Goal: Task Accomplishment & Management: Manage account settings

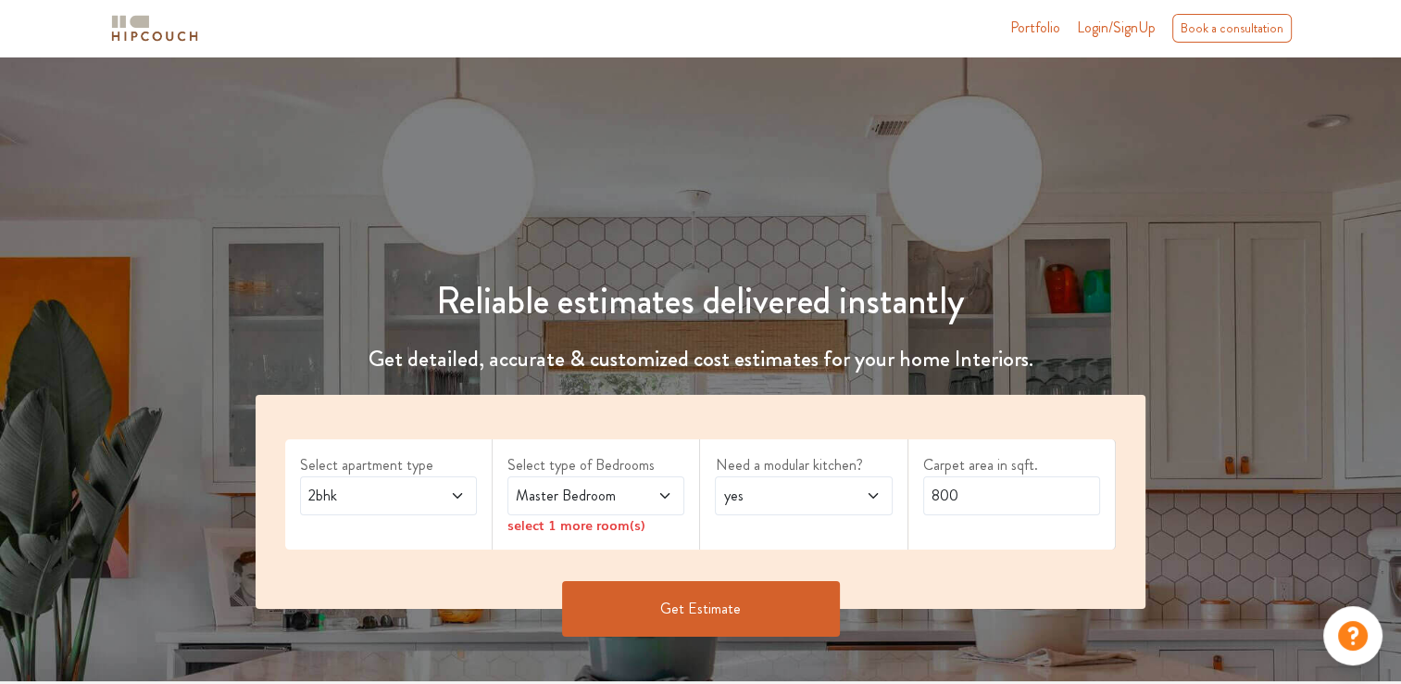
click at [451, 502] on icon at bounding box center [457, 495] width 15 height 15
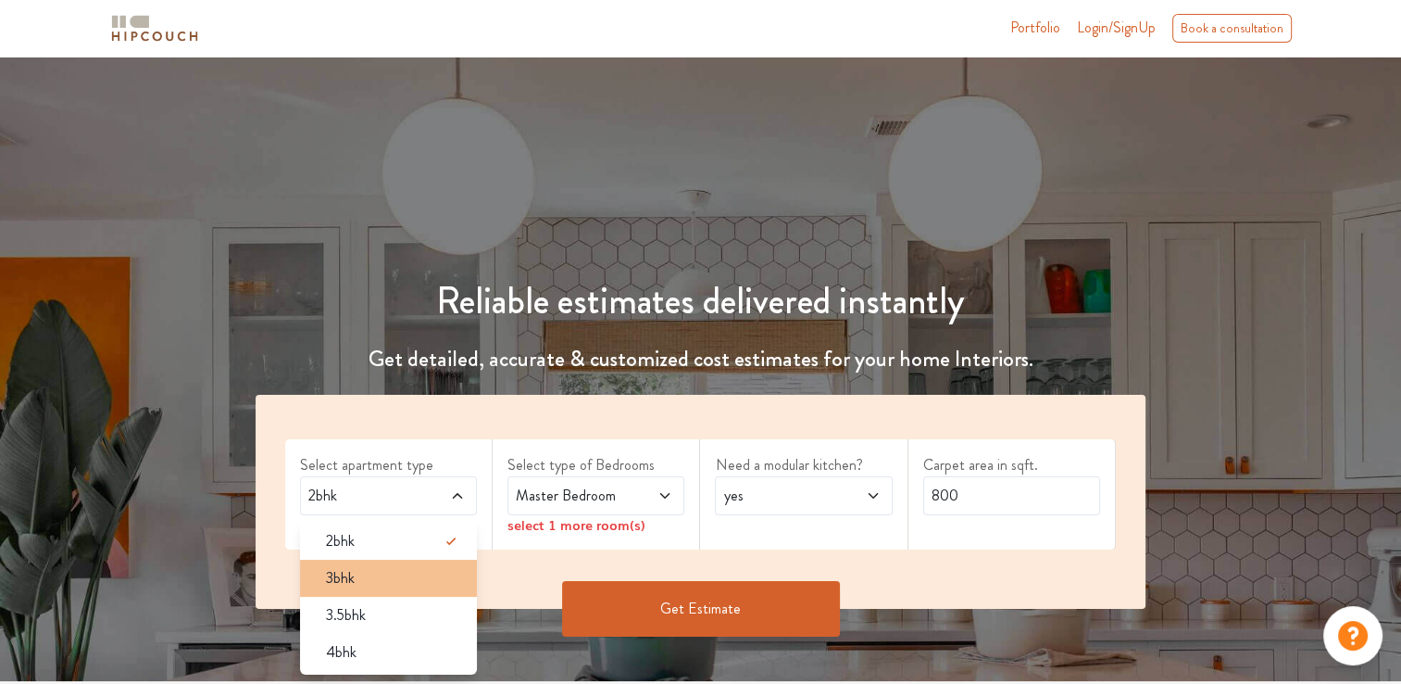
click at [378, 587] on div "3bhk" at bounding box center [394, 578] width 166 height 22
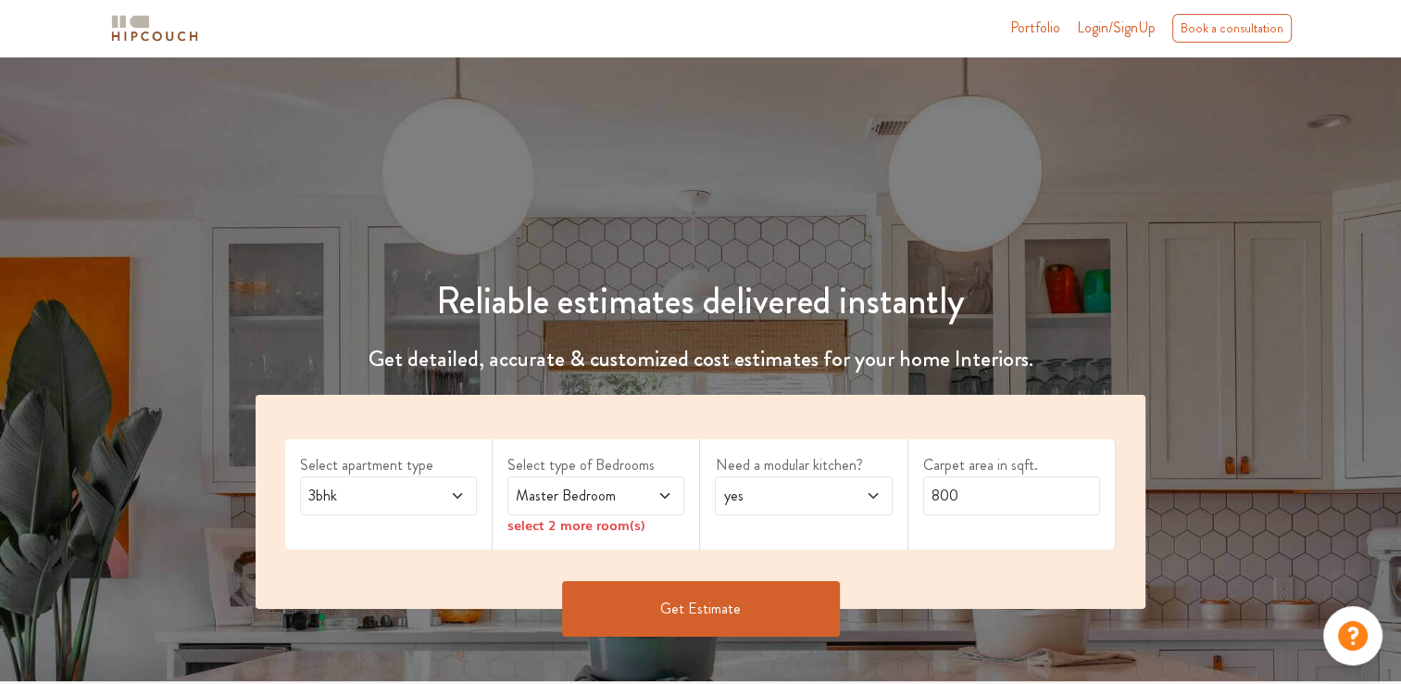
click at [673, 497] on div "Master Bedroom" at bounding box center [596, 495] width 177 height 39
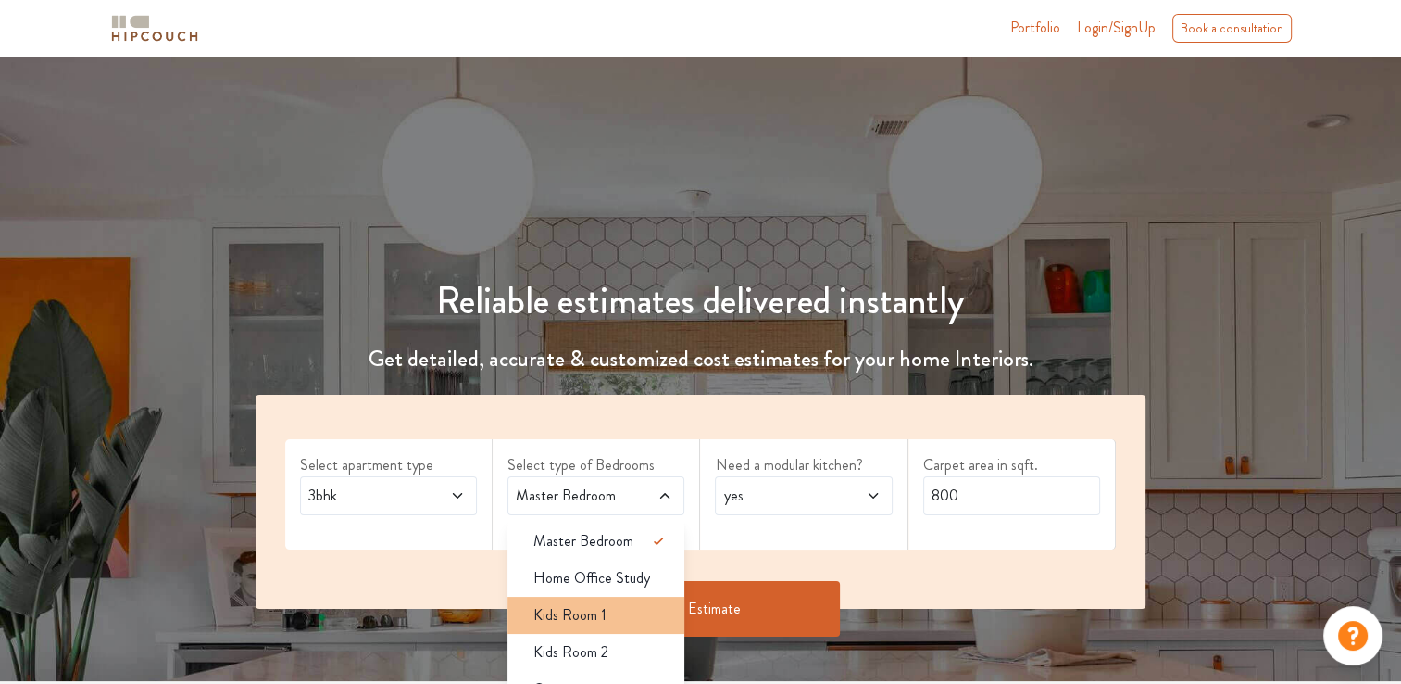
click at [617, 624] on div "Kids Room 1" at bounding box center [602, 615] width 166 height 22
click at [593, 609] on span "Kids Room 1" at bounding box center [570, 615] width 73 height 22
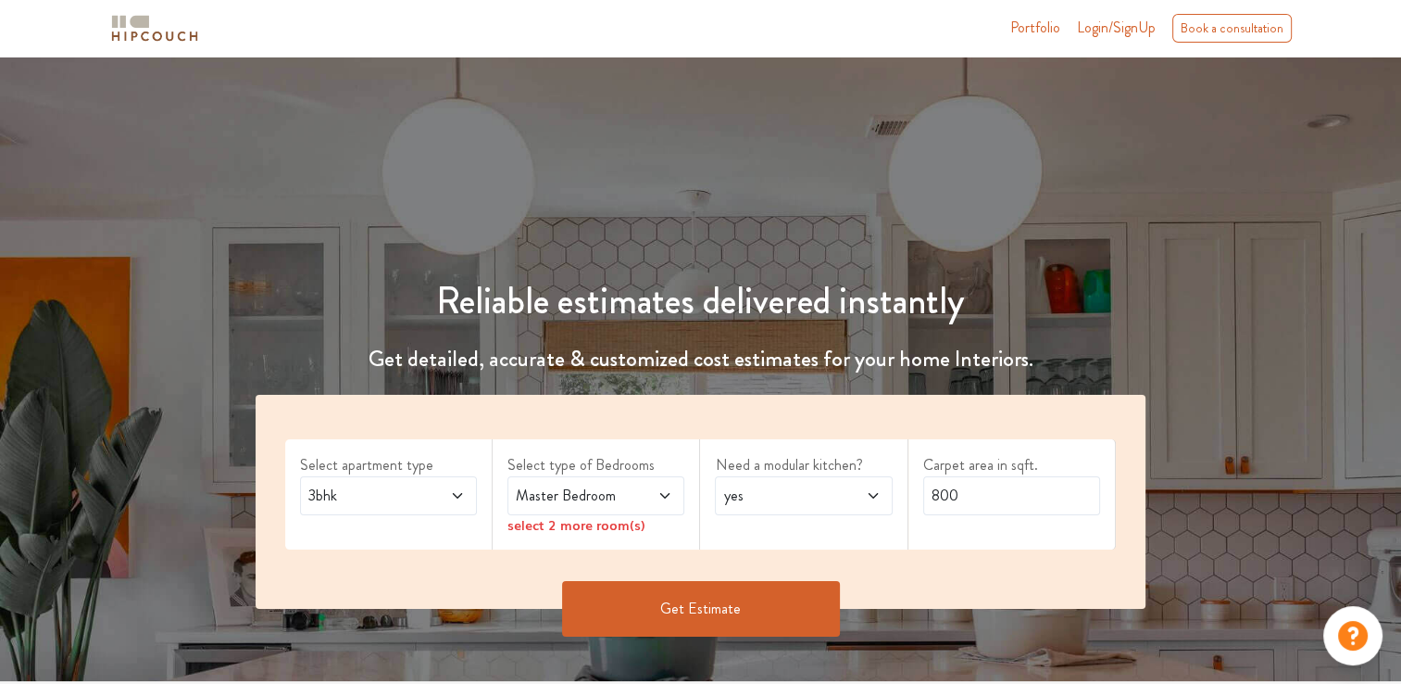
click at [622, 494] on span "Master Bedroom" at bounding box center [572, 495] width 120 height 22
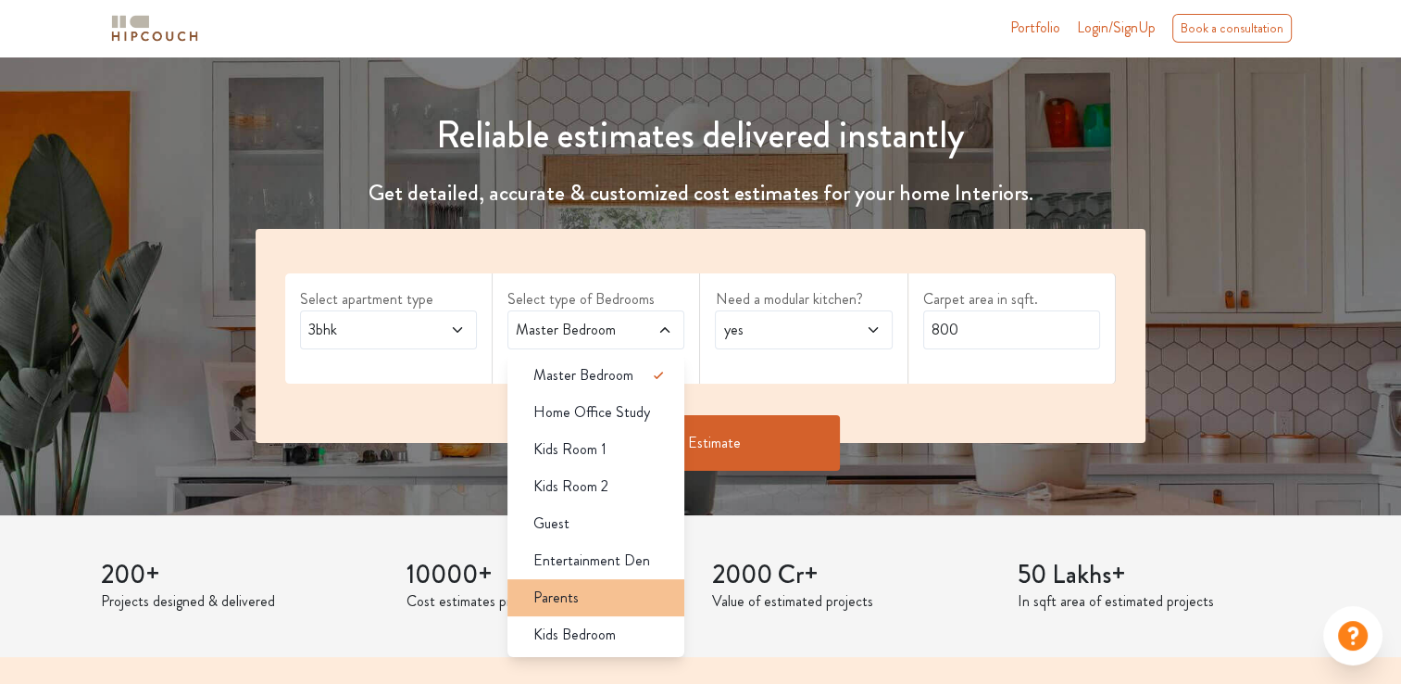
scroll to position [185, 0]
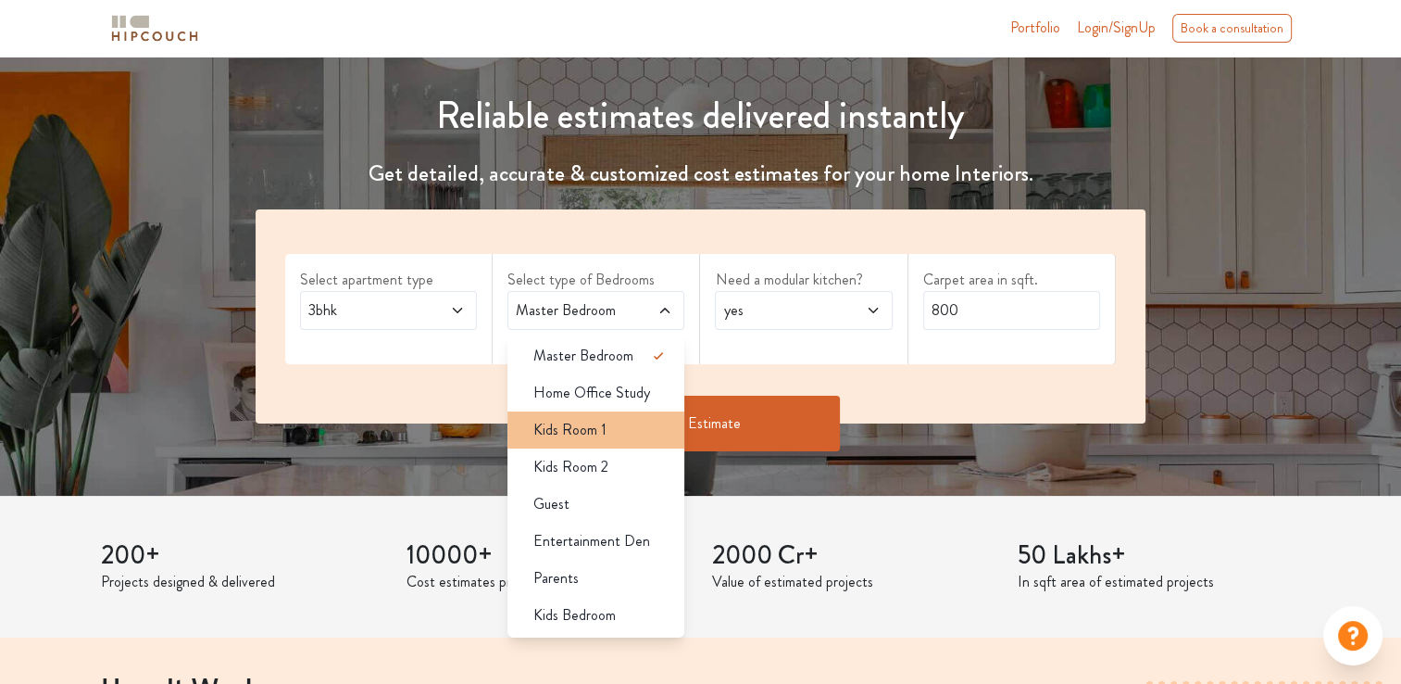
click at [597, 438] on span "Kids Room 1" at bounding box center [570, 430] width 73 height 22
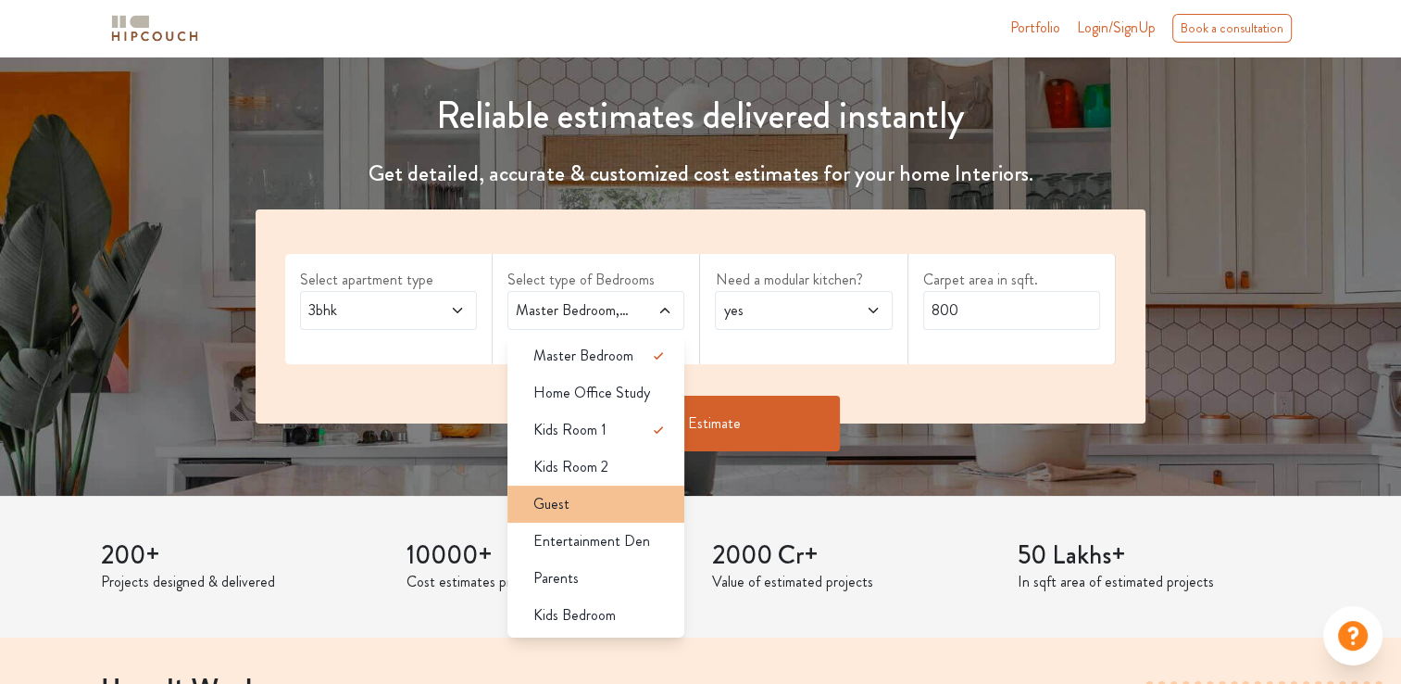
click at [581, 509] on div "Guest" at bounding box center [602, 504] width 166 height 22
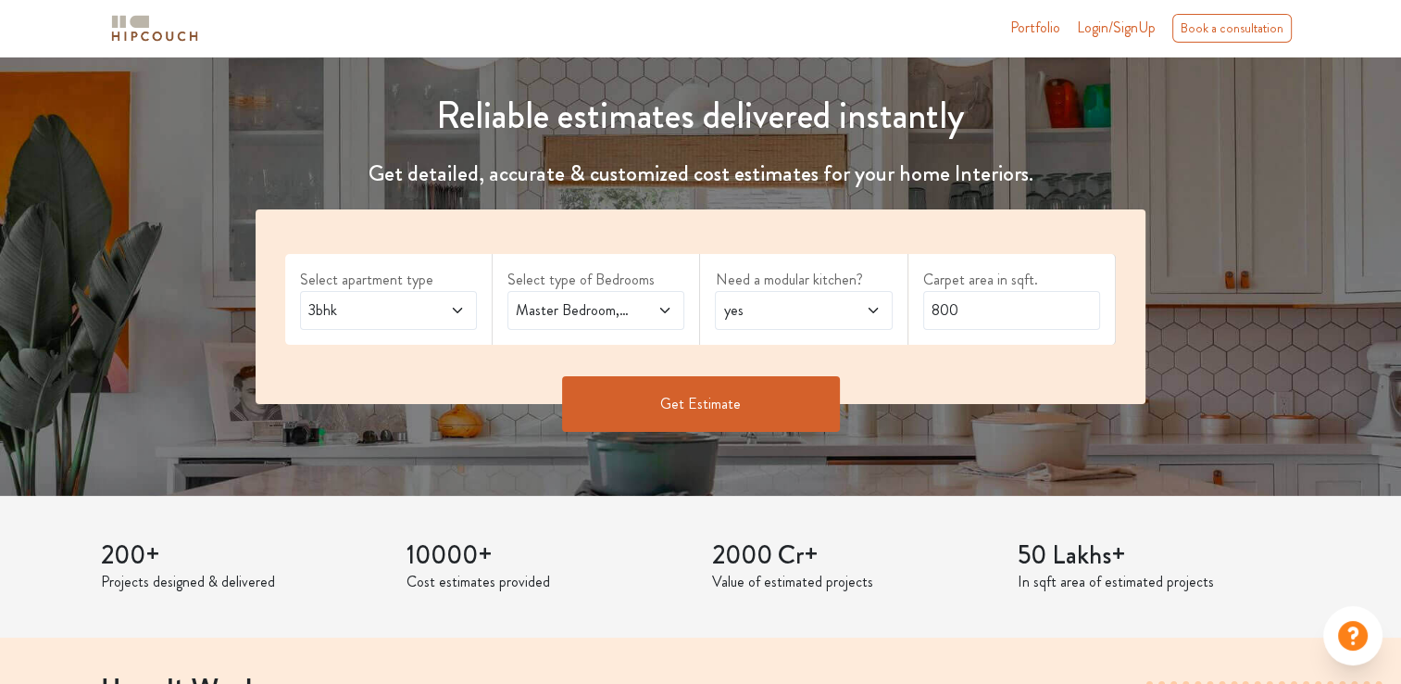
click at [649, 301] on span at bounding box center [653, 310] width 40 height 22
click at [841, 301] on span at bounding box center [860, 310] width 40 height 22
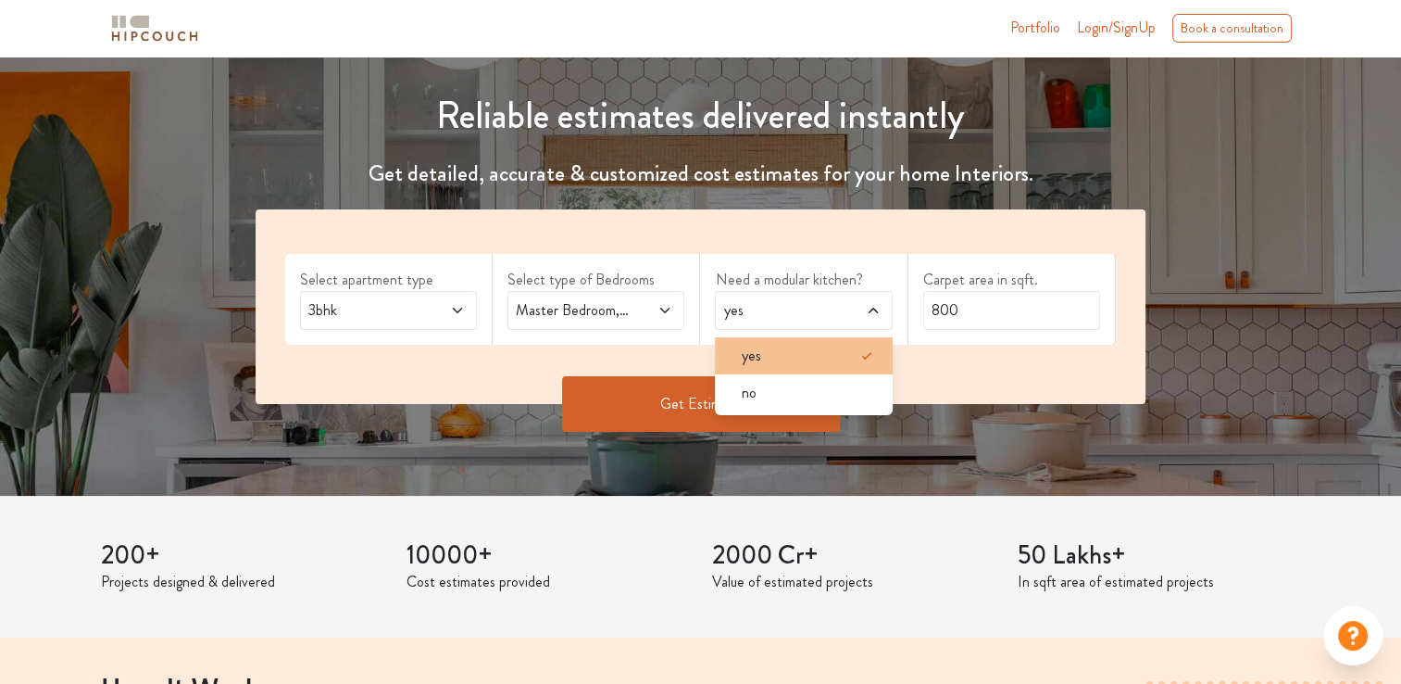
click at [759, 353] on span "yes" at bounding box center [750, 356] width 19 height 22
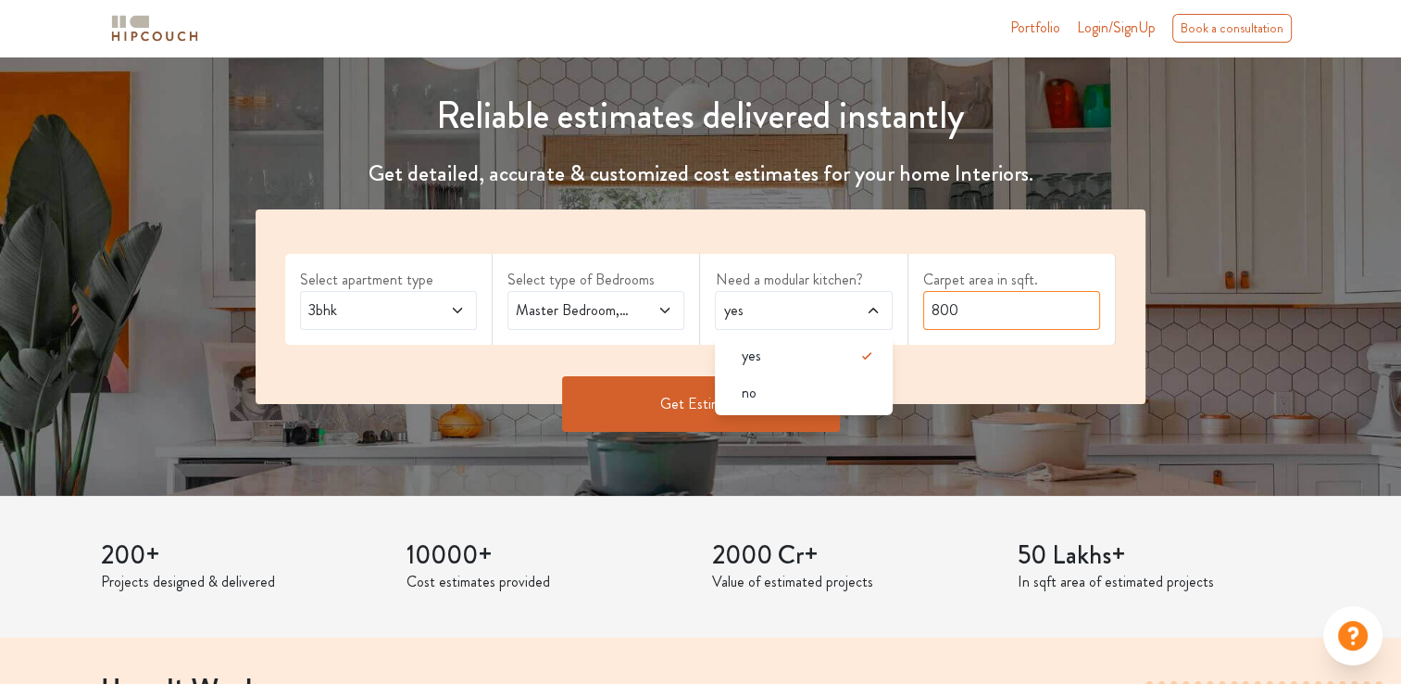
click at [1050, 307] on input "800" at bounding box center [1012, 310] width 177 height 39
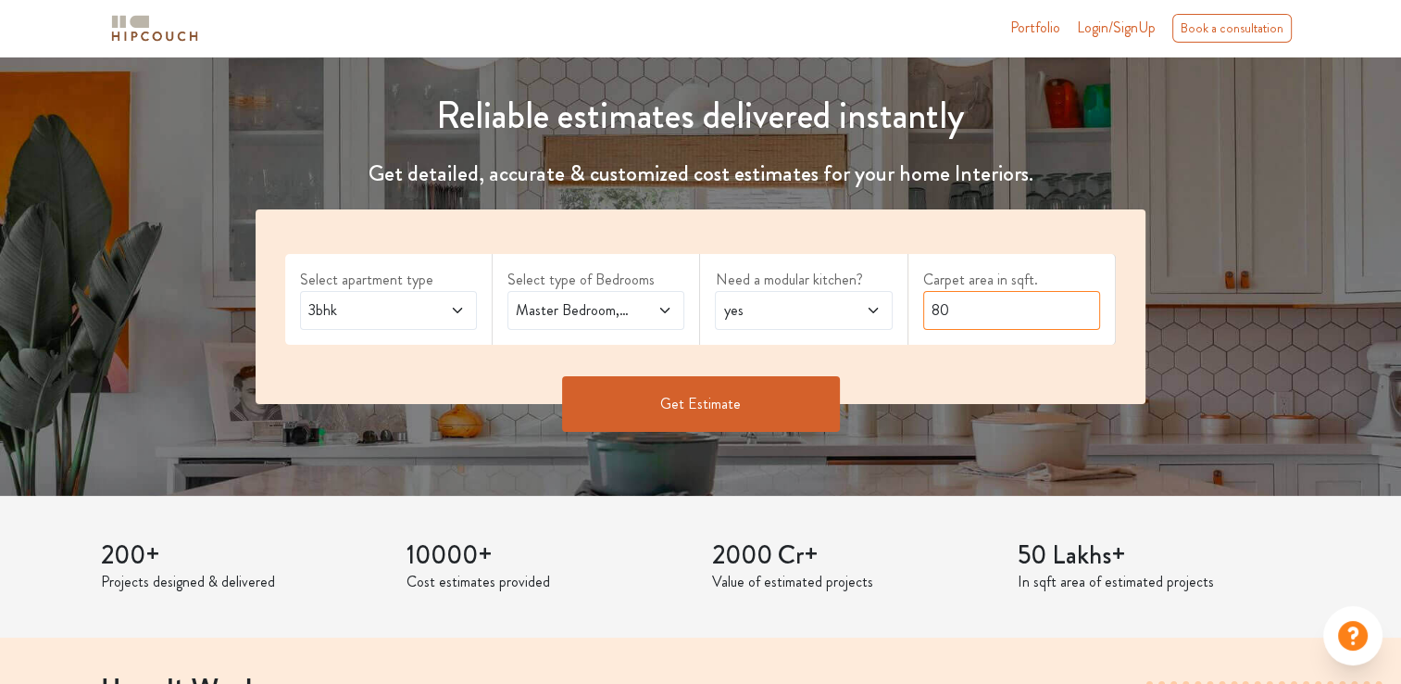
type input "8"
click at [1032, 321] on input "text" at bounding box center [1012, 310] width 177 height 39
click at [1015, 300] on input "text" at bounding box center [1012, 310] width 177 height 39
type input "1540"
click at [696, 400] on button "Get Estimate" at bounding box center [701, 404] width 278 height 56
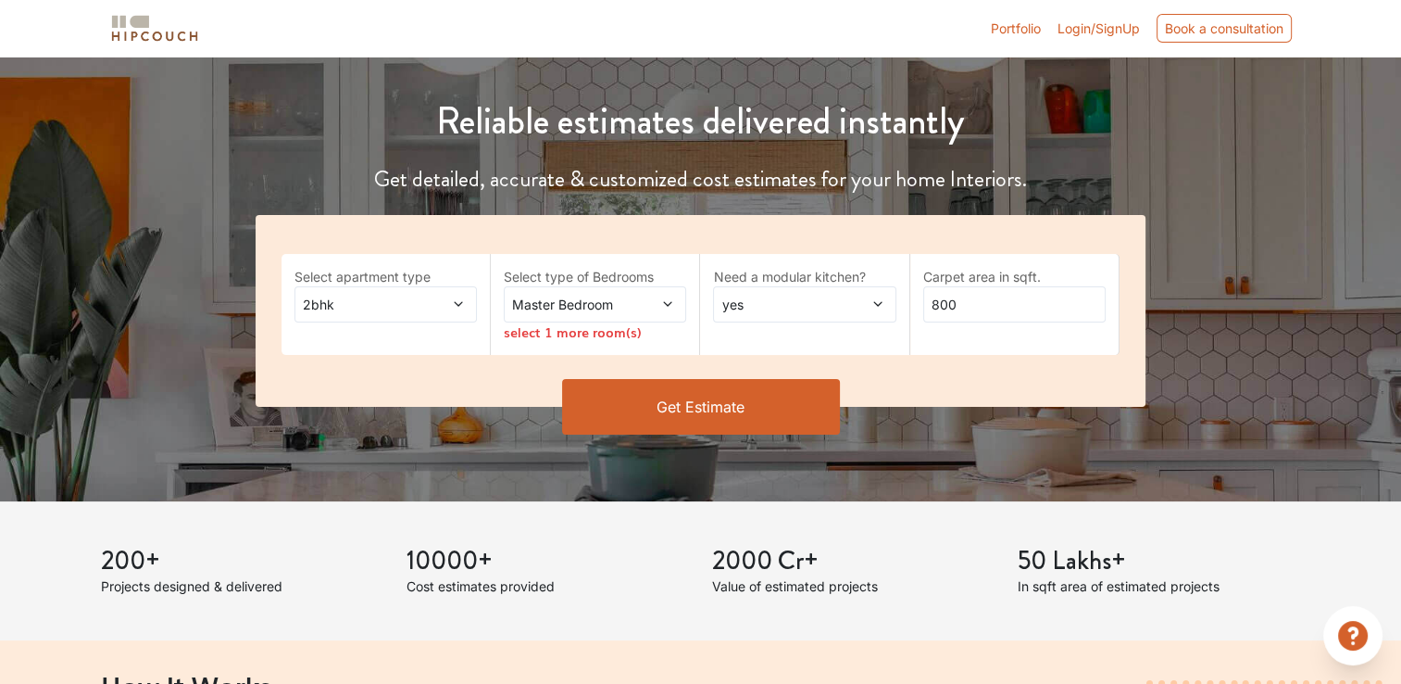
scroll to position [185, 0]
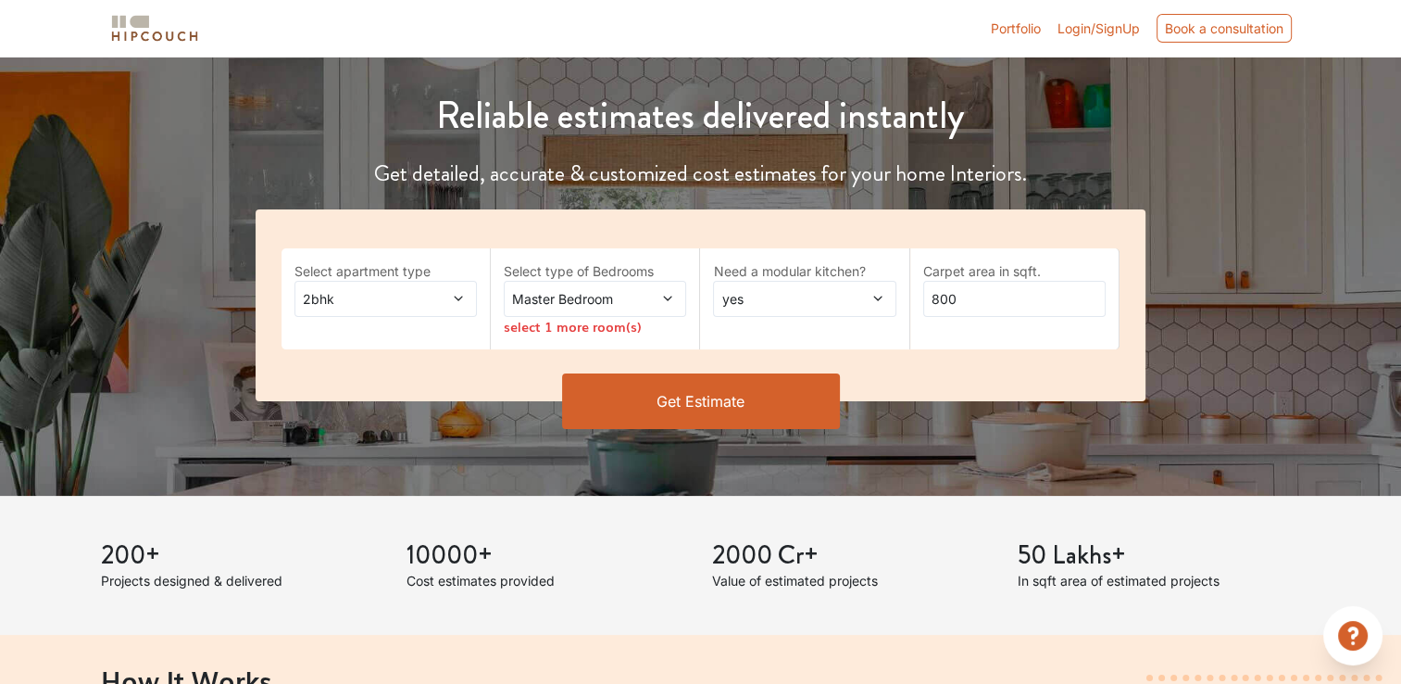
click at [670, 289] on span at bounding box center [655, 298] width 42 height 19
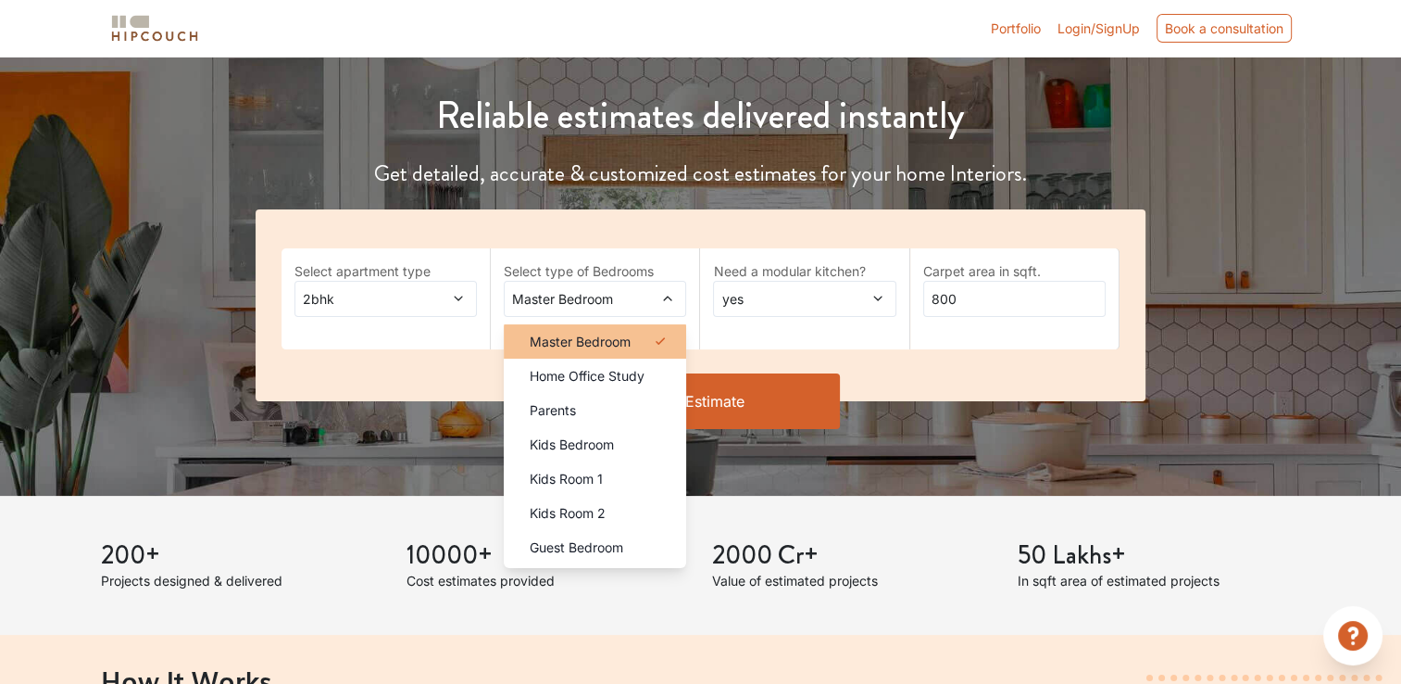
scroll to position [93, 0]
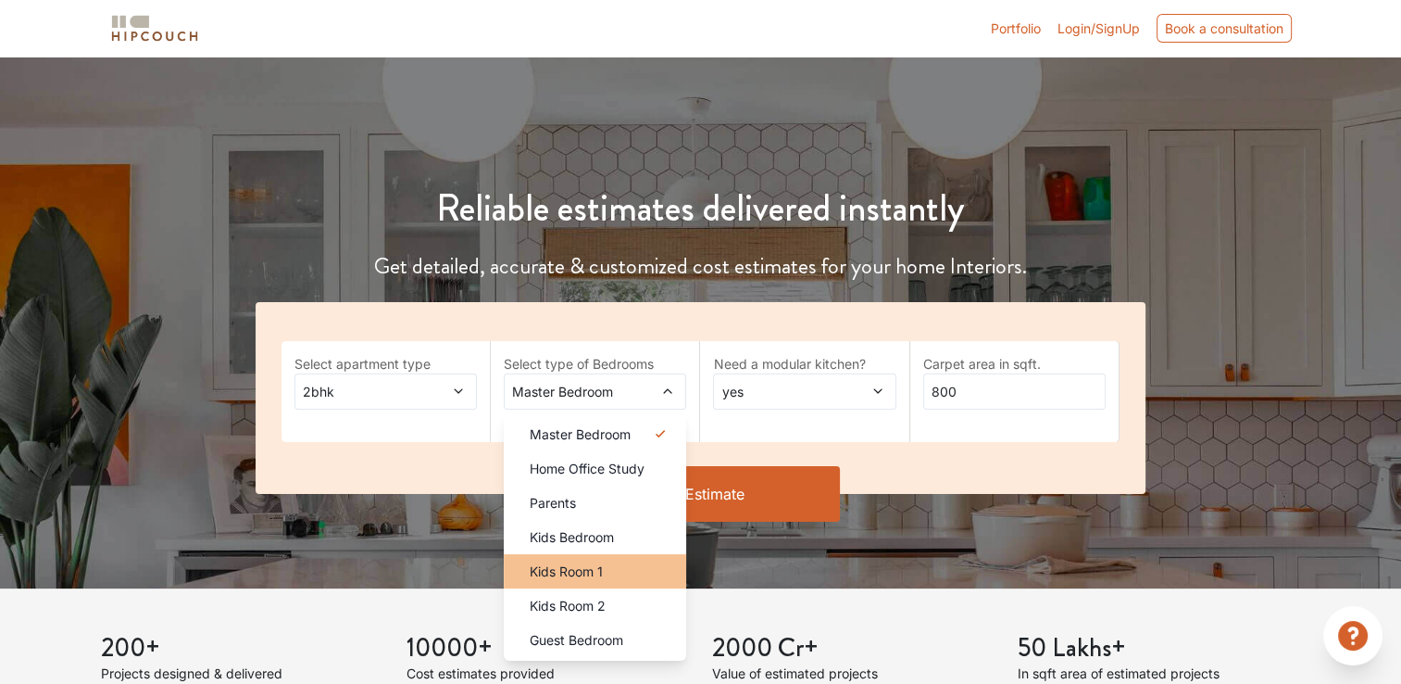
click at [605, 576] on div "Kids Room 1" at bounding box center [600, 570] width 171 height 19
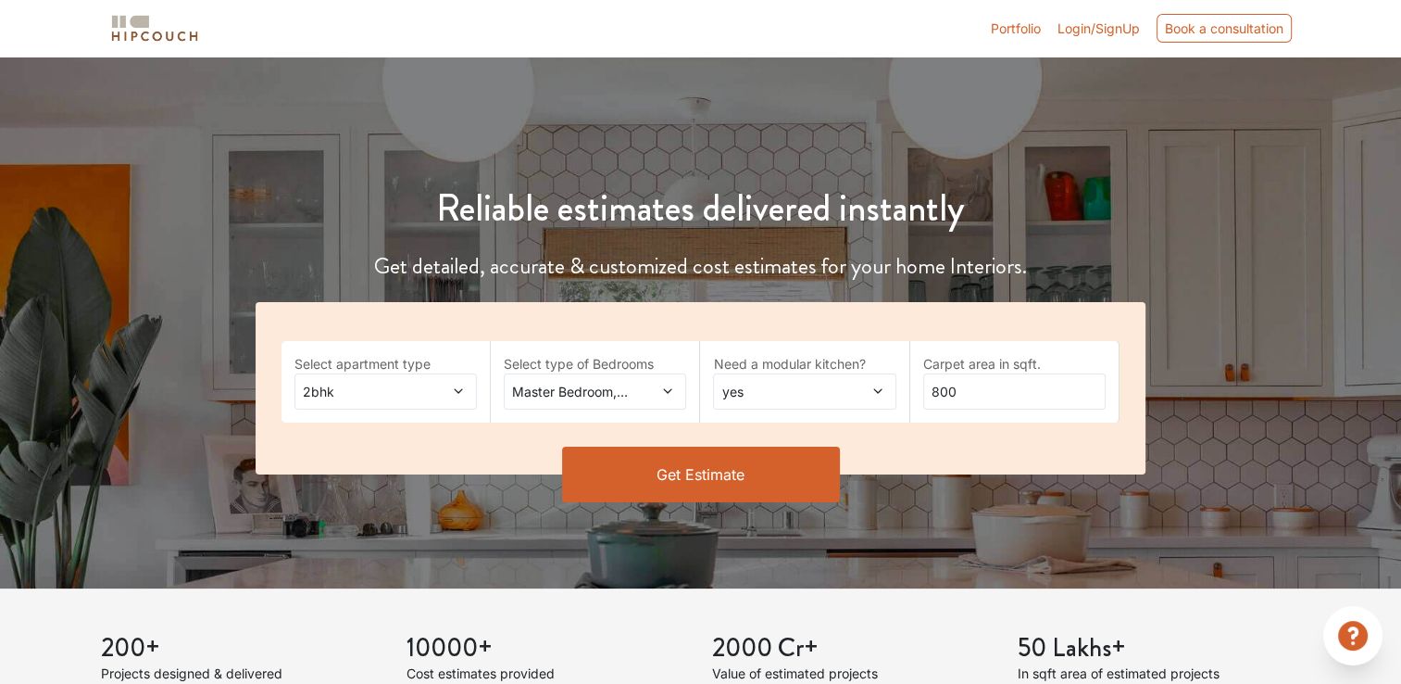
click at [674, 383] on span at bounding box center [655, 391] width 42 height 19
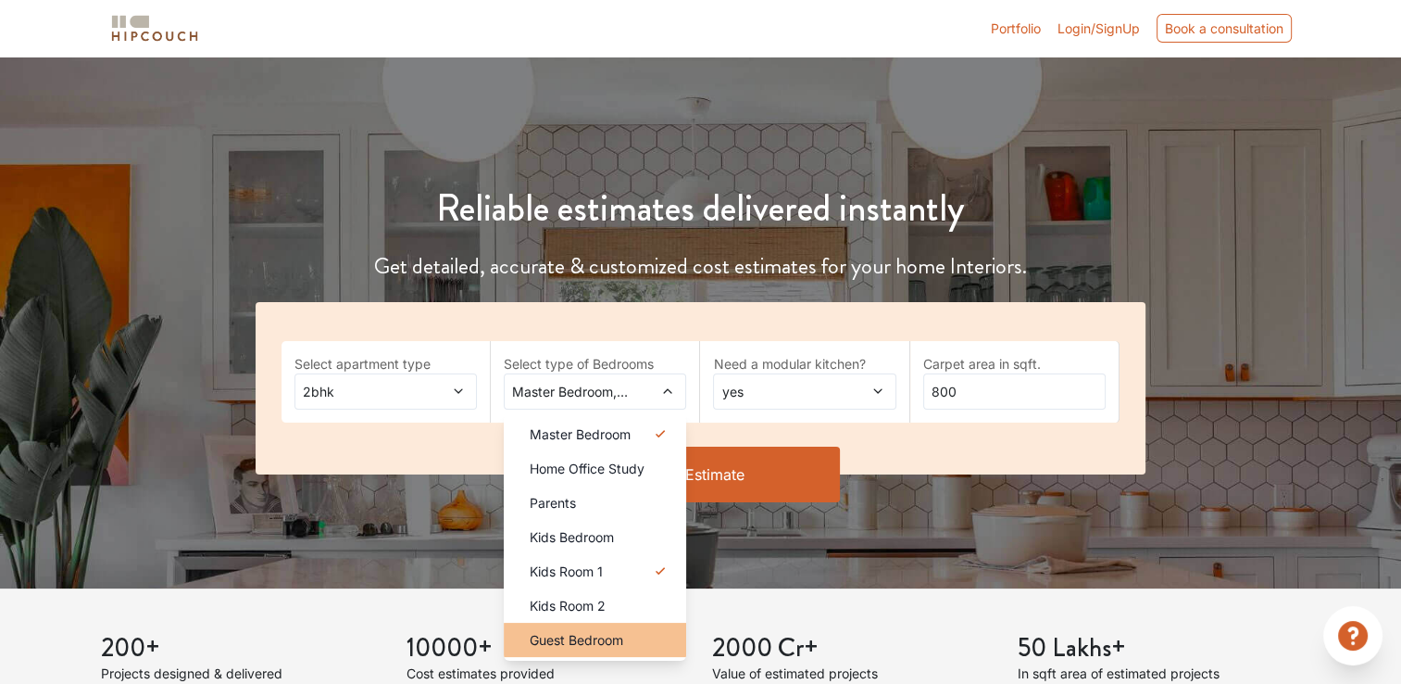
click at [584, 630] on span "Guest Bedroom" at bounding box center [577, 639] width 94 height 19
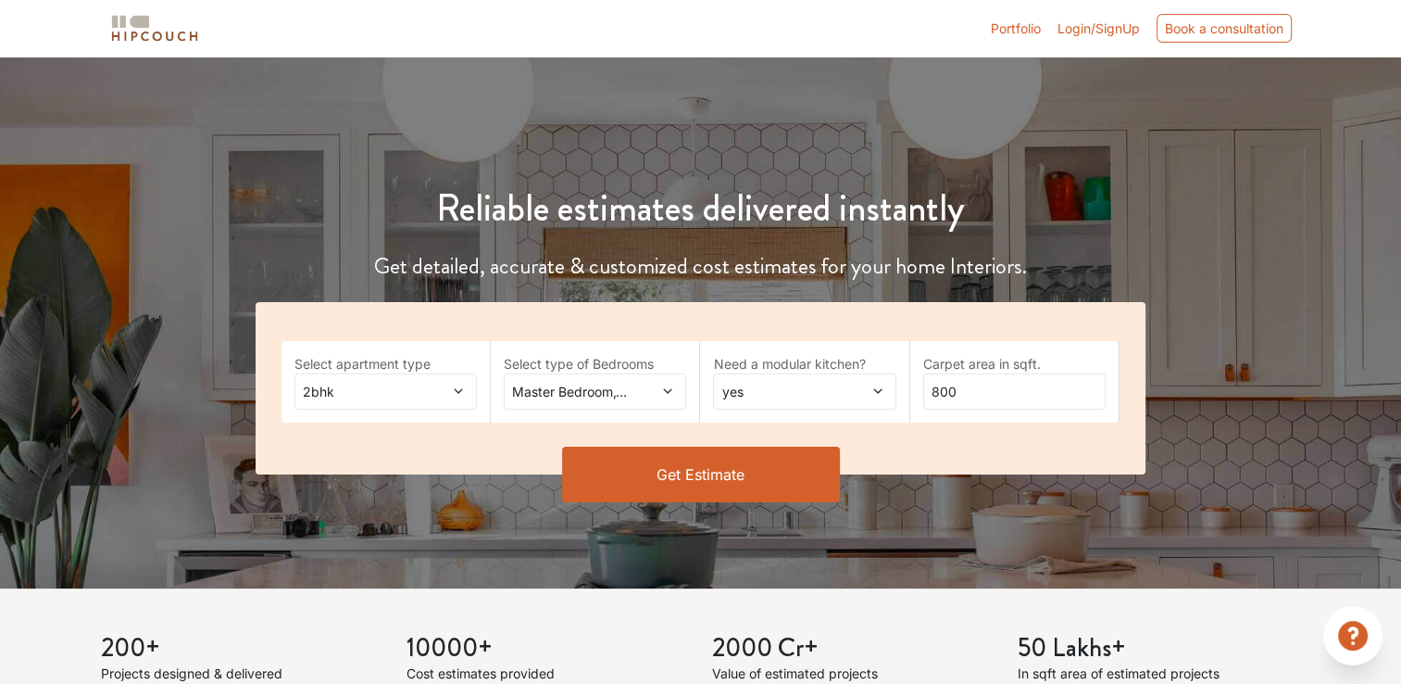
click at [404, 395] on span "2bhk" at bounding box center [361, 391] width 124 height 19
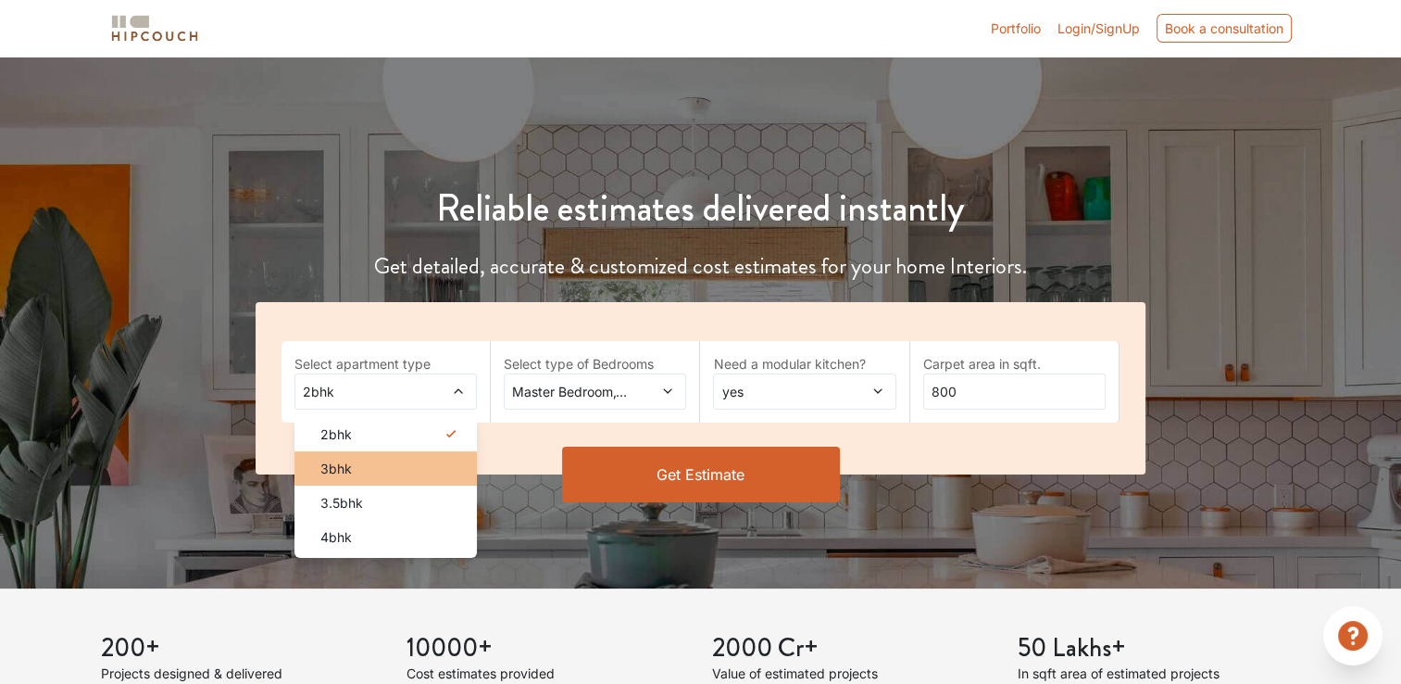
click at [356, 469] on div "3bhk" at bounding box center [391, 468] width 171 height 19
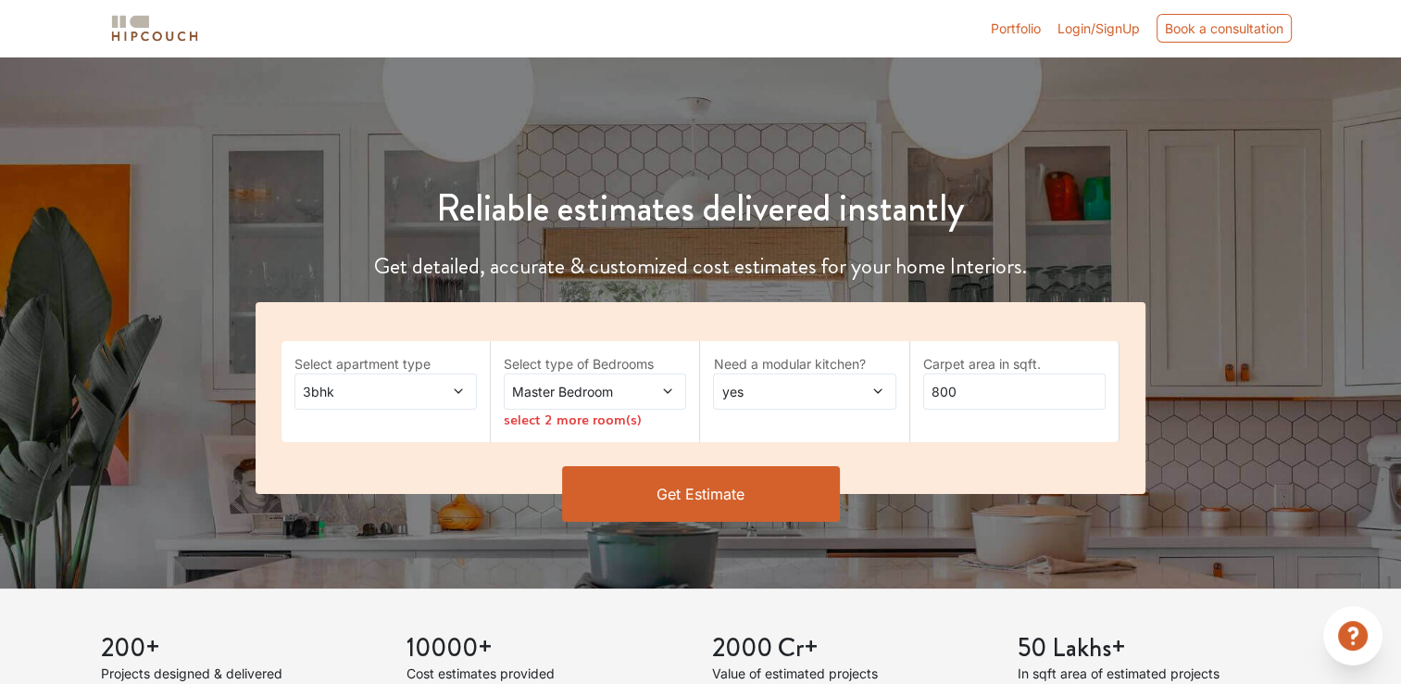
click at [670, 395] on icon at bounding box center [667, 390] width 13 height 13
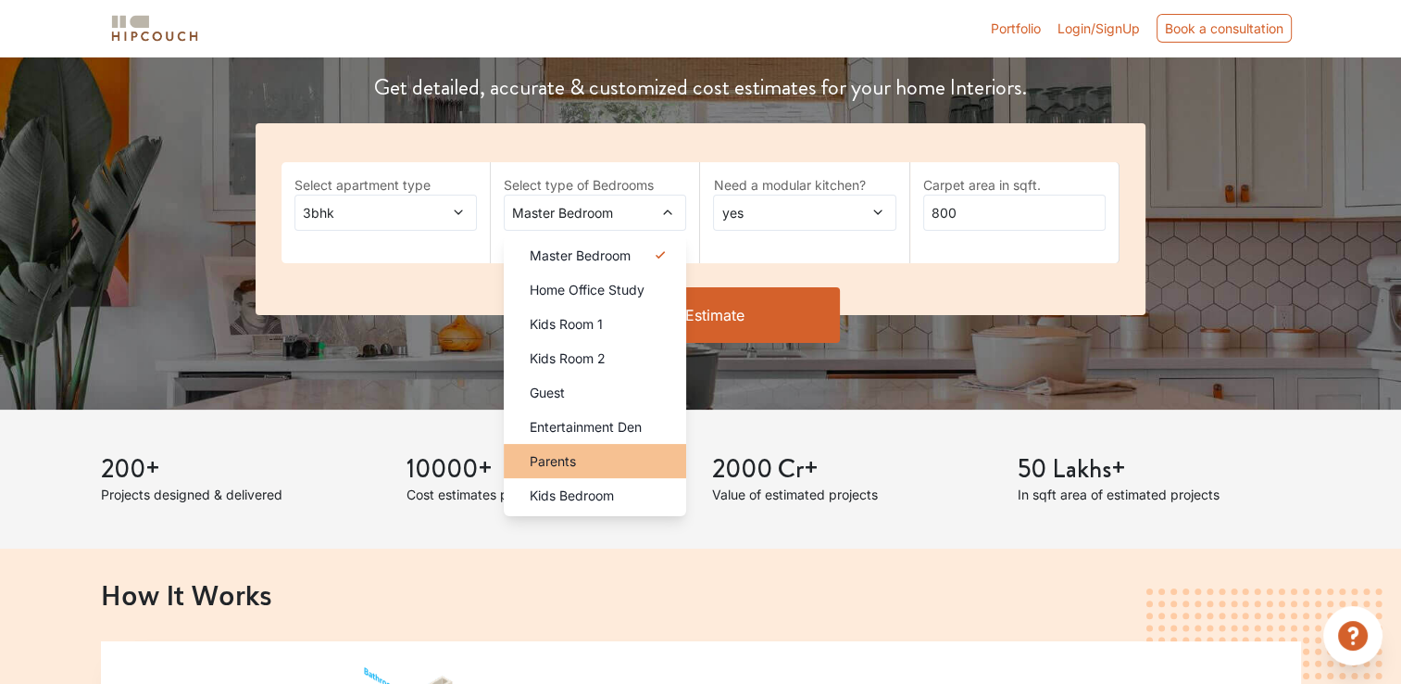
scroll to position [278, 0]
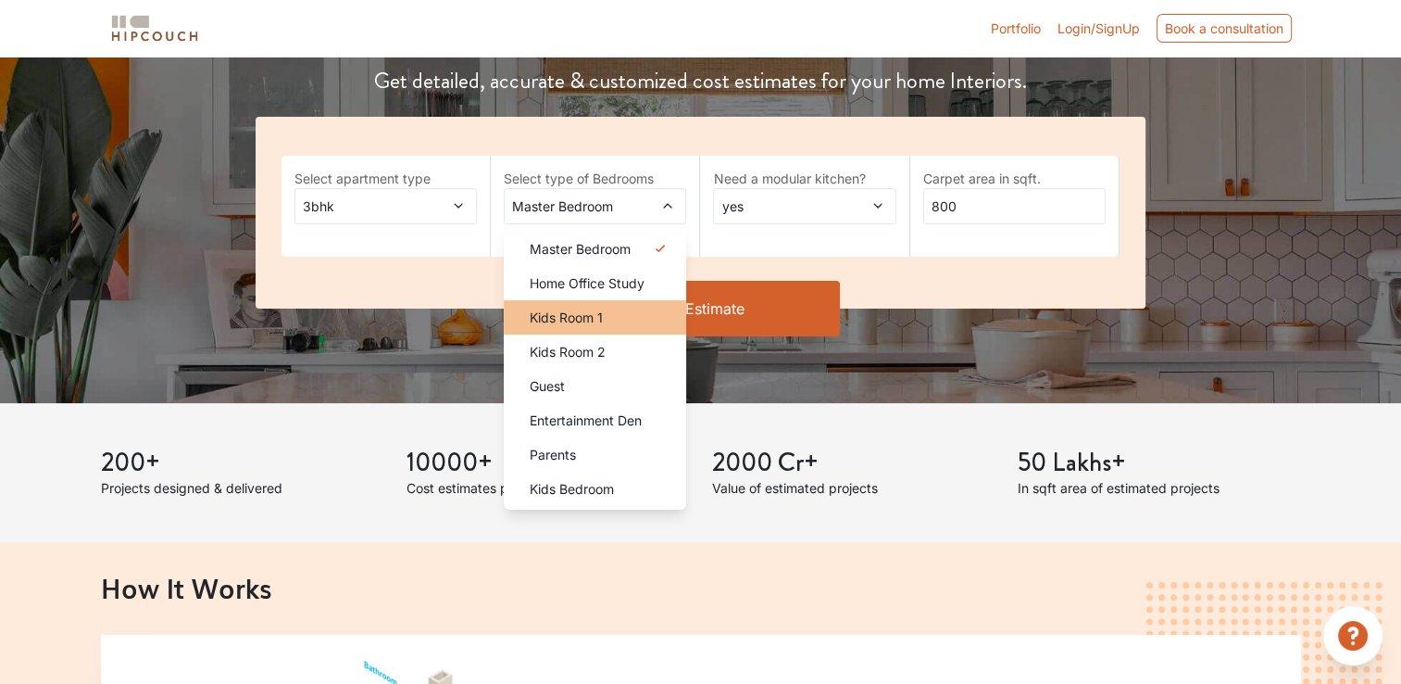
click at [597, 318] on span "Kids Room 1" at bounding box center [566, 317] width 73 height 19
click at [598, 317] on span "Kids Room 1" at bounding box center [566, 317] width 73 height 19
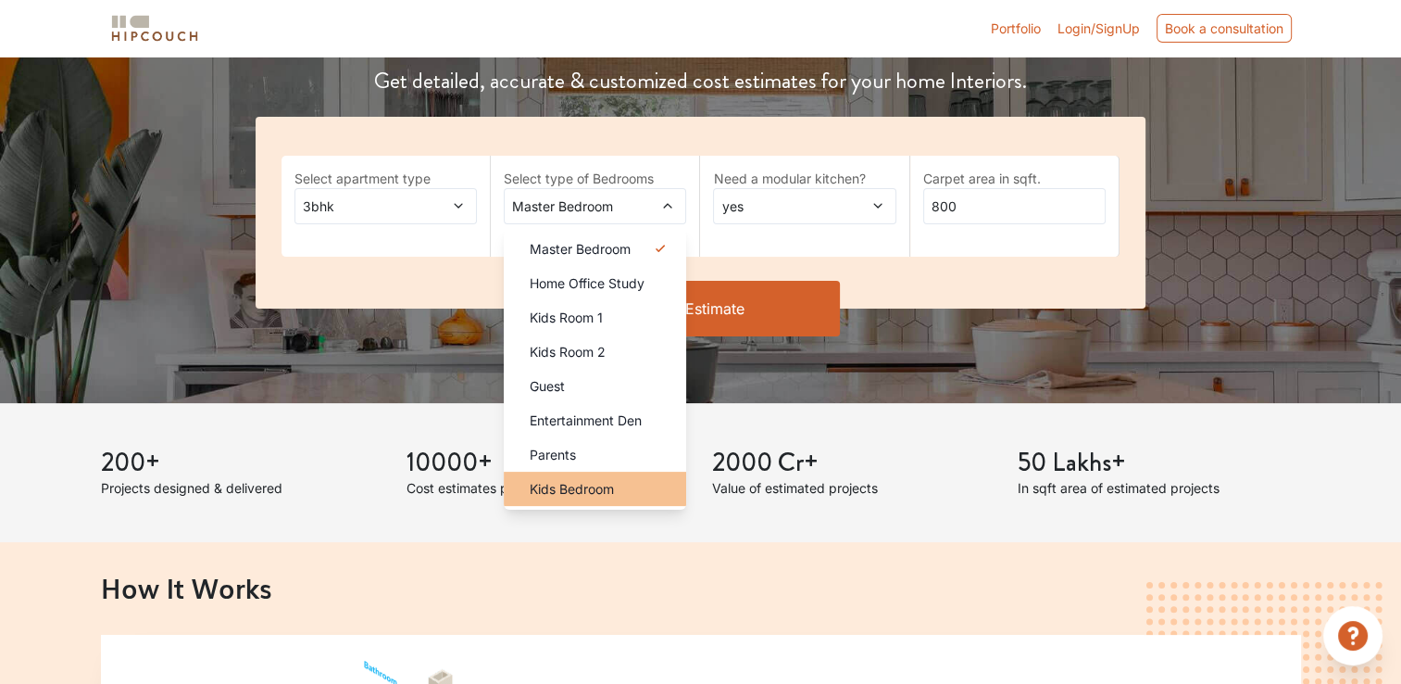
click at [608, 498] on li "Kids Bedroom" at bounding box center [595, 488] width 182 height 34
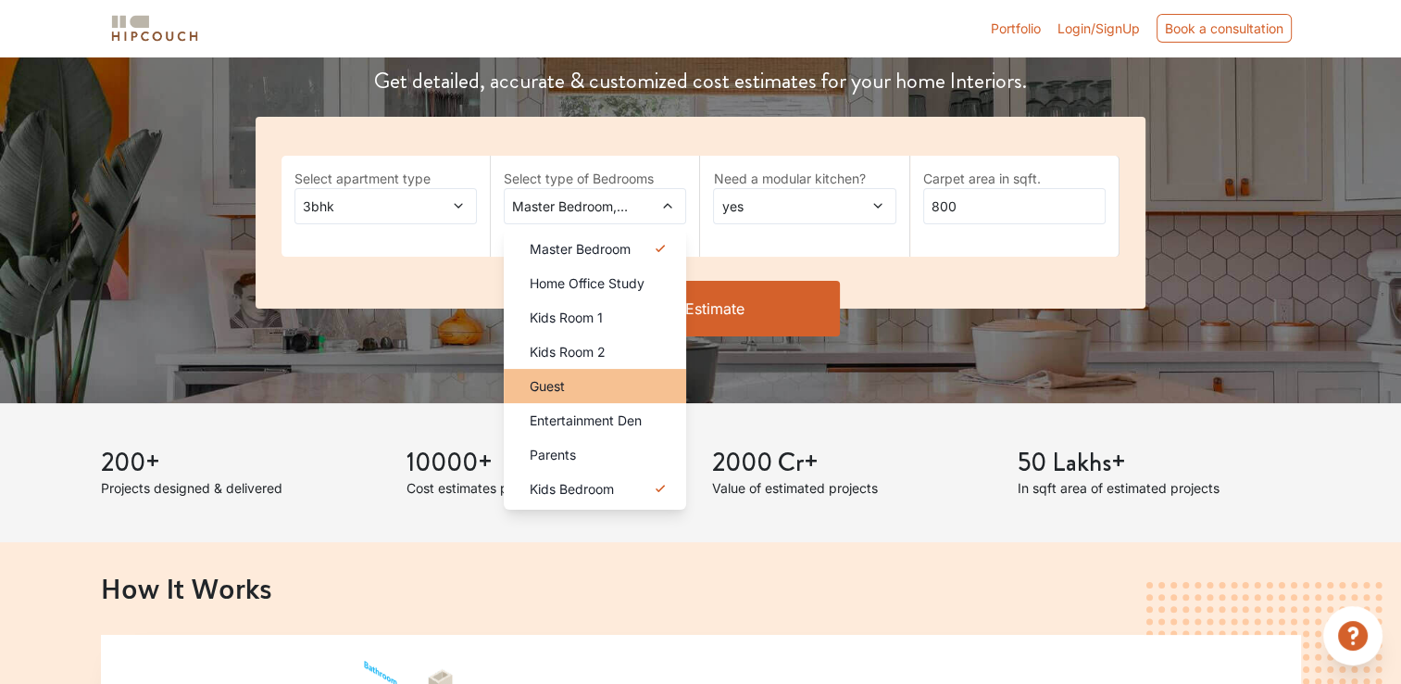
click at [562, 395] on span "Guest" at bounding box center [547, 385] width 35 height 19
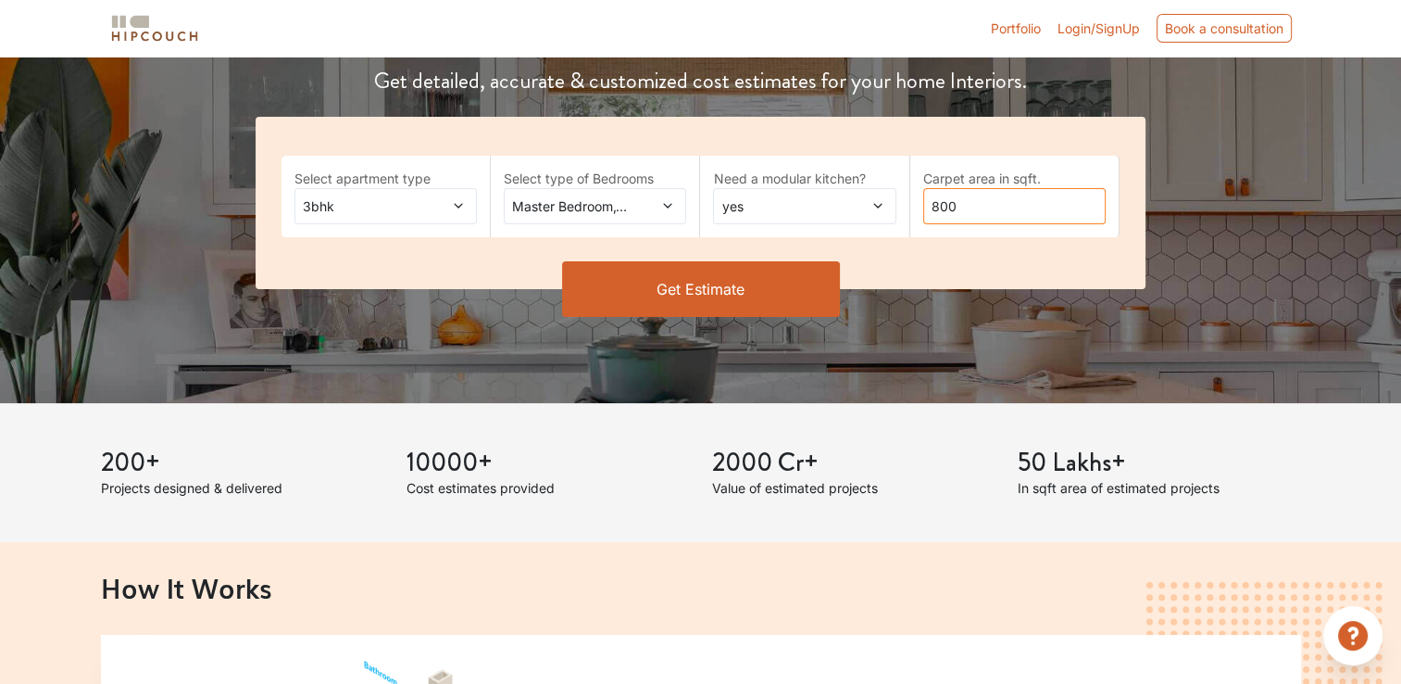
click at [971, 210] on input "800" at bounding box center [1015, 206] width 182 height 36
type input "8"
type input "1540"
click at [709, 292] on button "Get Estimate" at bounding box center [701, 289] width 278 height 56
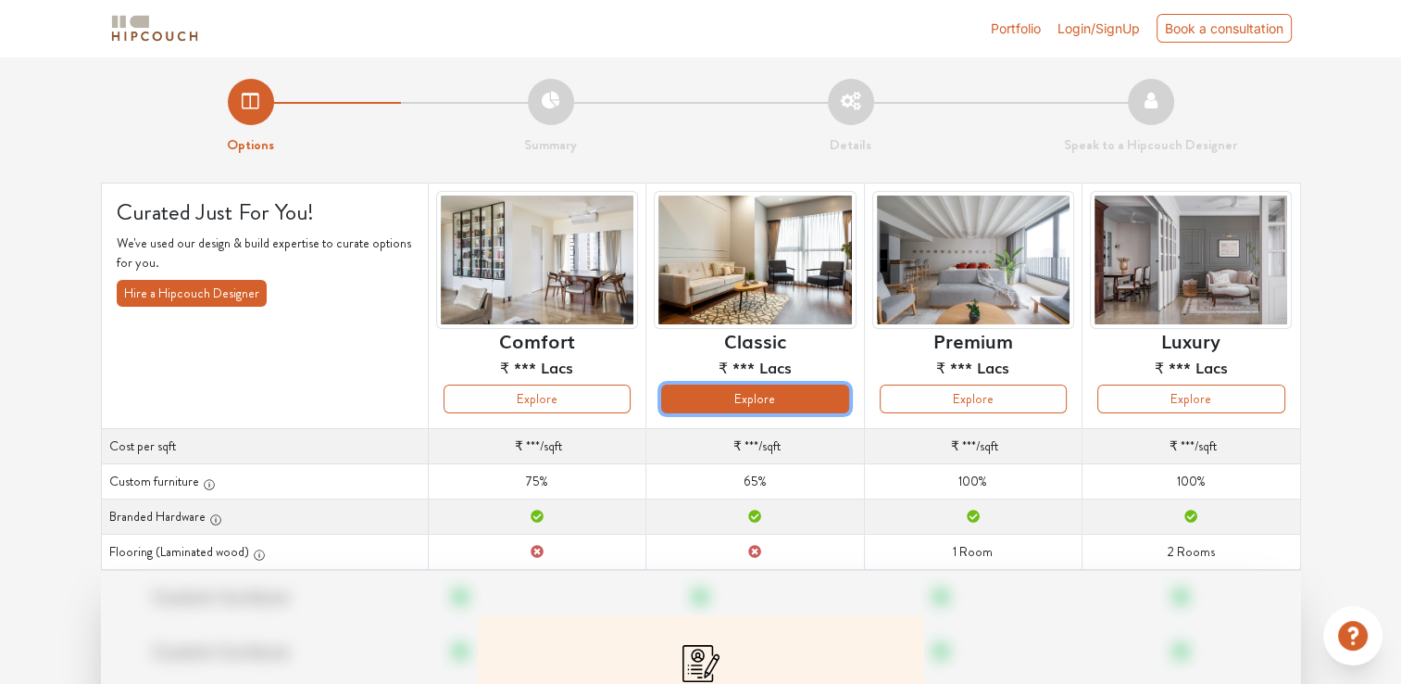
click at [794, 400] on button "Explore" at bounding box center [754, 398] width 187 height 29
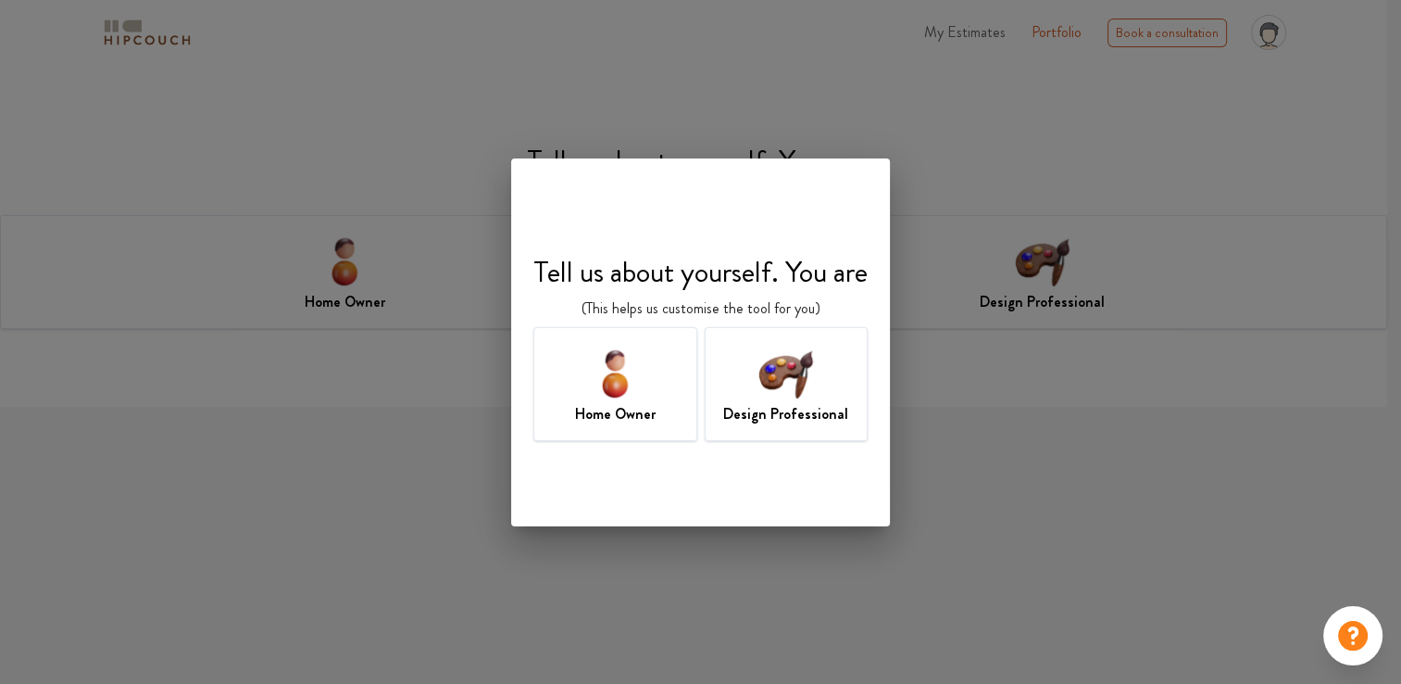
click at [803, 365] on img at bounding box center [786, 373] width 60 height 60
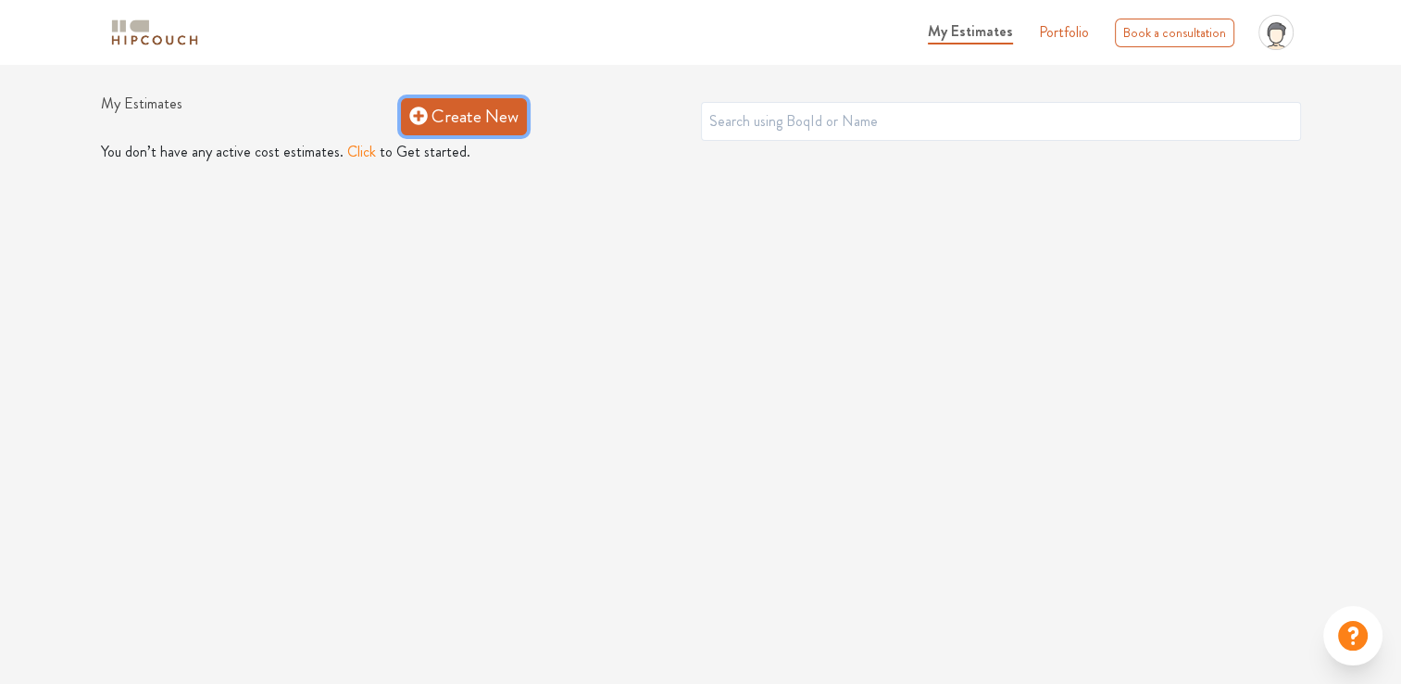
click at [471, 109] on link "Create New" at bounding box center [464, 116] width 126 height 37
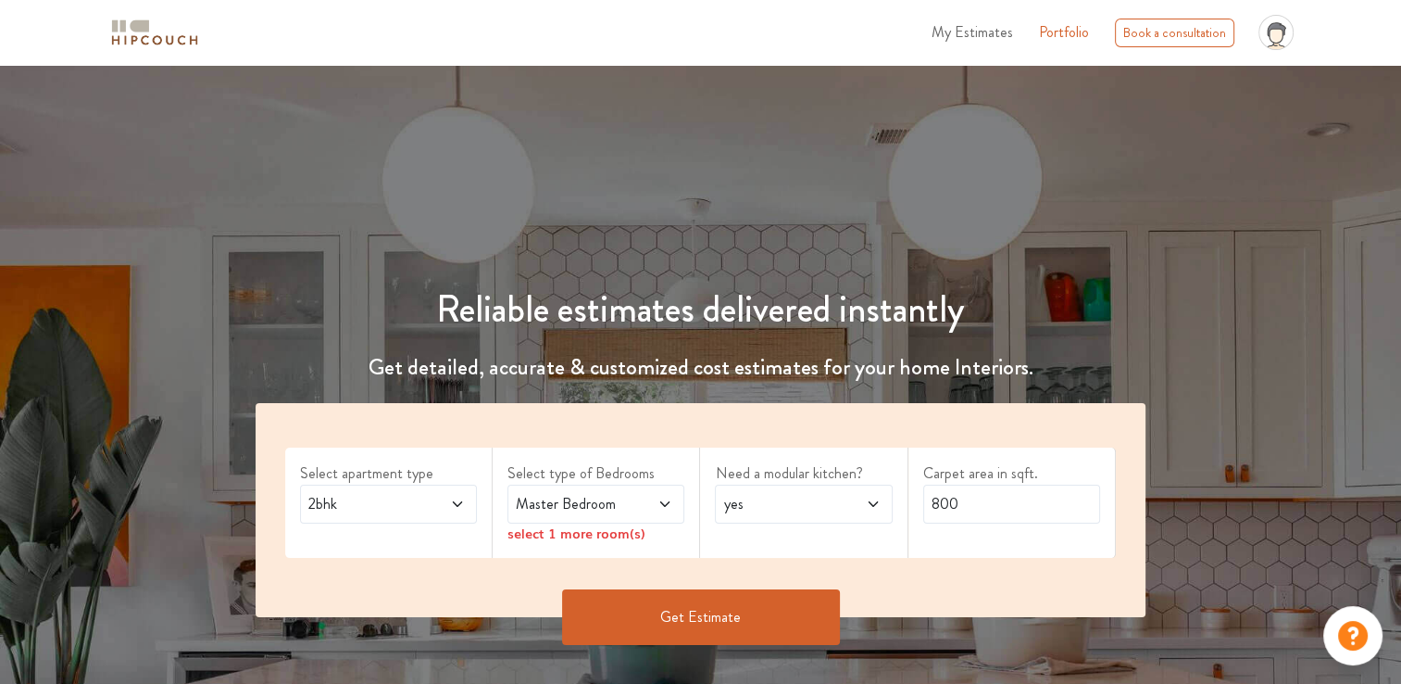
click at [393, 505] on span "2bhk" at bounding box center [365, 504] width 120 height 22
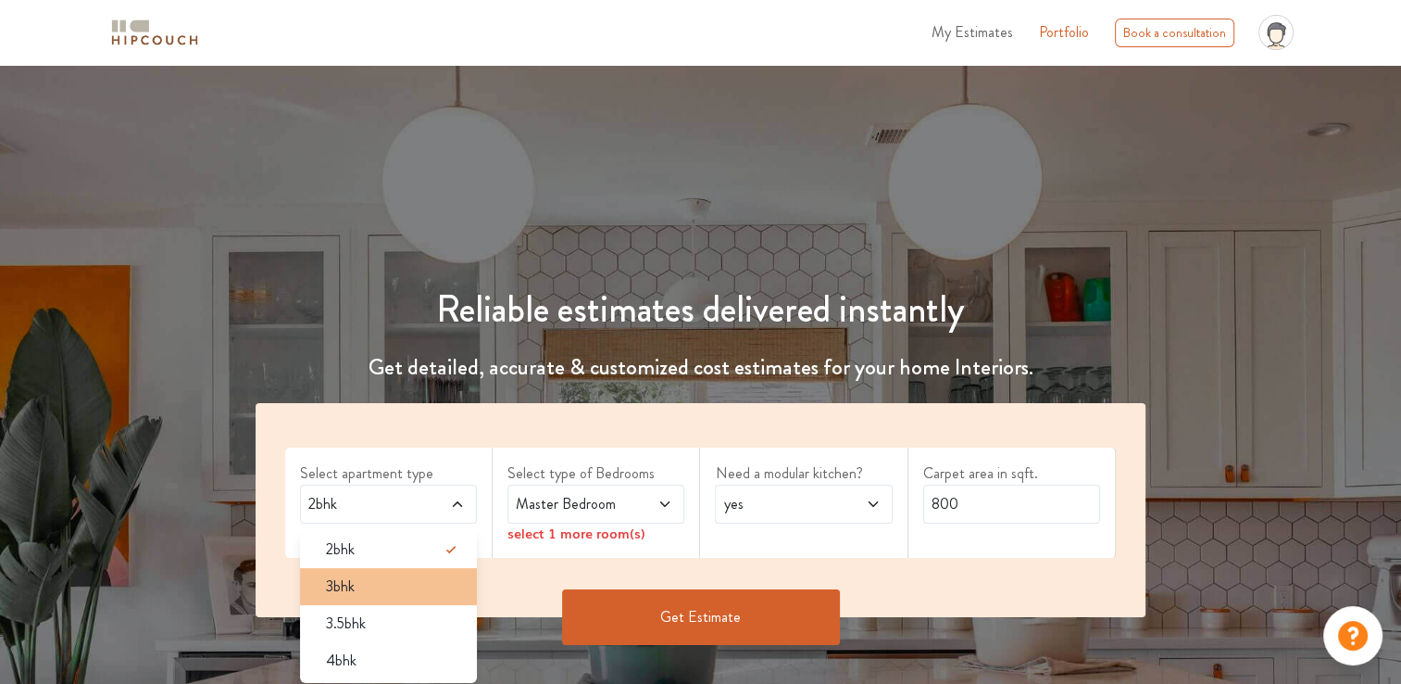
click at [346, 575] on span "3bhk" at bounding box center [340, 586] width 29 height 22
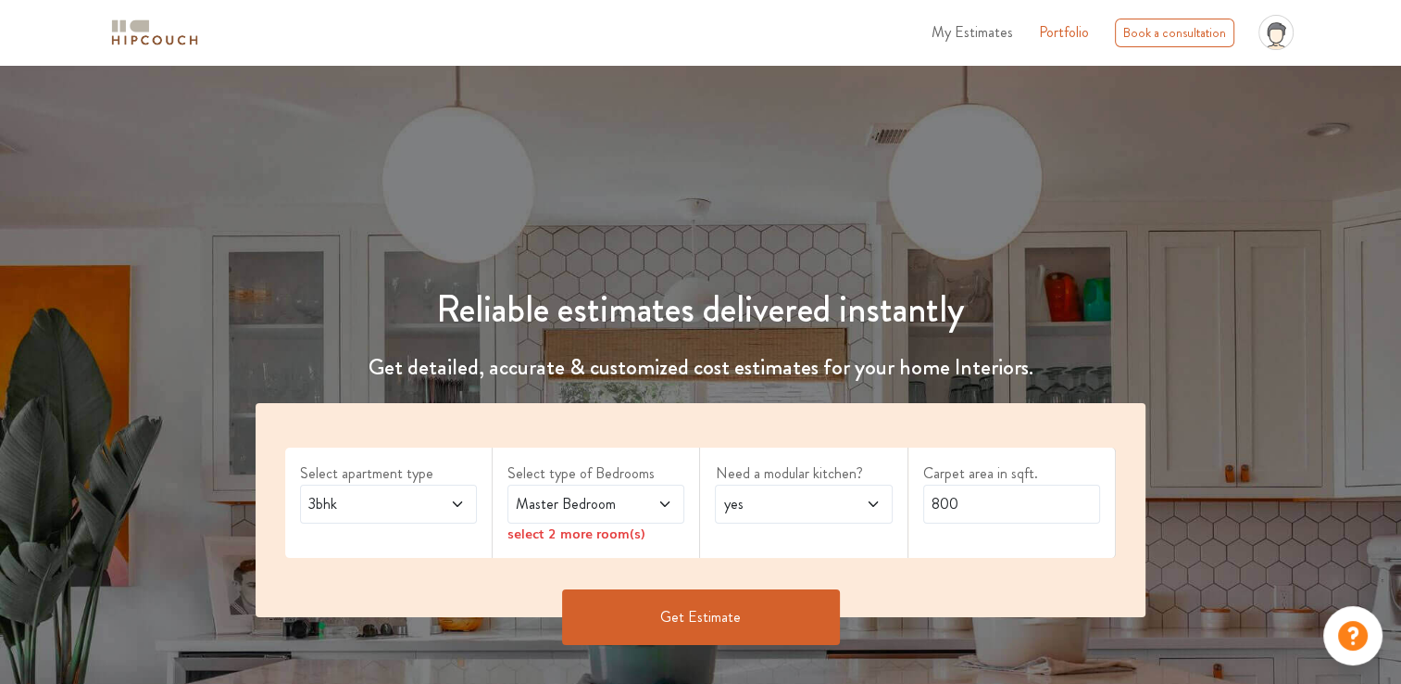
click at [652, 509] on span at bounding box center [653, 504] width 40 height 22
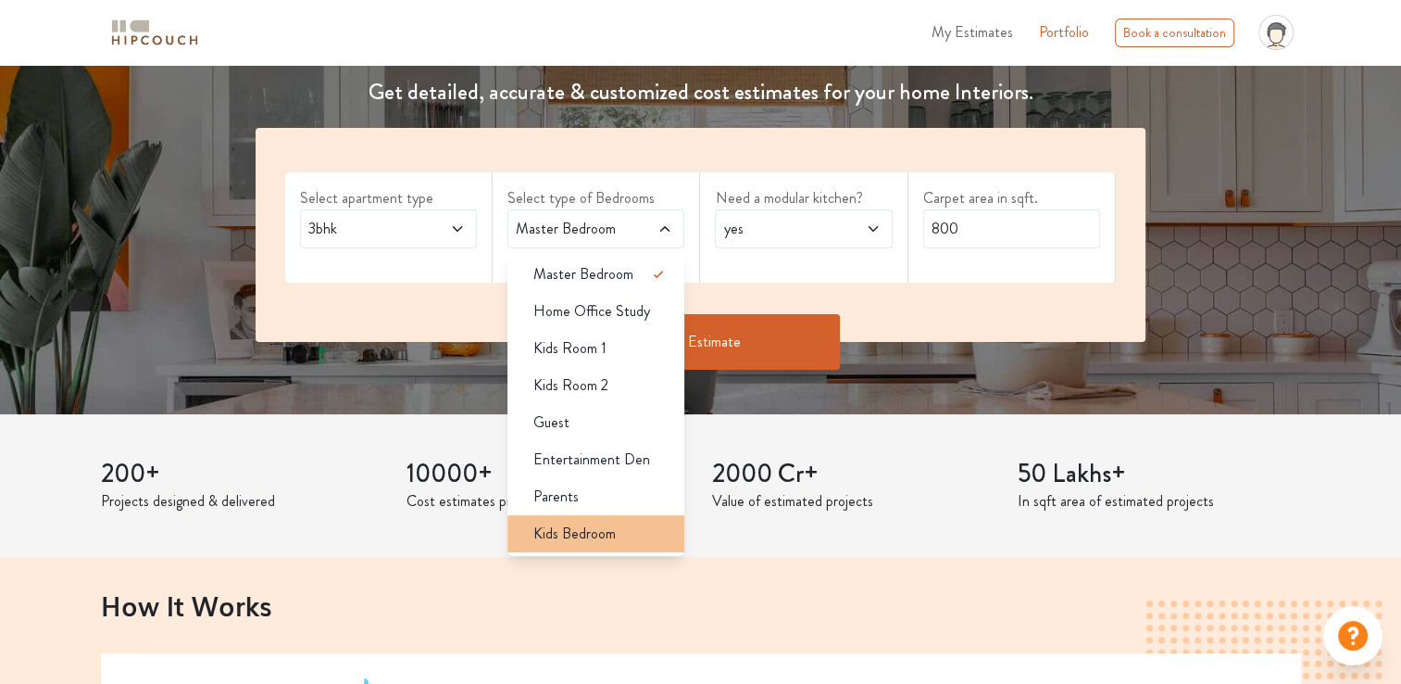
scroll to position [278, 0]
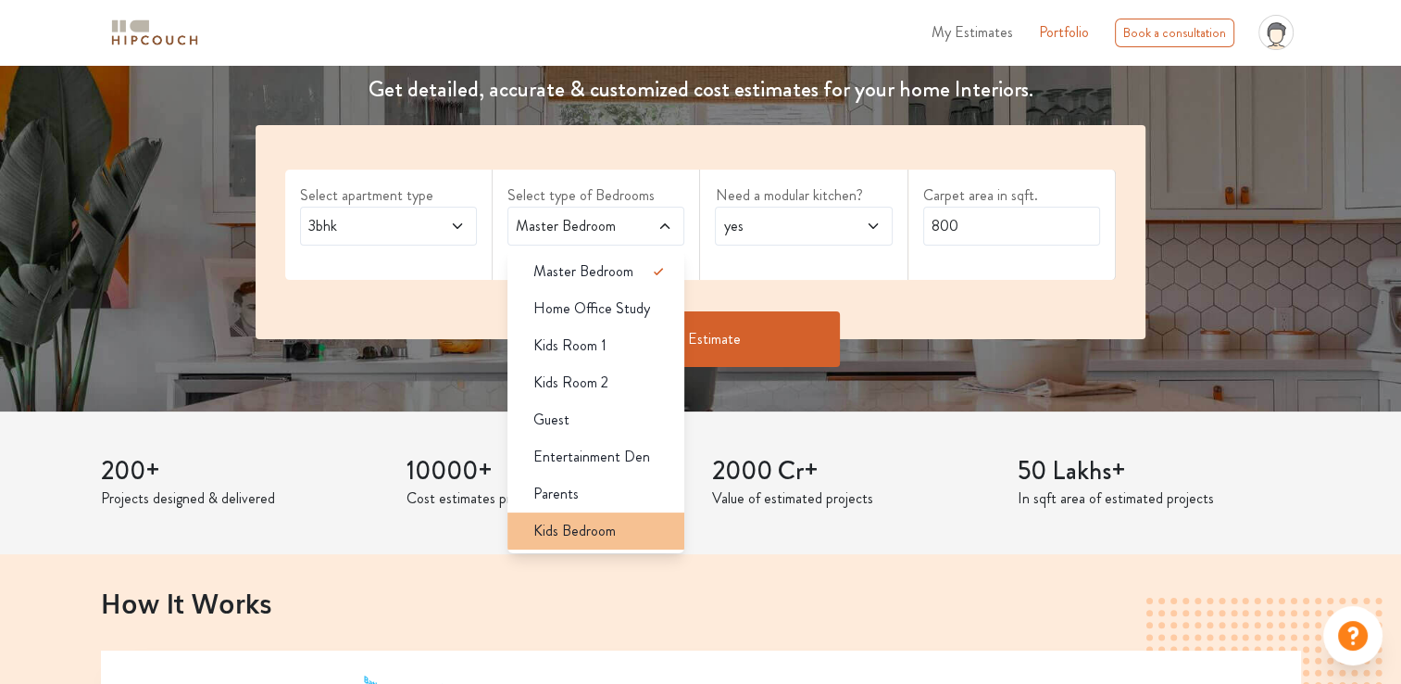
click at [585, 529] on span "Kids Bedroom" at bounding box center [575, 531] width 82 height 22
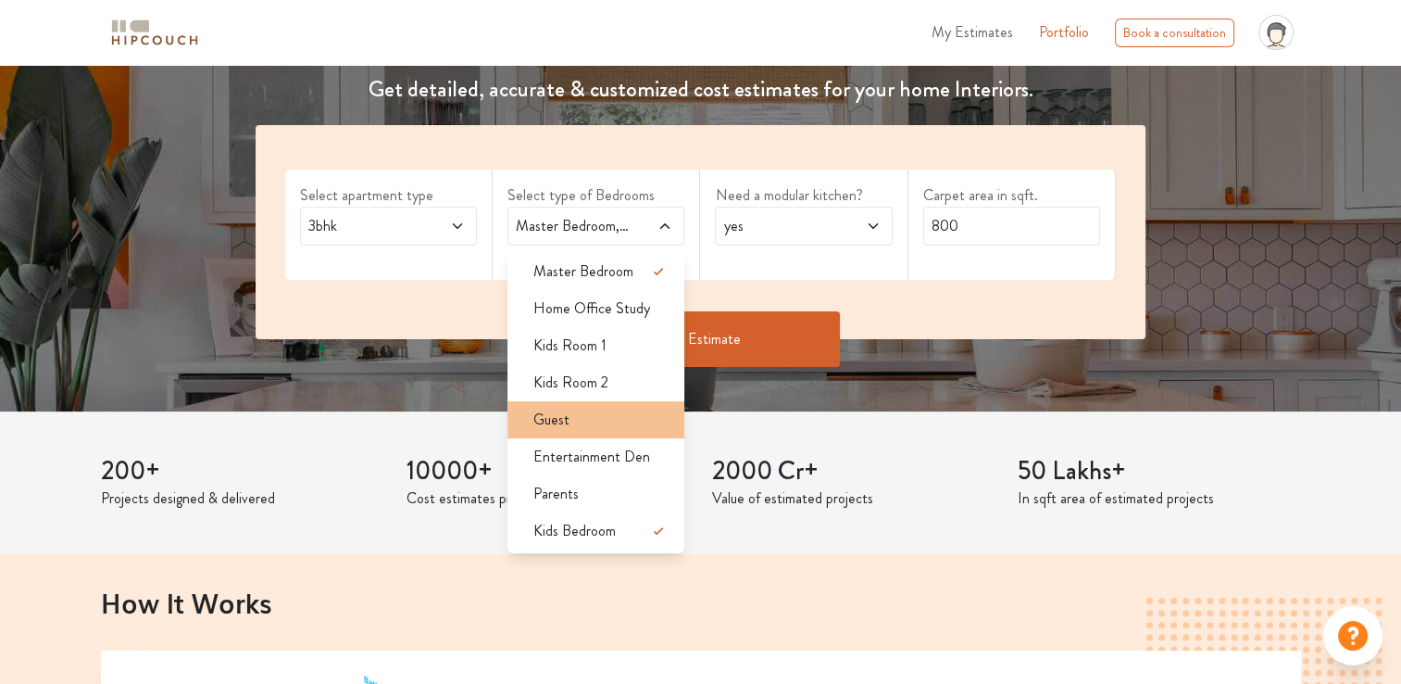
click at [589, 426] on div "Guest" at bounding box center [602, 419] width 166 height 22
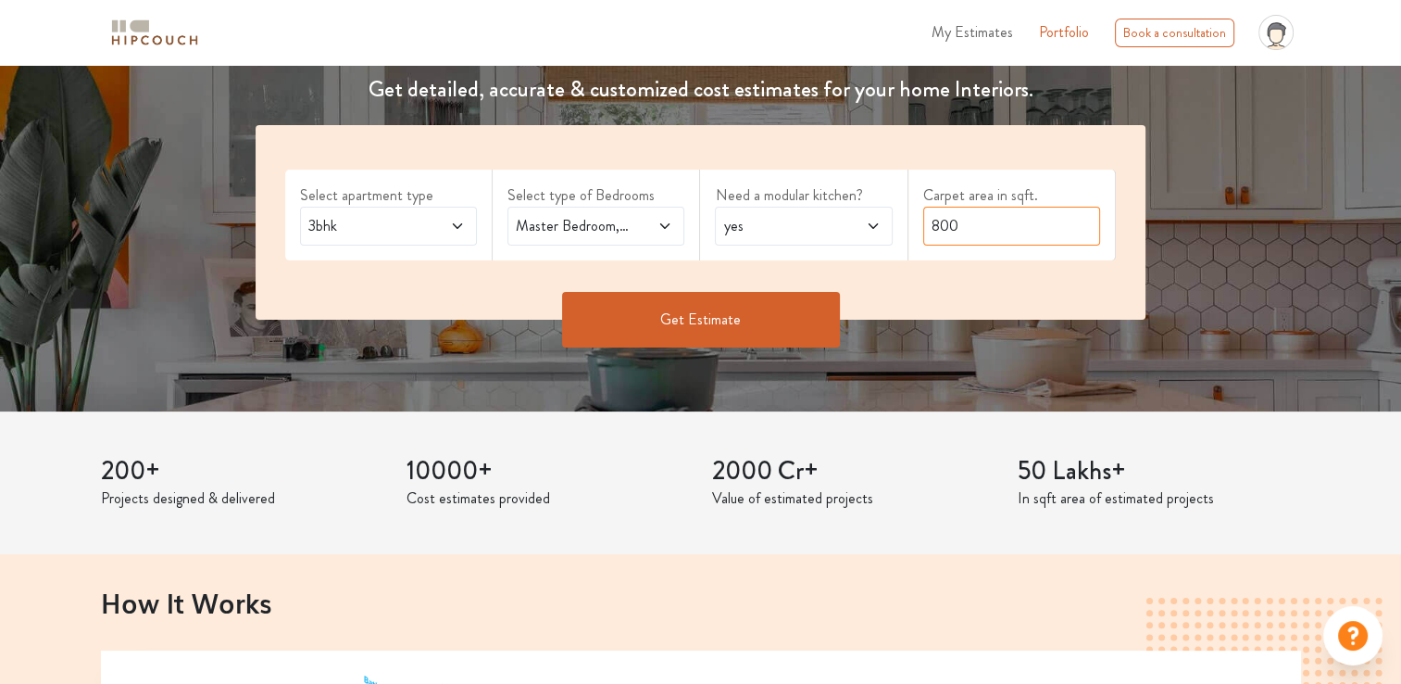
click at [1059, 220] on input "800" at bounding box center [1012, 226] width 177 height 39
type input "8"
type input "1540"
click at [704, 320] on button "Get Estimate" at bounding box center [701, 320] width 278 height 56
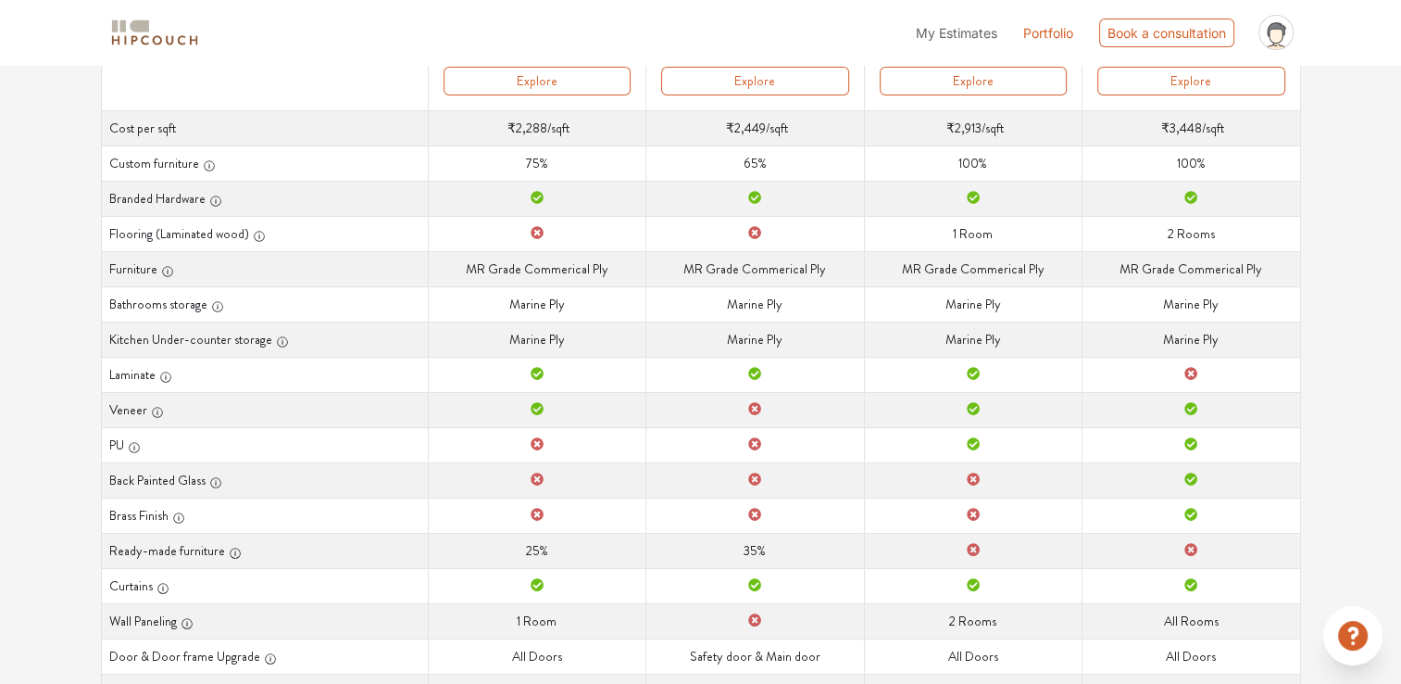
scroll to position [23, 0]
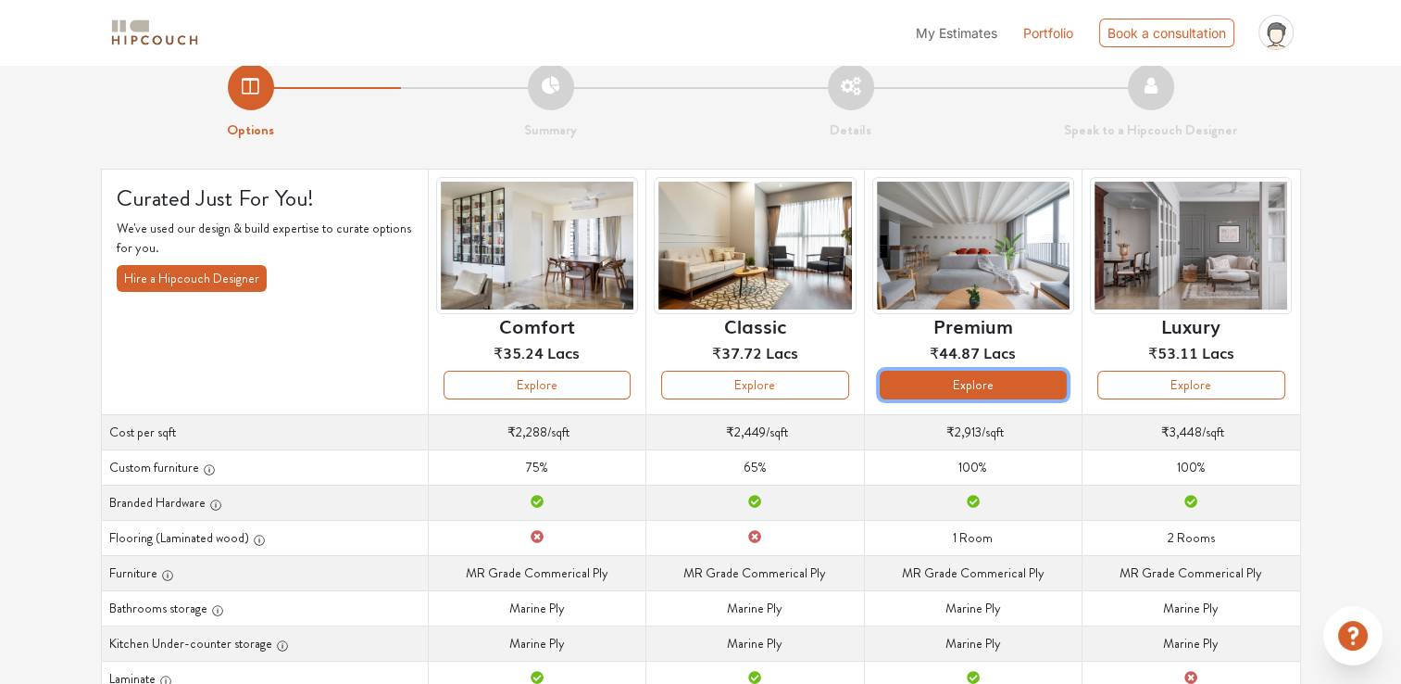
click at [982, 380] on button "Explore" at bounding box center [973, 385] width 187 height 29
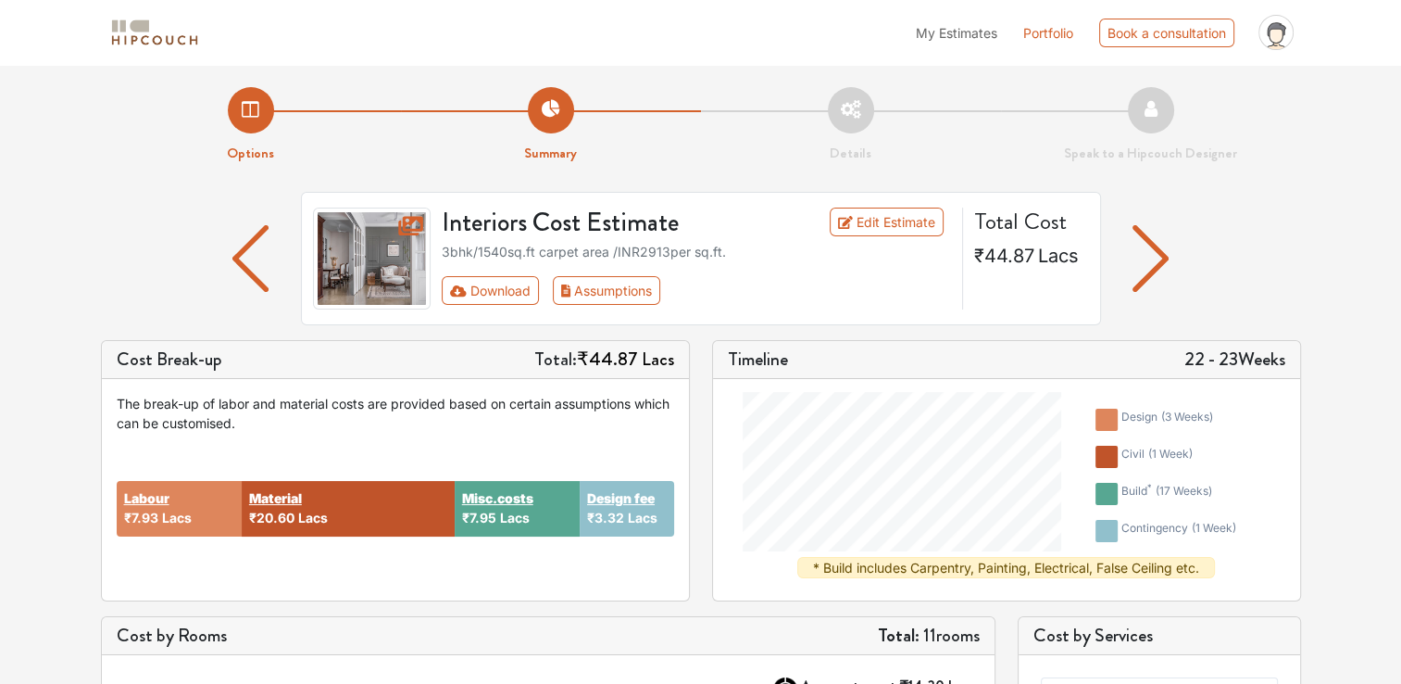
click at [1162, 261] on img "button" at bounding box center [1151, 258] width 36 height 67
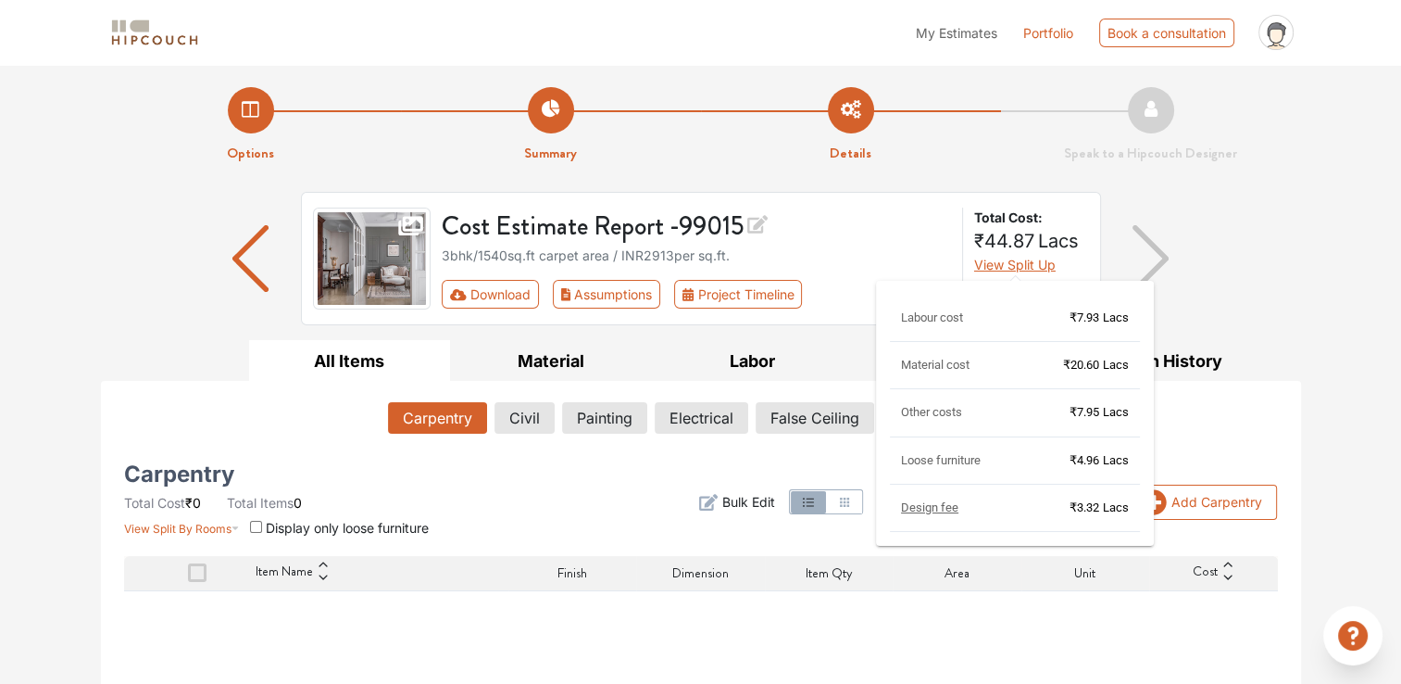
click at [1008, 267] on span "View Split Up" at bounding box center [1015, 265] width 82 height 16
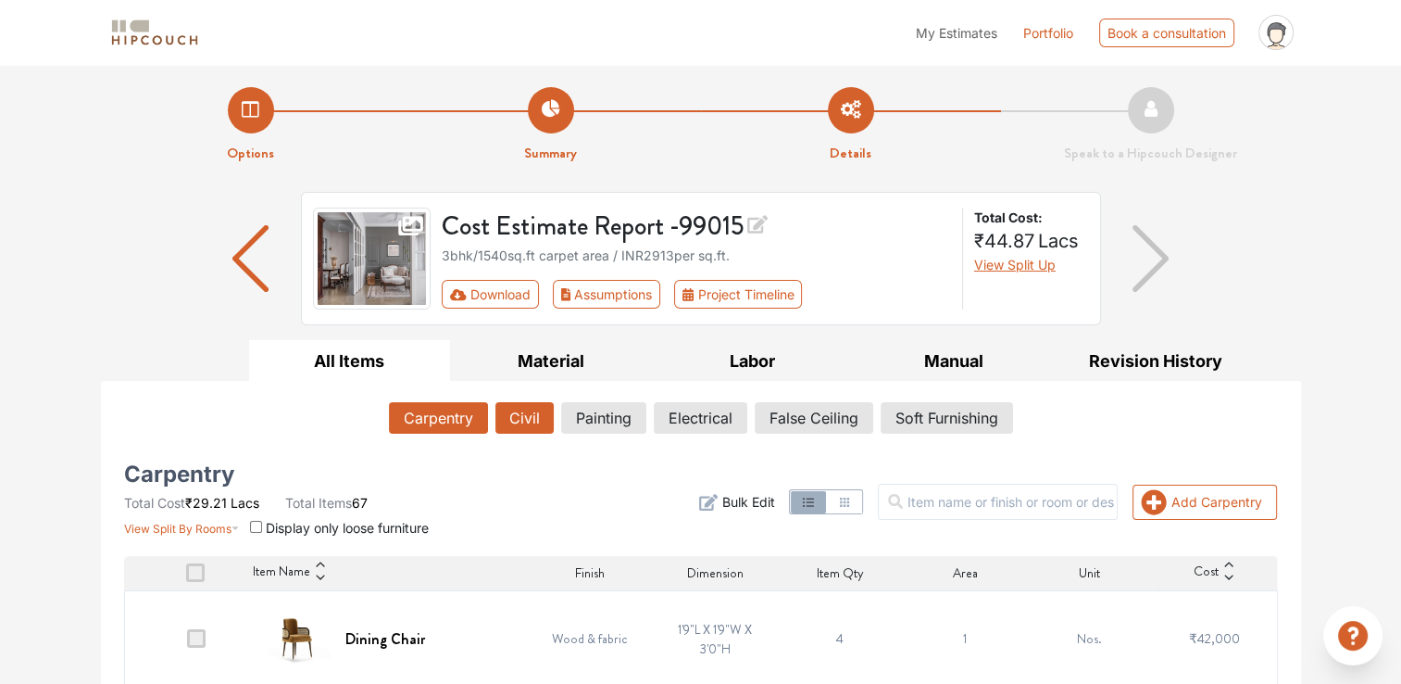
click at [519, 415] on button "Civil" at bounding box center [525, 417] width 58 height 31
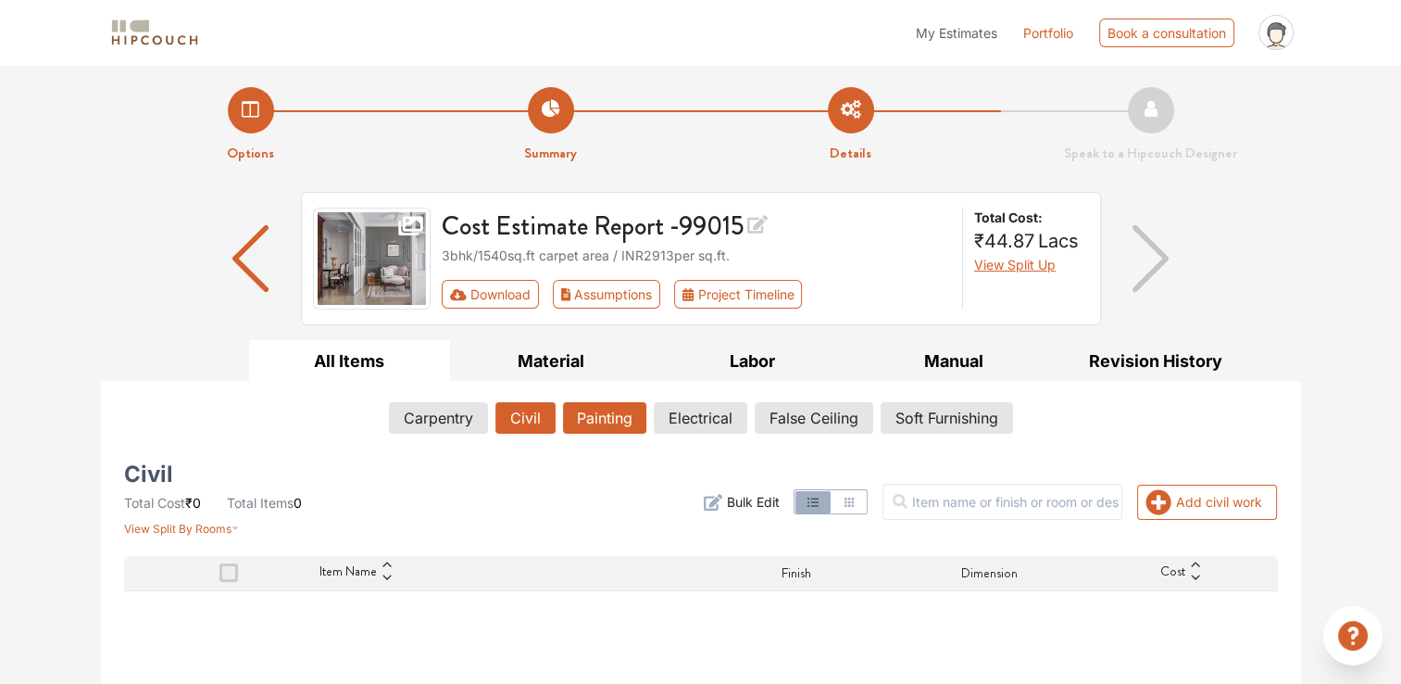
click at [614, 413] on button "Painting" at bounding box center [604, 417] width 83 height 31
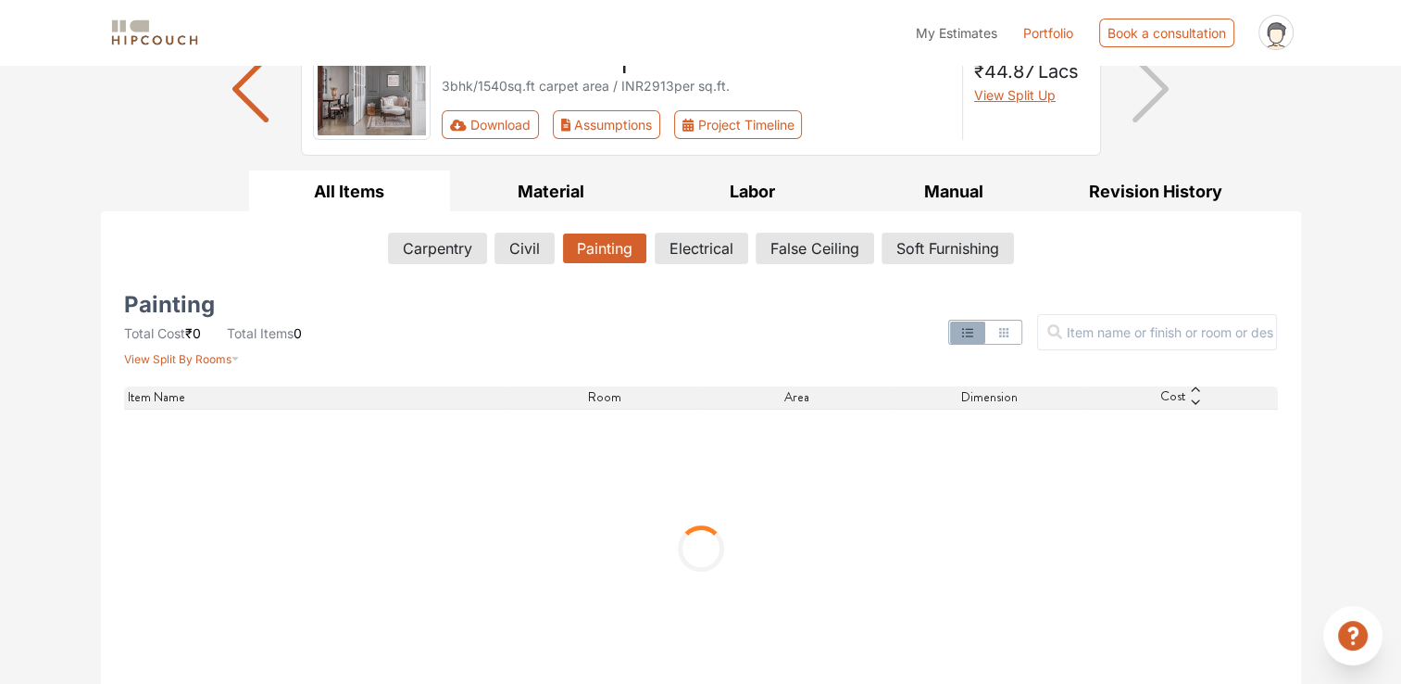
scroll to position [185, 0]
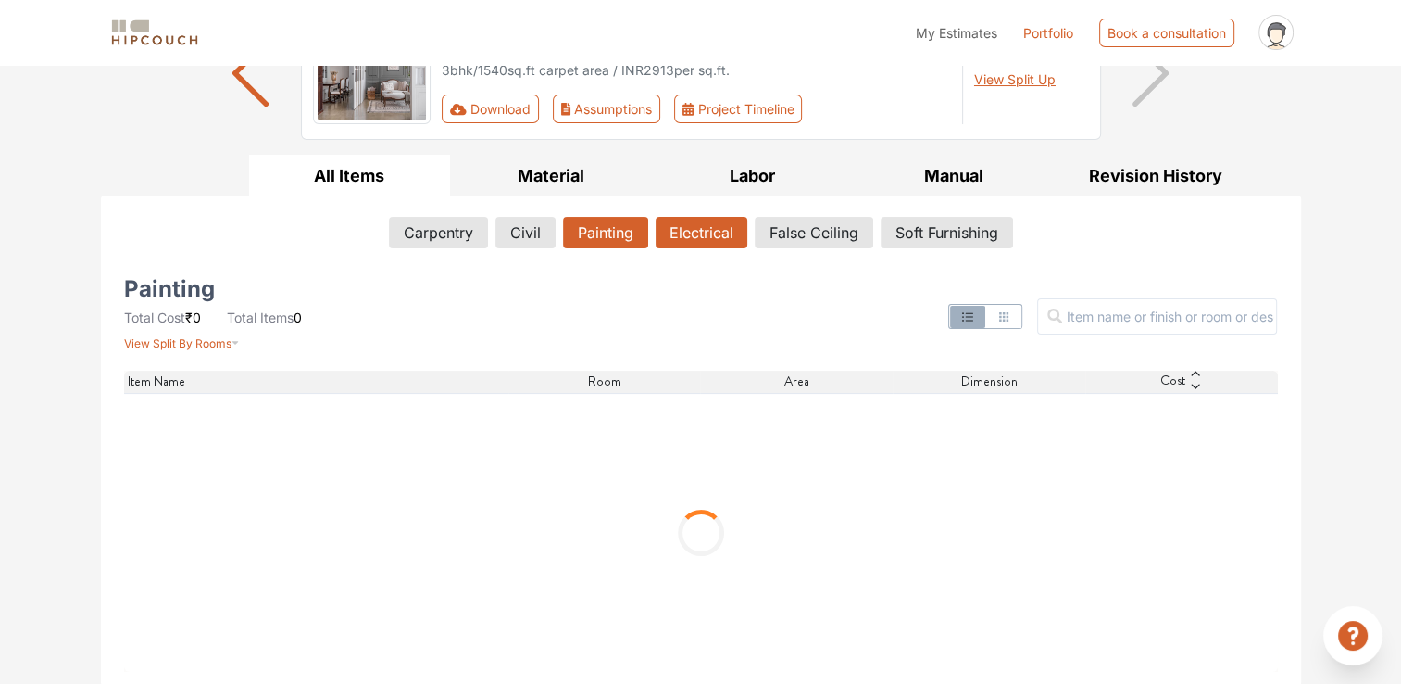
click at [680, 235] on button "Electrical" at bounding box center [702, 232] width 92 height 31
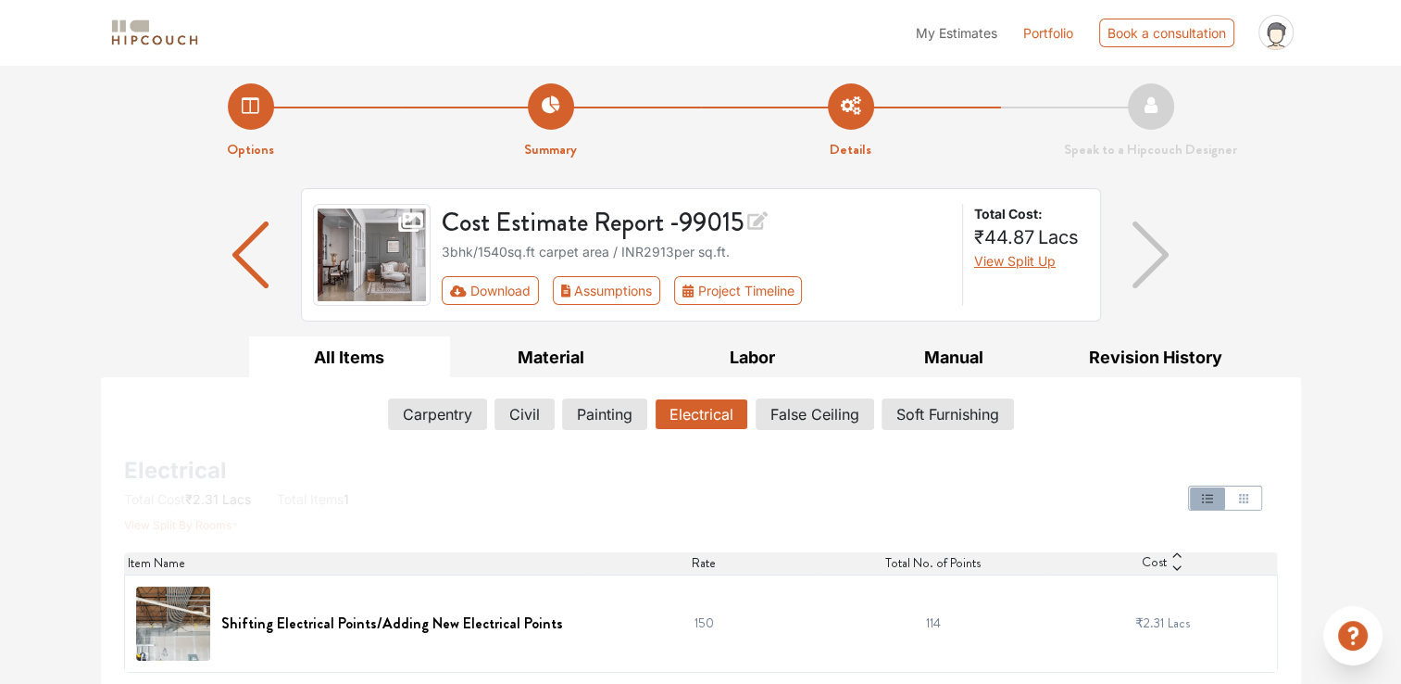
scroll to position [5, 0]
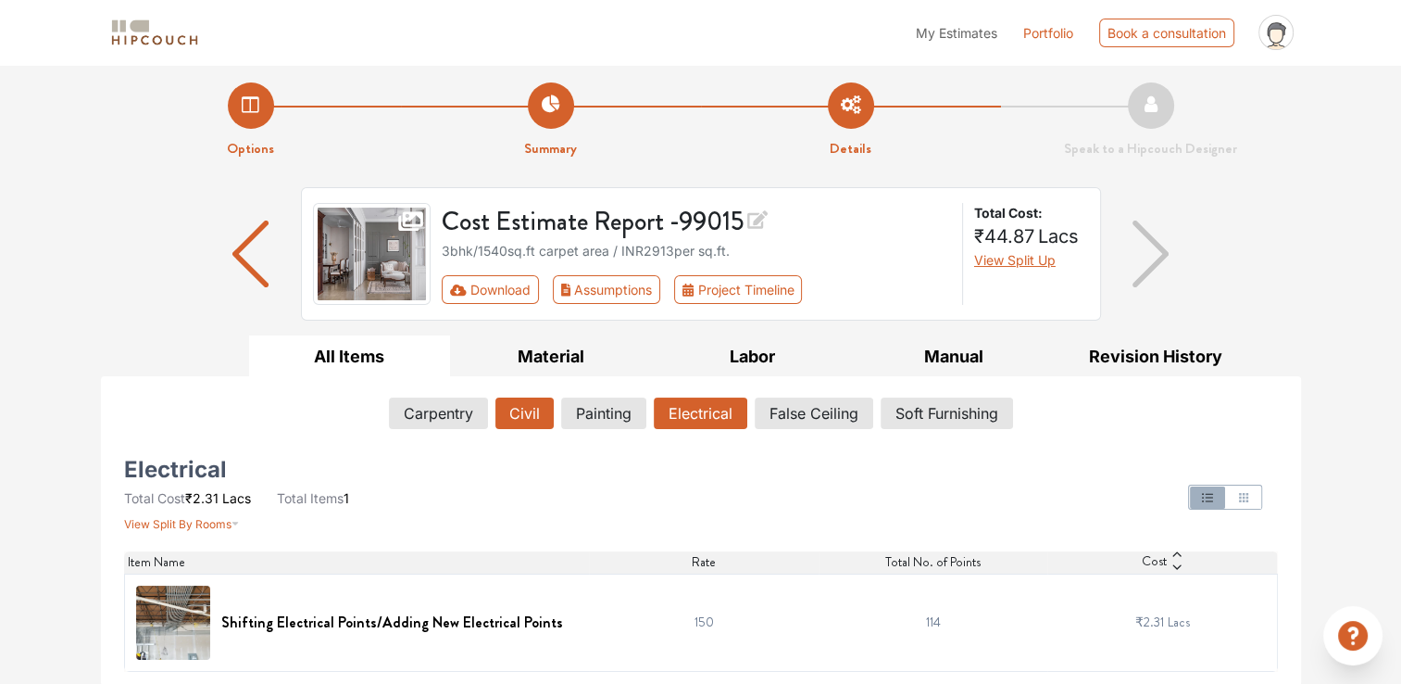
click at [549, 410] on button "Civil" at bounding box center [525, 412] width 58 height 31
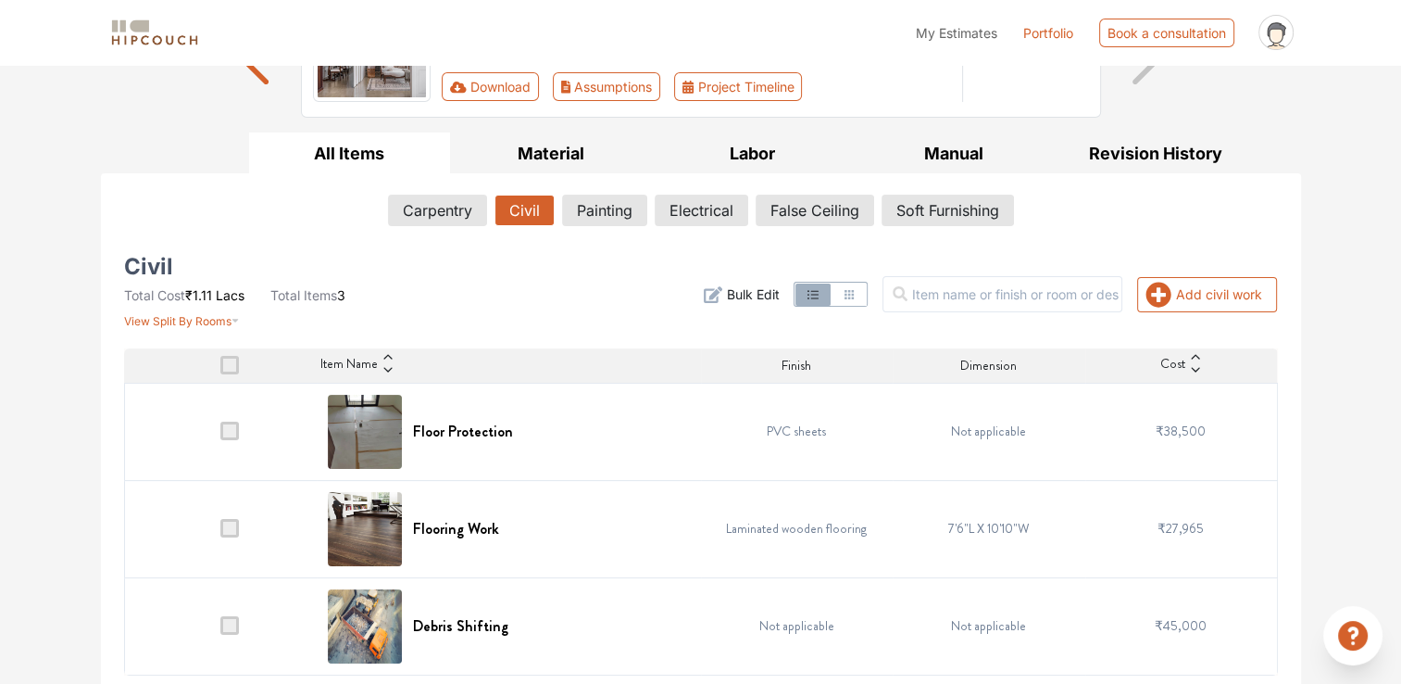
scroll to position [211, 0]
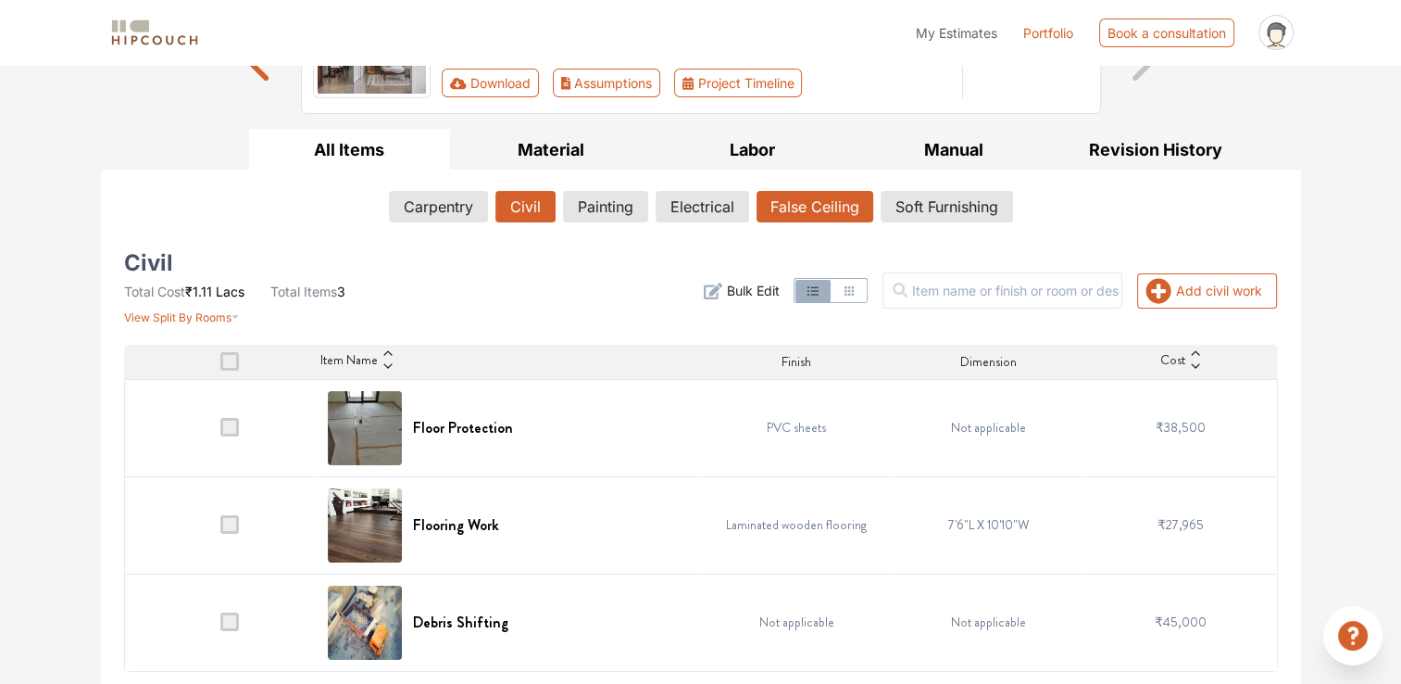
click at [818, 192] on button "False Ceiling" at bounding box center [815, 206] width 117 height 31
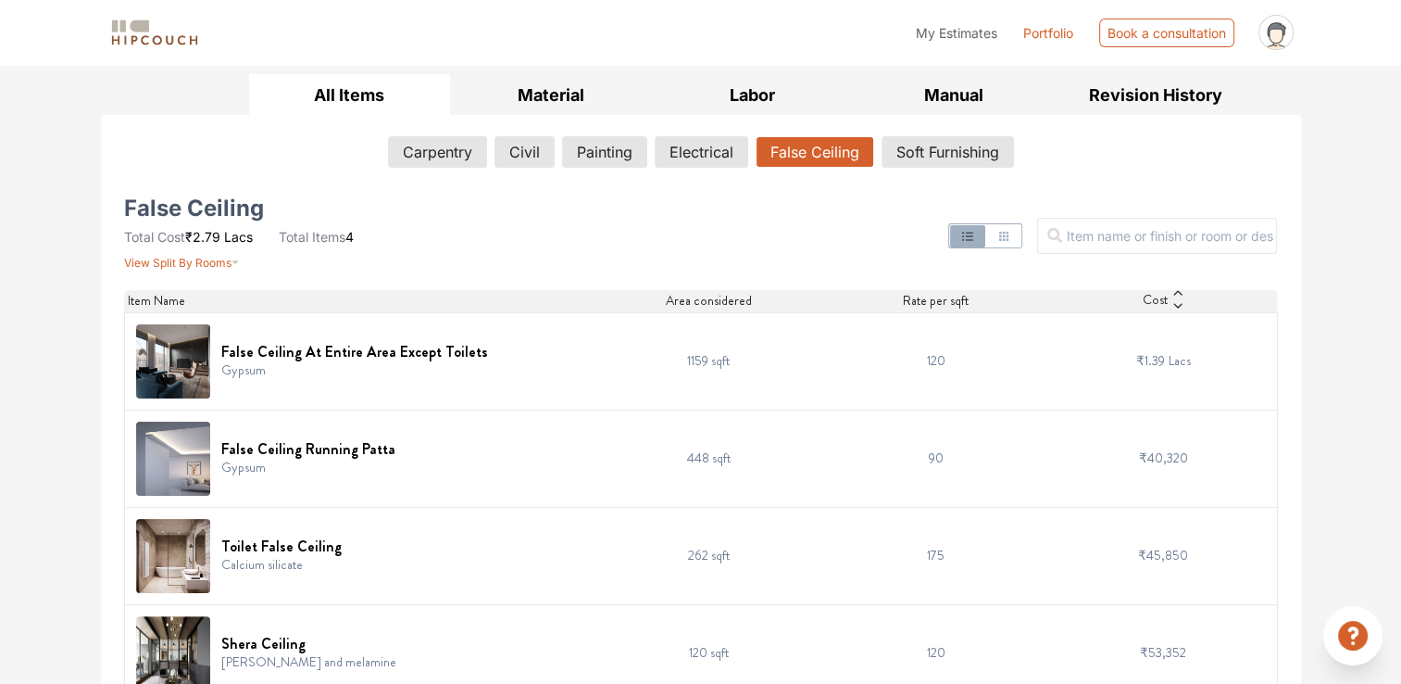
scroll to position [296, 0]
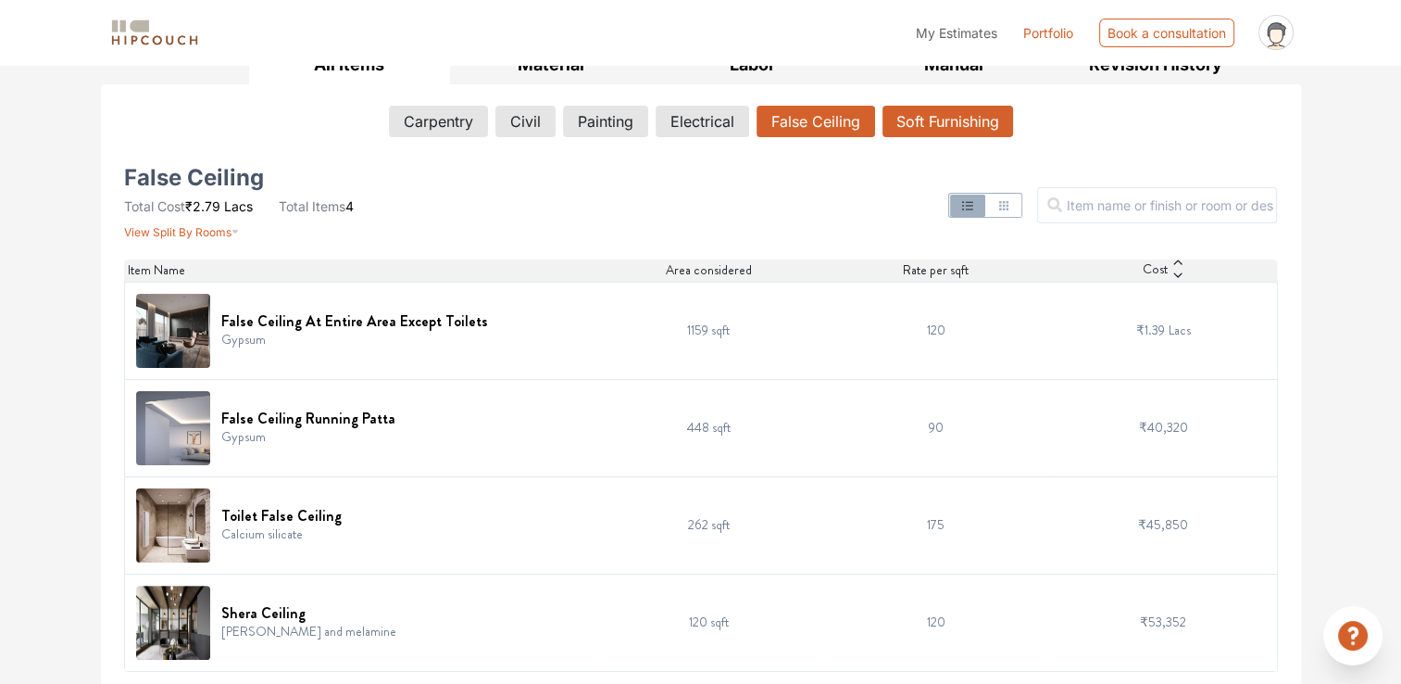
click at [941, 111] on button "Soft Furnishing" at bounding box center [948, 121] width 131 height 31
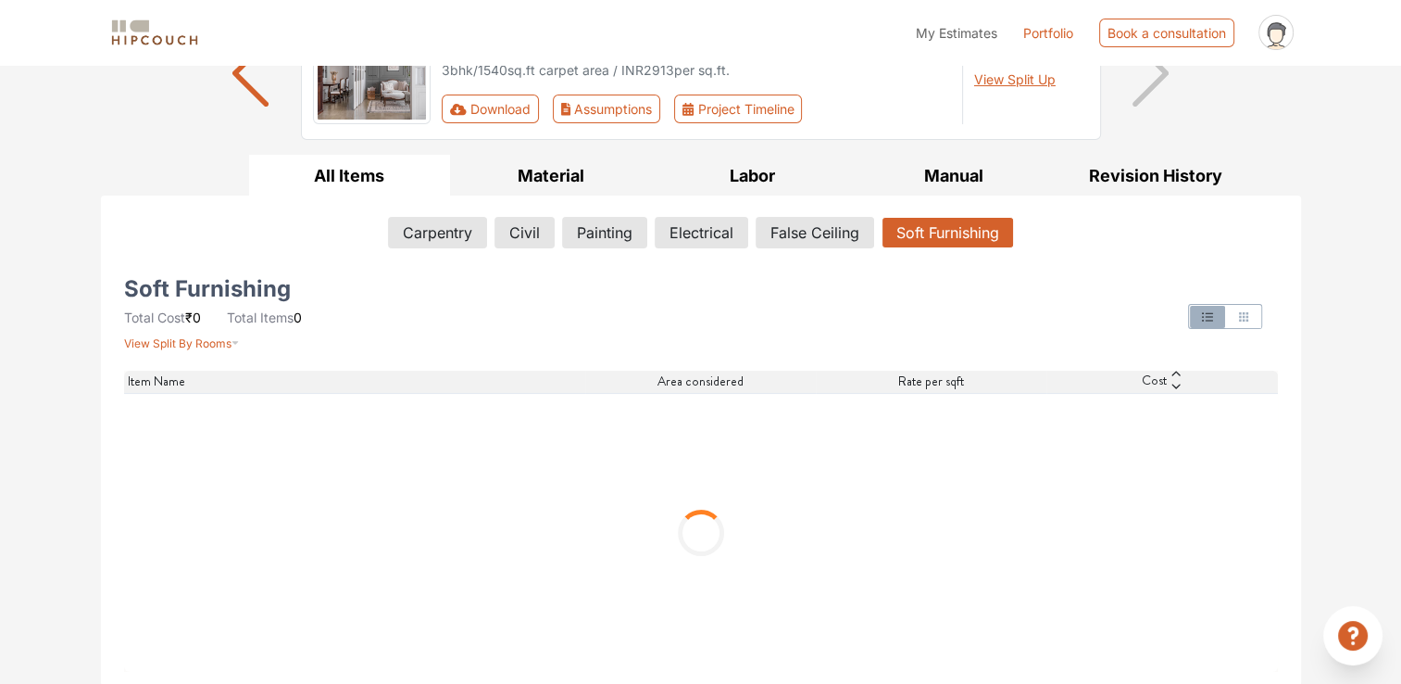
scroll to position [5, 0]
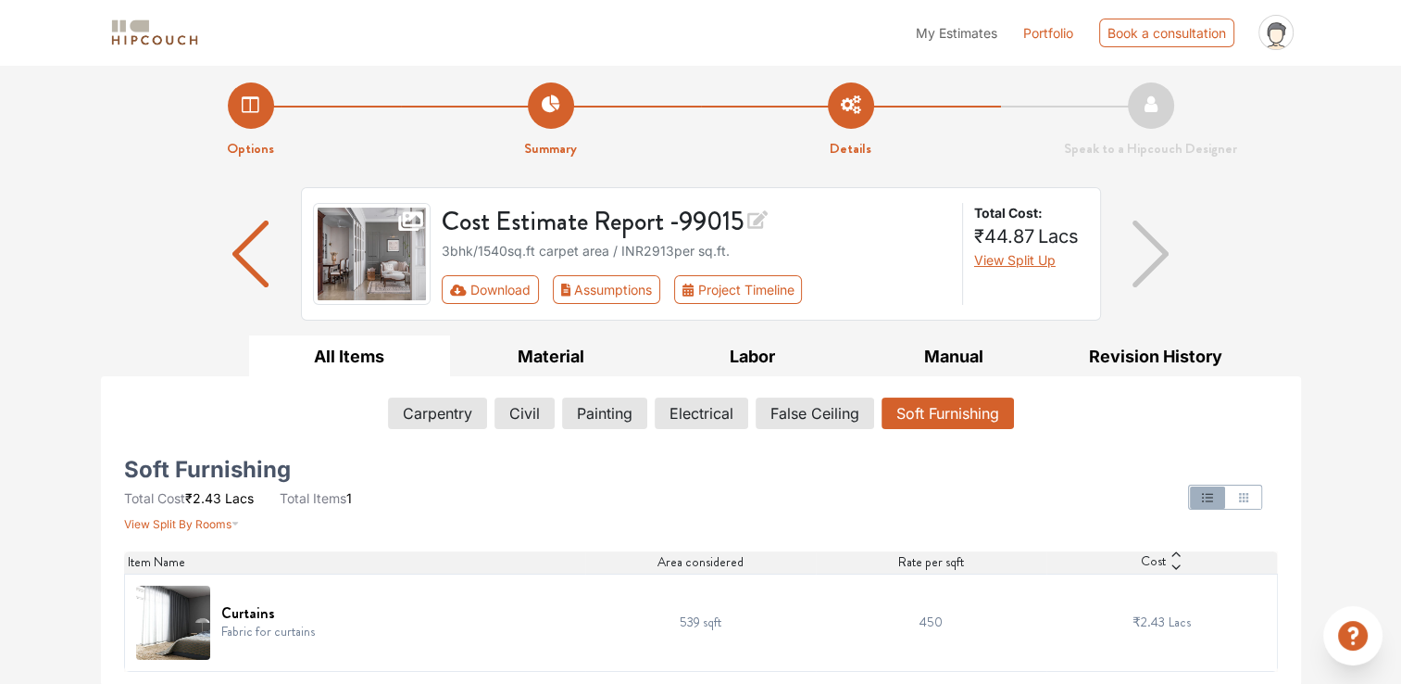
click at [259, 285] on button "button" at bounding box center [250, 253] width 36 height 133
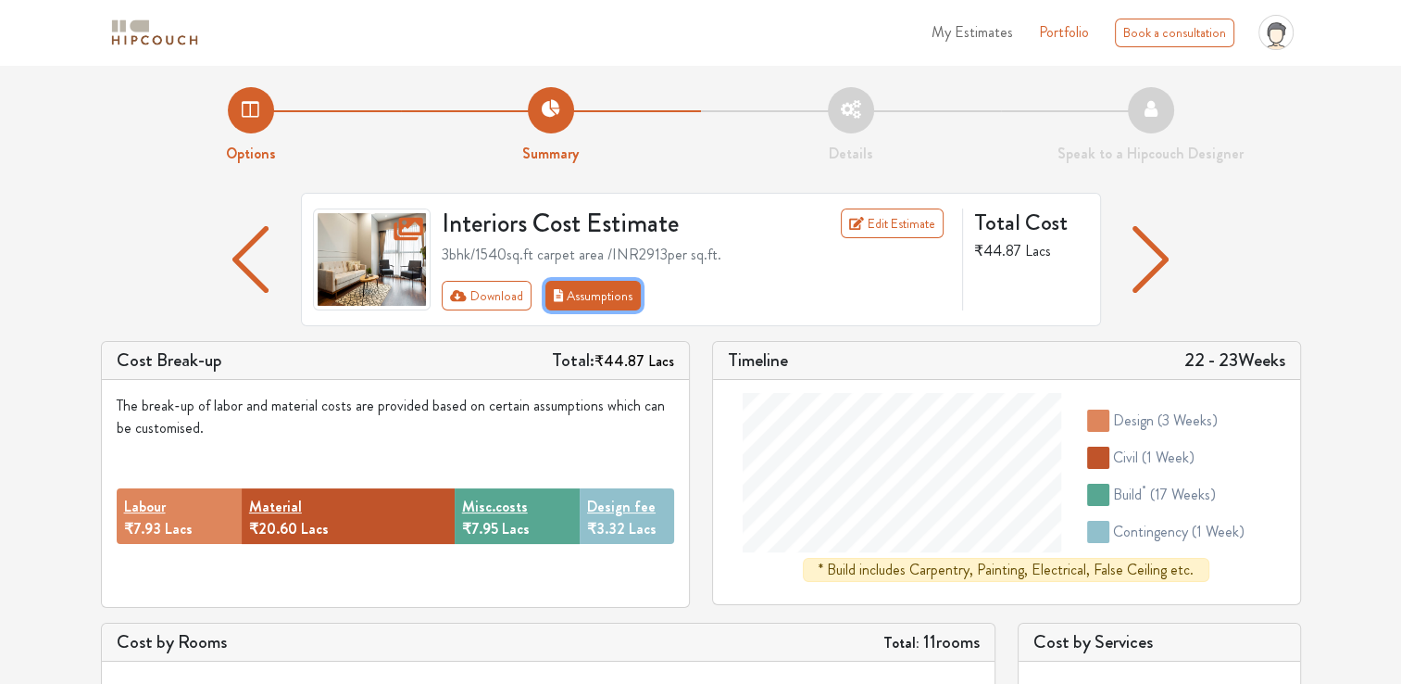
click at [593, 295] on button "Assumptions" at bounding box center [594, 296] width 96 height 30
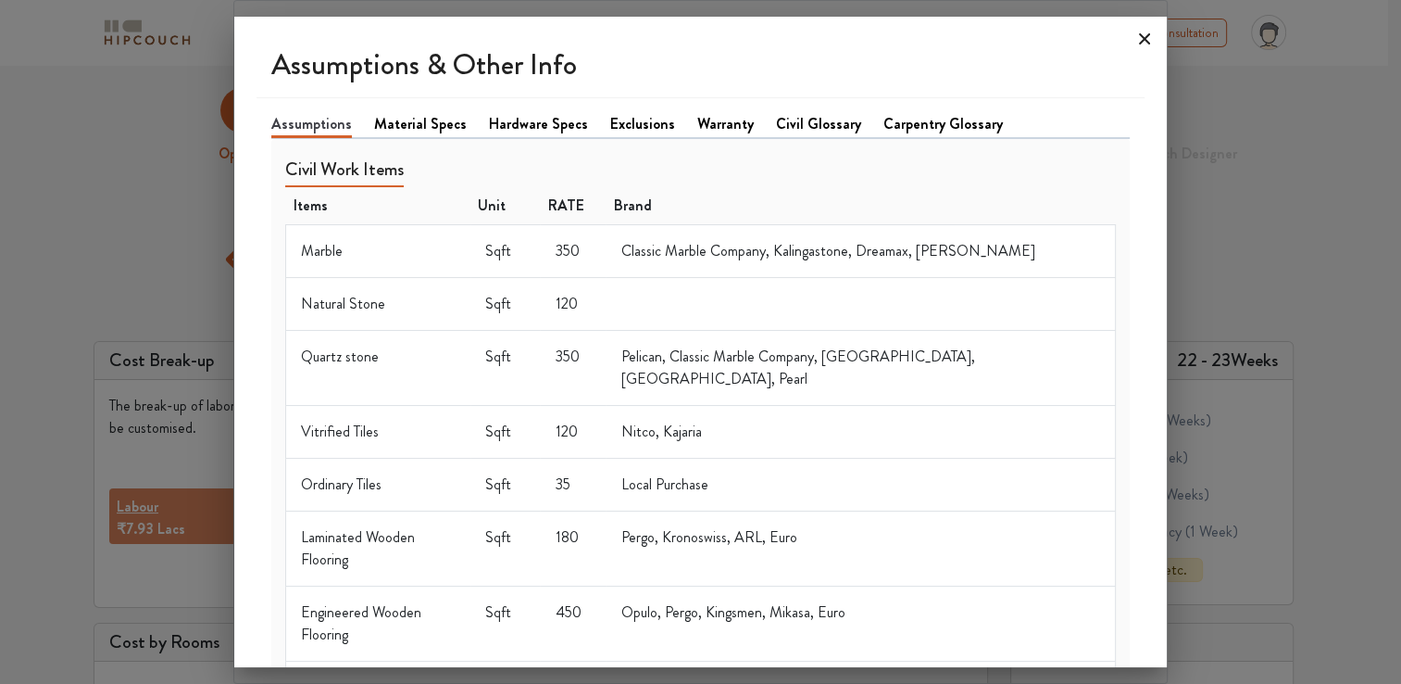
click at [1144, 46] on icon at bounding box center [1145, 39] width 30 height 30
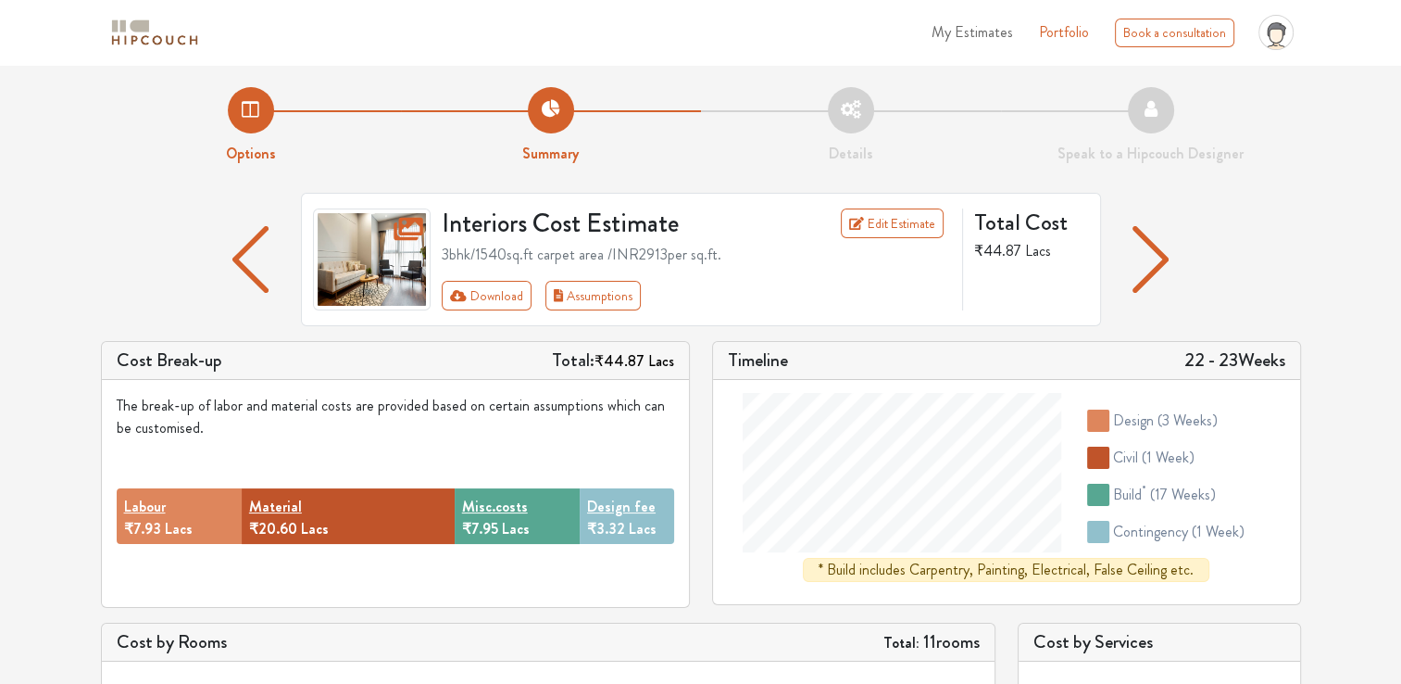
click at [1157, 255] on img "button" at bounding box center [1151, 259] width 36 height 67
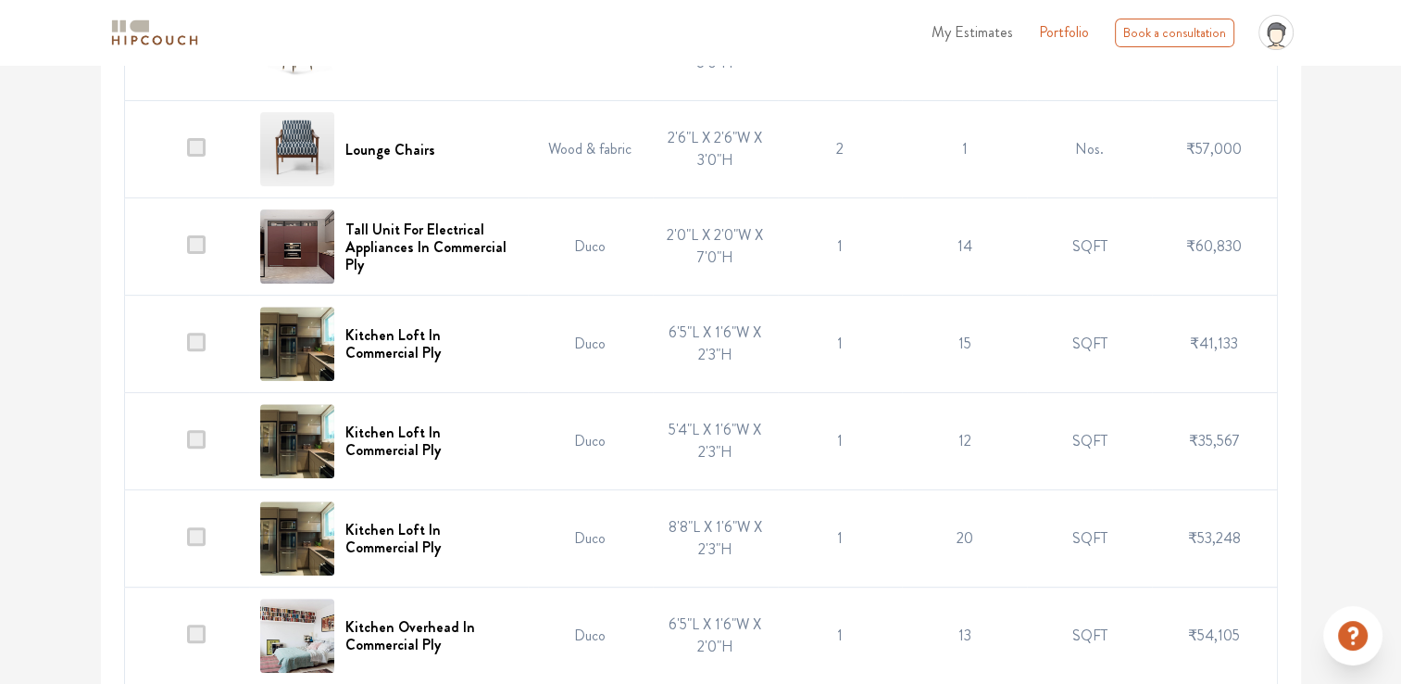
scroll to position [136, 0]
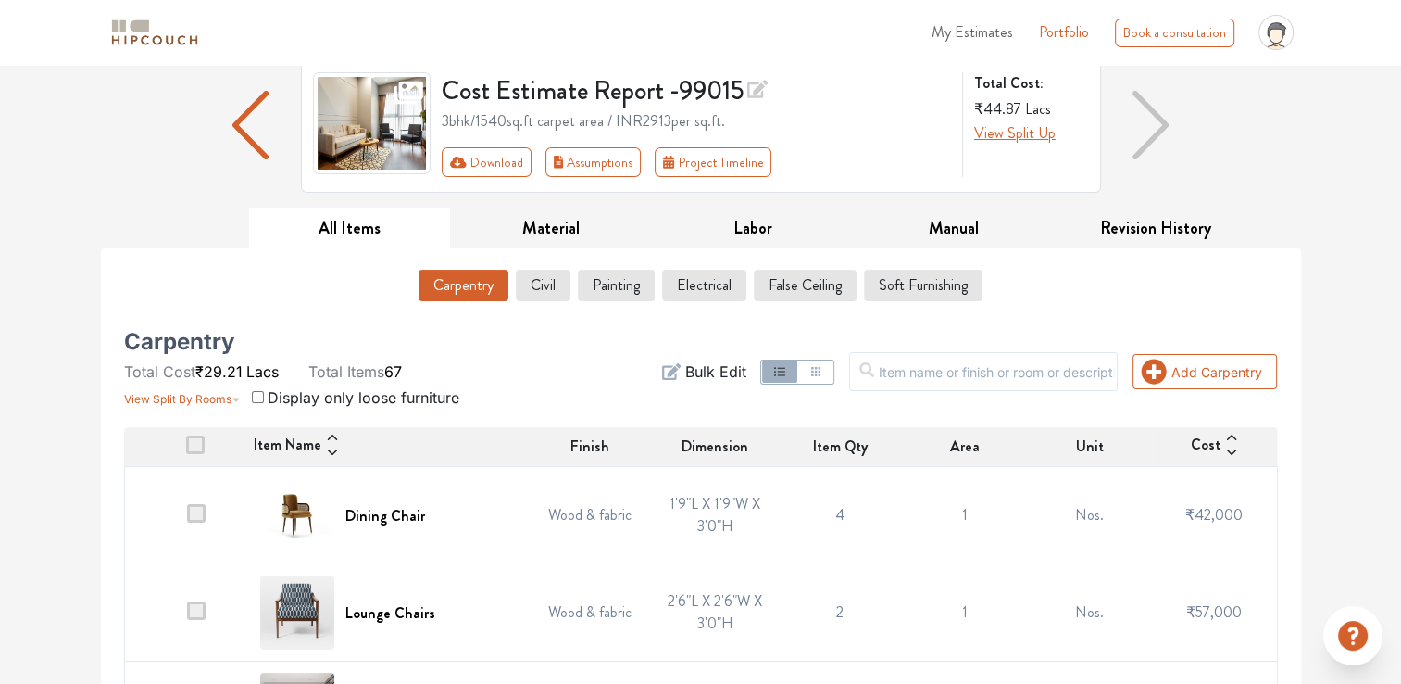
click at [738, 371] on span "Bulk Edit" at bounding box center [715, 371] width 61 height 22
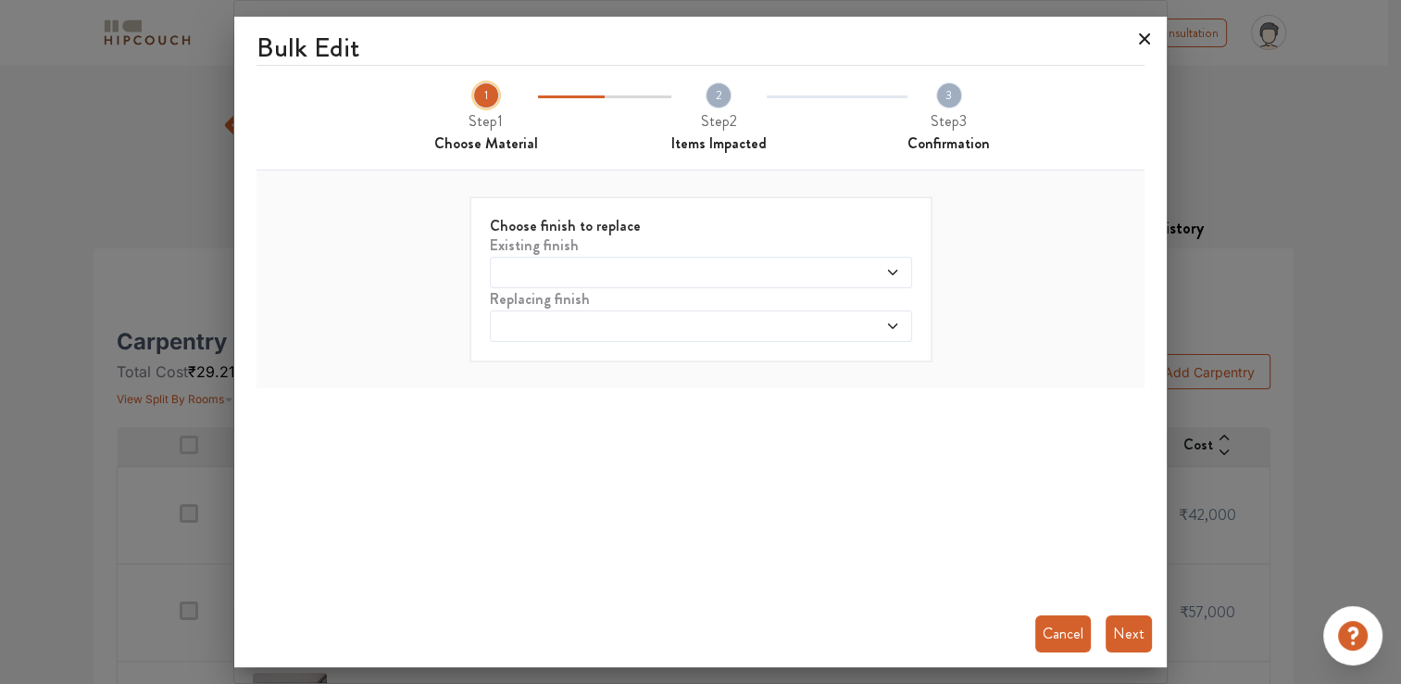
drag, startPoint x: 1148, startPoint y: 37, endPoint x: 1137, endPoint y: 39, distance: 11.3
click at [1147, 36] on icon at bounding box center [1144, 38] width 11 height 11
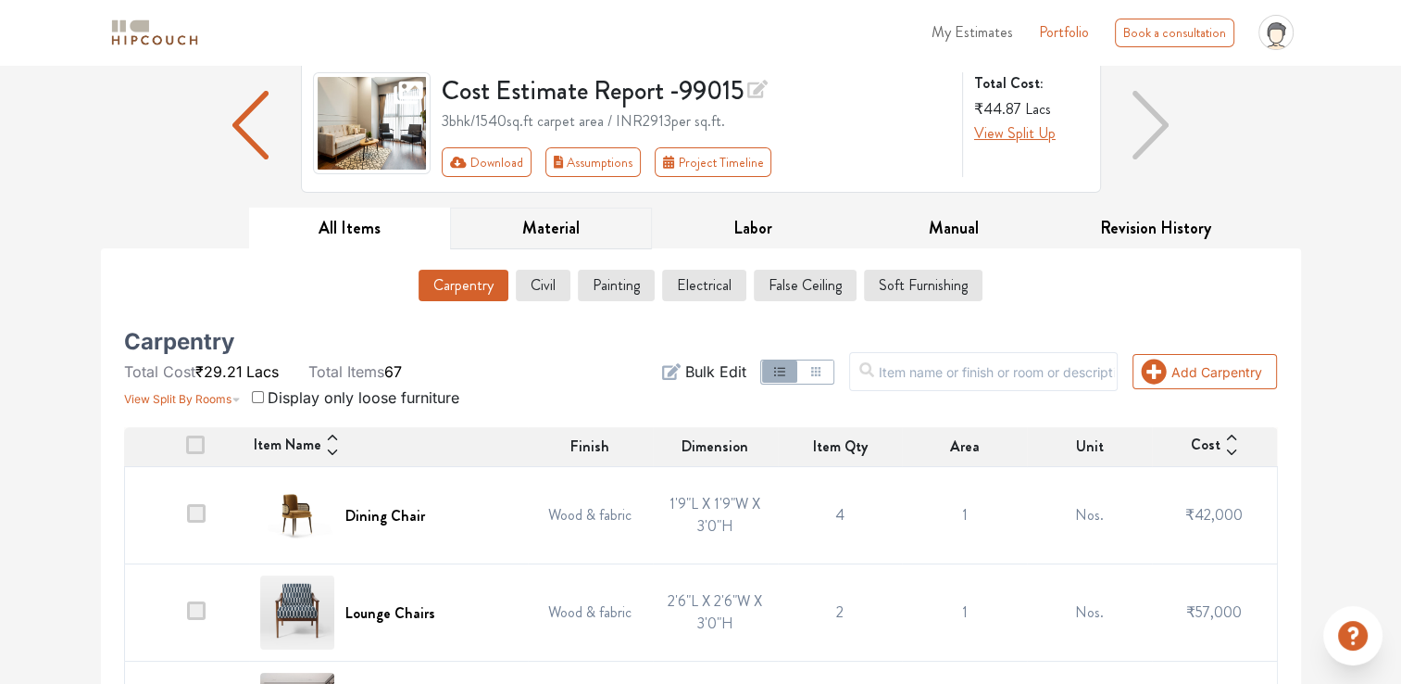
click at [577, 226] on button "Material" at bounding box center [551, 228] width 202 height 42
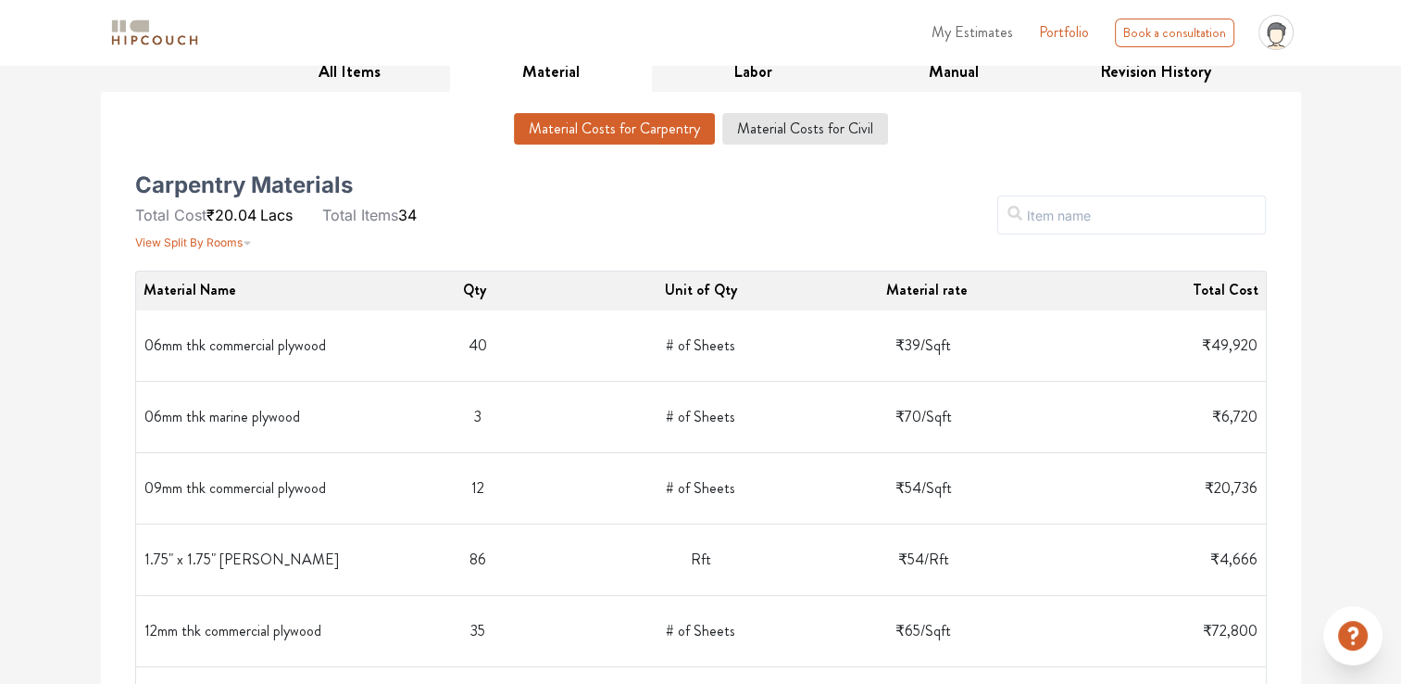
scroll to position [49, 0]
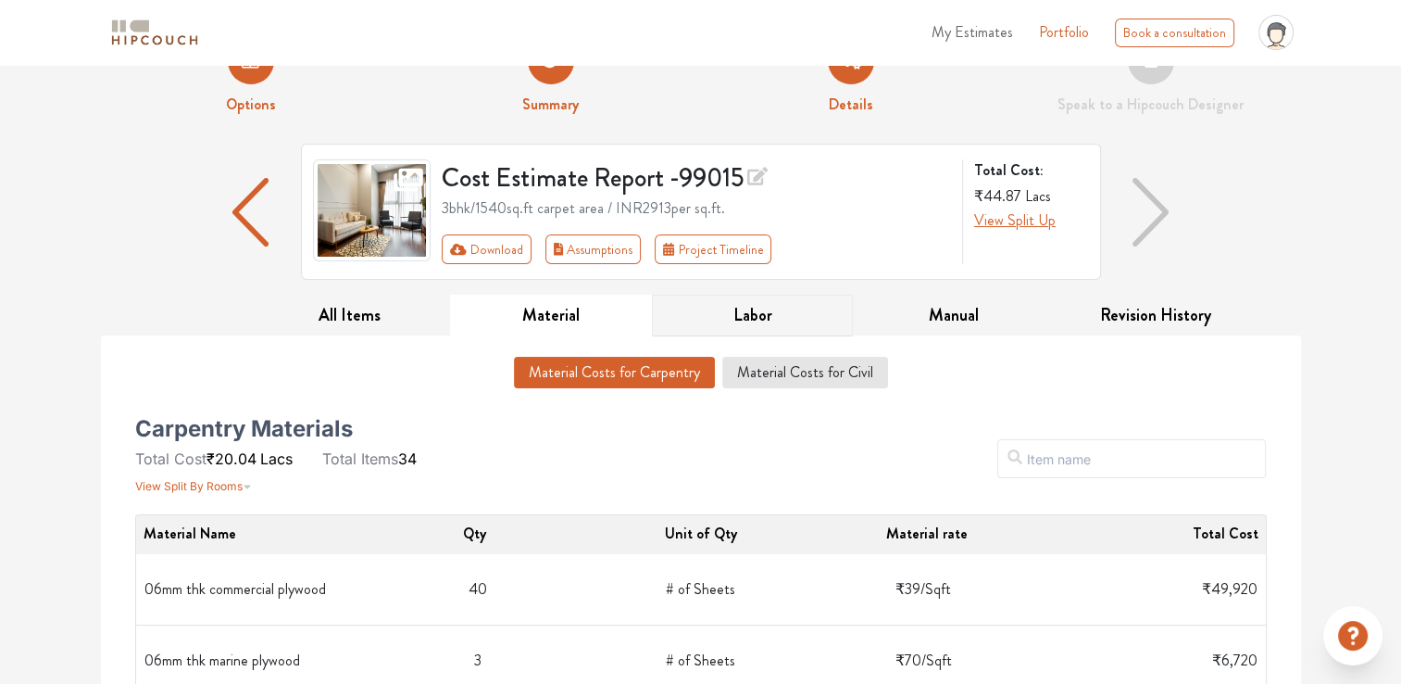
click at [756, 320] on button "Labor" at bounding box center [753, 316] width 202 height 42
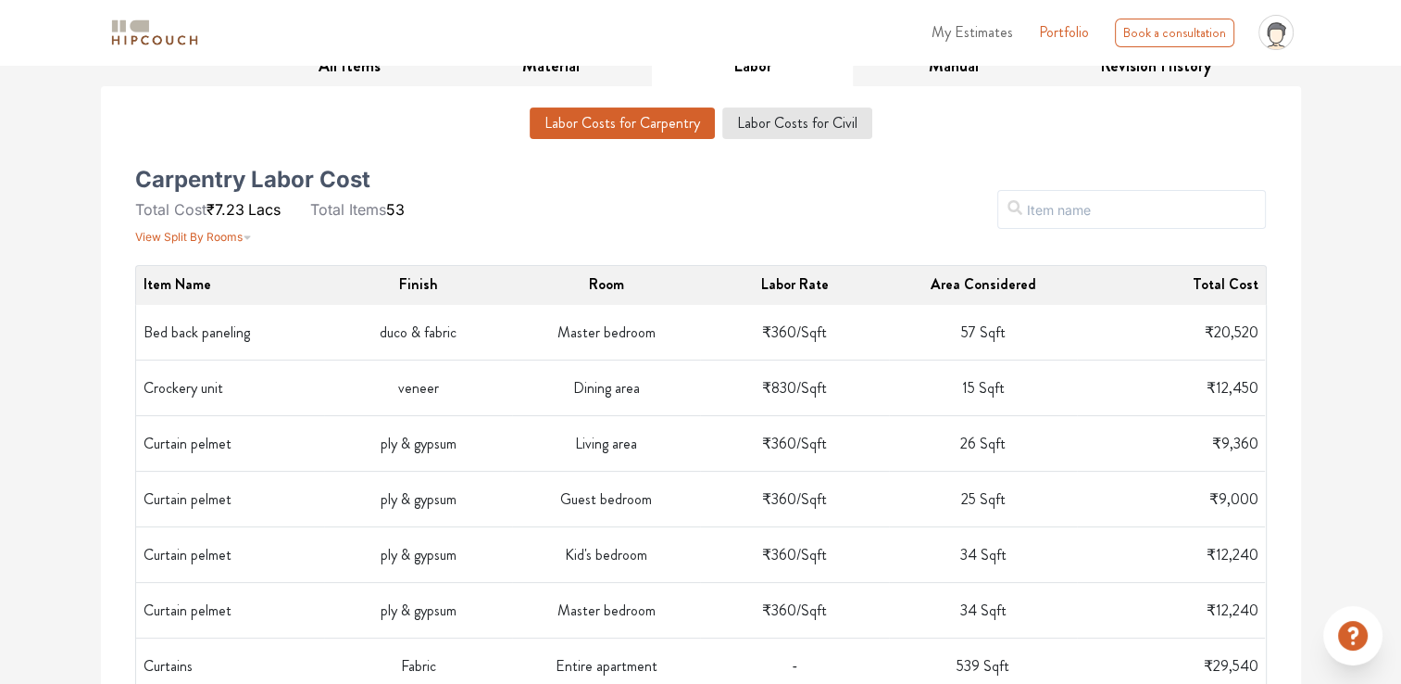
scroll to position [0, 0]
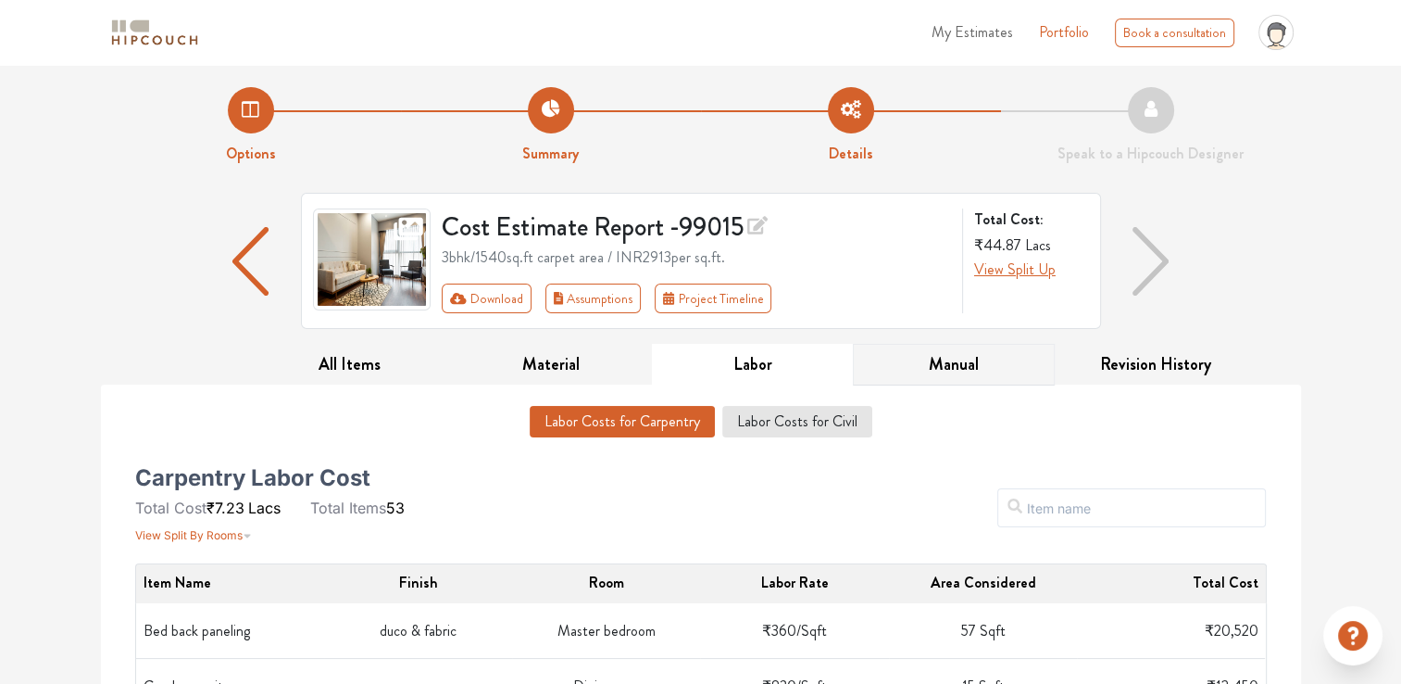
click at [971, 354] on button "Manual" at bounding box center [954, 365] width 202 height 42
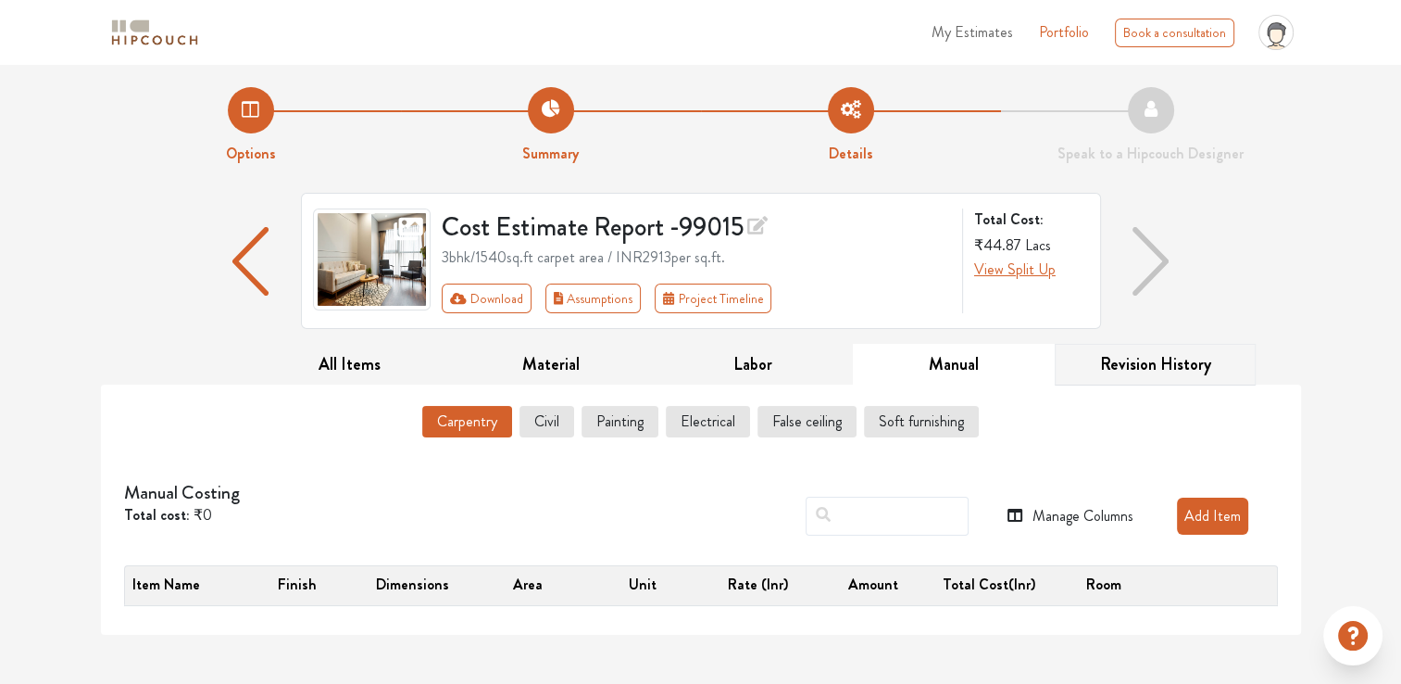
click at [1152, 370] on button "Revision History" at bounding box center [1156, 365] width 202 height 42
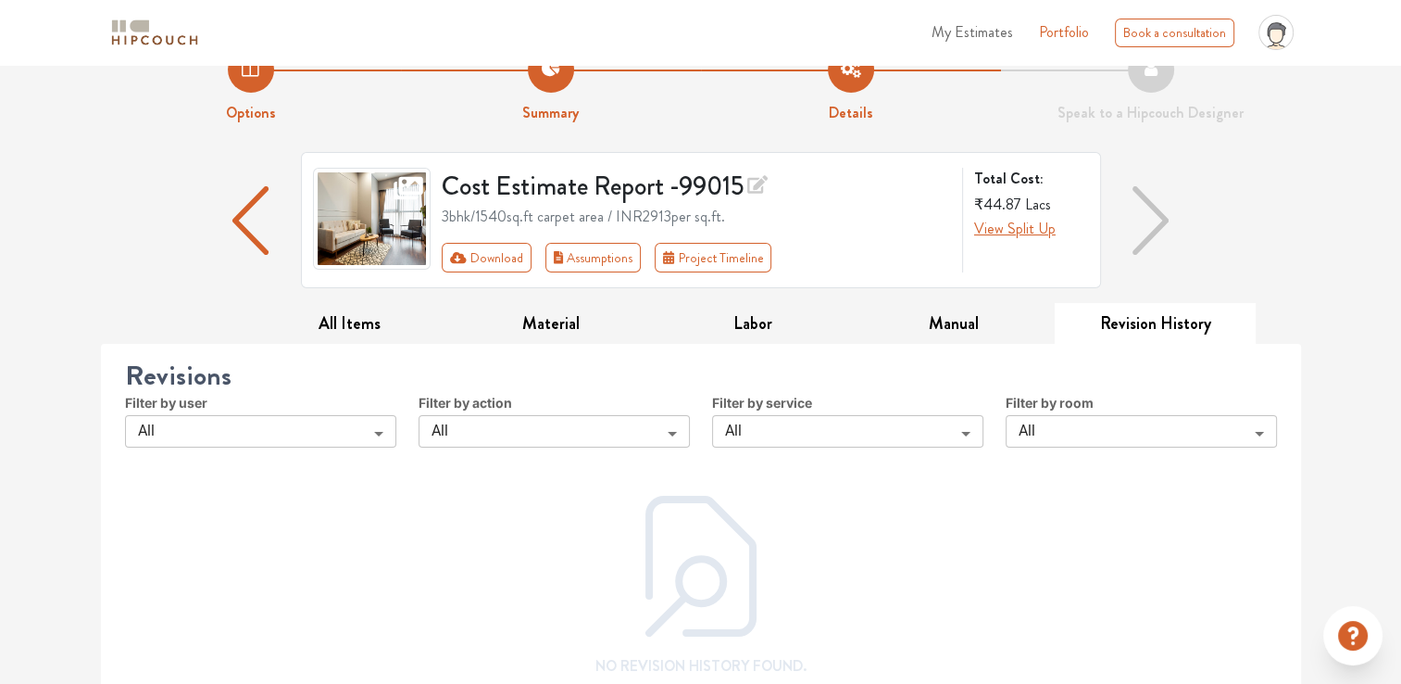
scroll to position [63, 0]
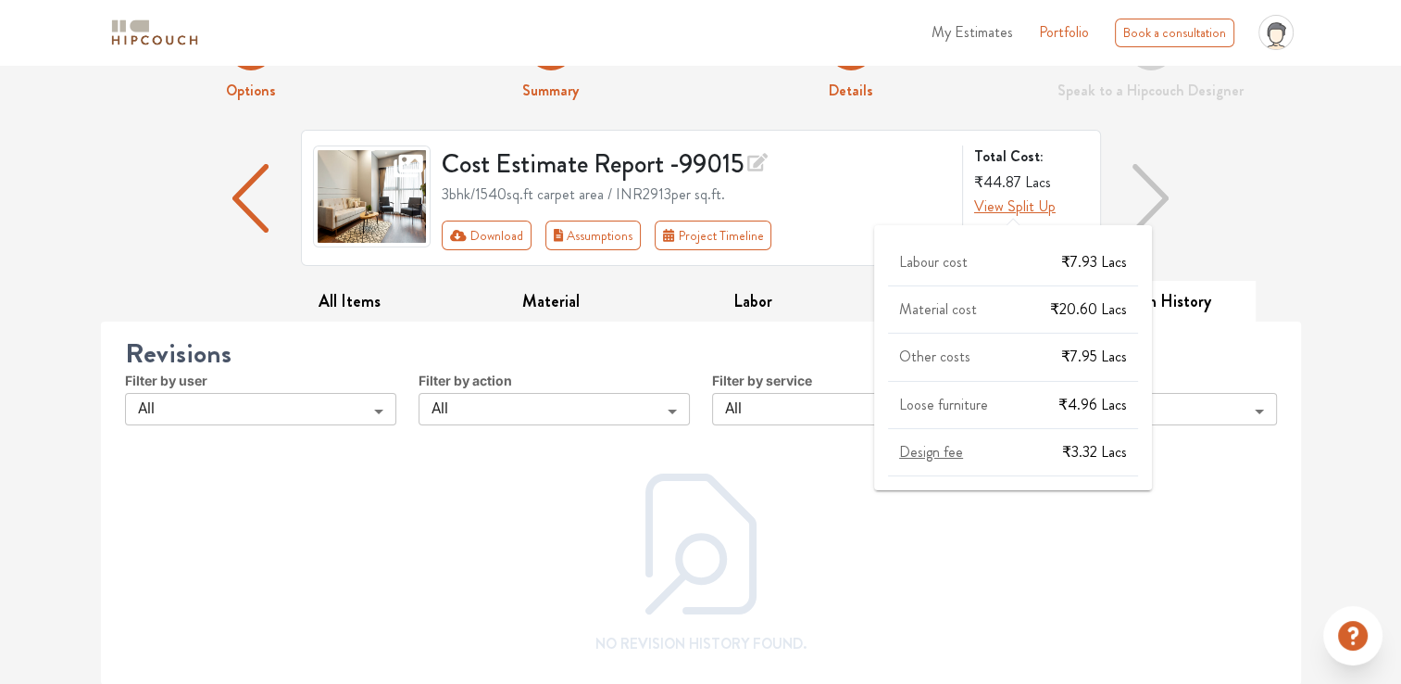
click at [1000, 213] on span "View Split Up" at bounding box center [1015, 205] width 82 height 21
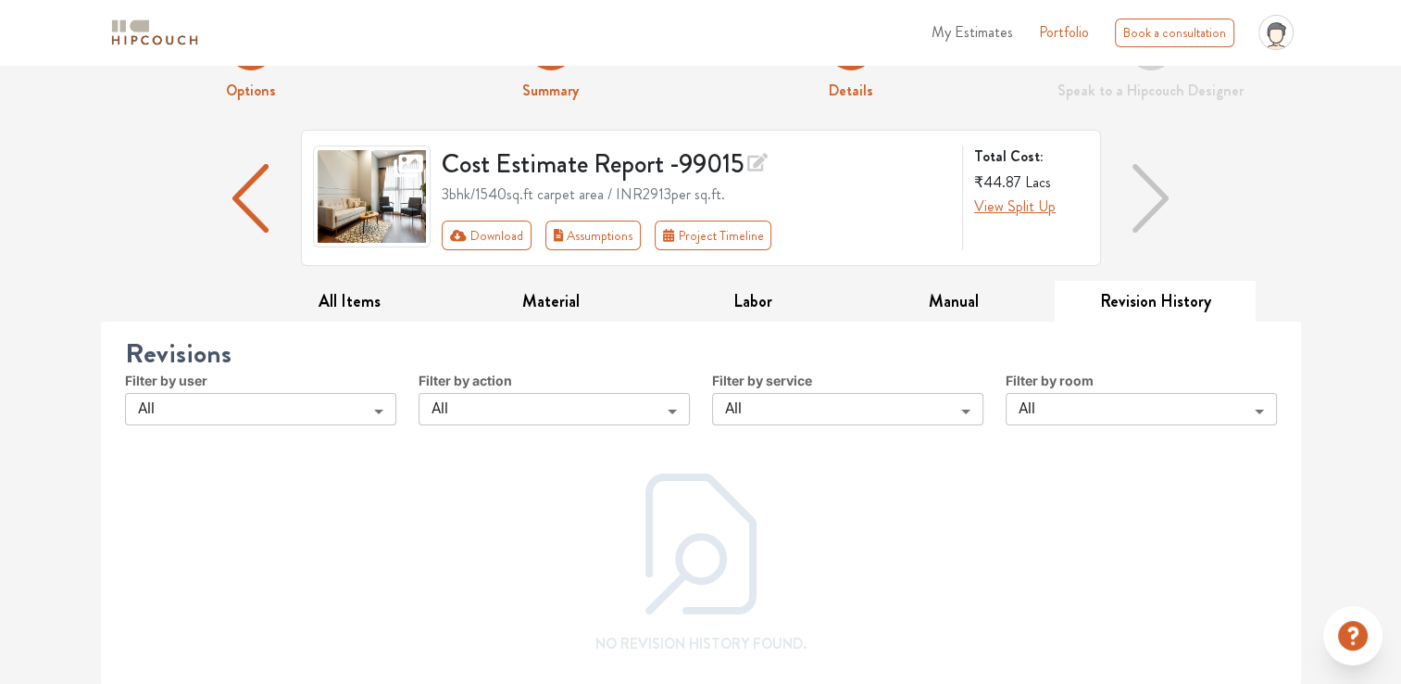
click at [1167, 202] on img "button" at bounding box center [1151, 198] width 37 height 69
click at [1149, 189] on img "button" at bounding box center [1151, 198] width 37 height 69
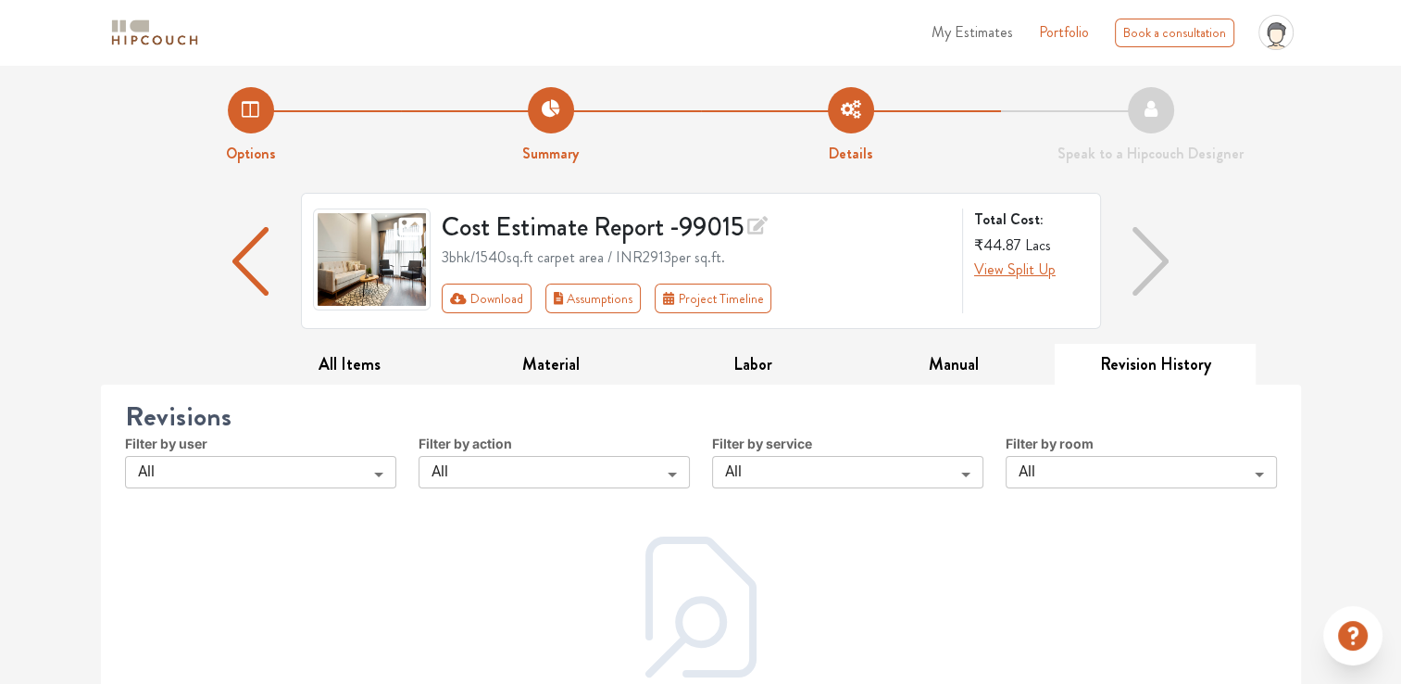
click at [1149, 272] on img "button" at bounding box center [1151, 261] width 37 height 69
click at [483, 298] on button "Download" at bounding box center [487, 298] width 90 height 30
click at [252, 270] on img "button" at bounding box center [250, 261] width 37 height 69
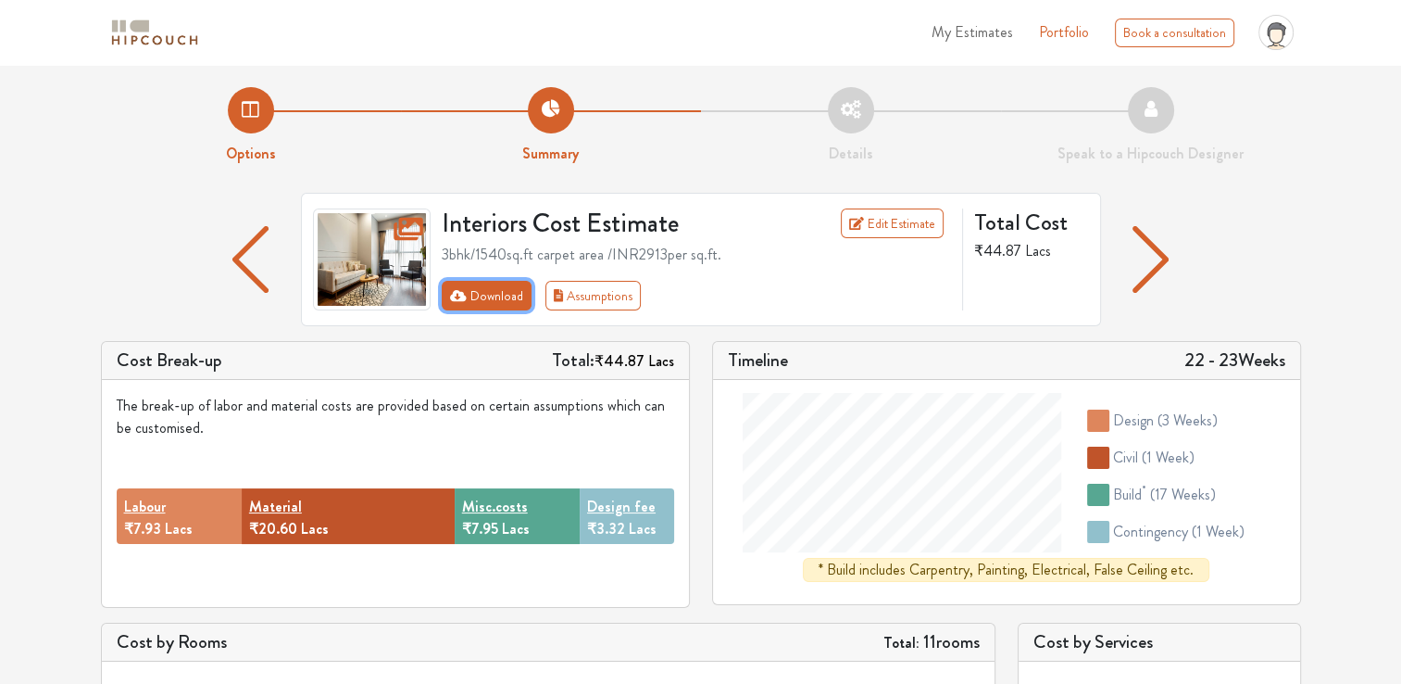
click at [505, 294] on button "Download" at bounding box center [487, 296] width 90 height 30
click at [464, 295] on icon "First group" at bounding box center [458, 294] width 17 height 11
click at [1286, 36] on icon "profile pic" at bounding box center [1276, 32] width 35 height 35
click at [1202, 72] on link "Upload Boq" at bounding box center [1227, 81] width 146 height 27
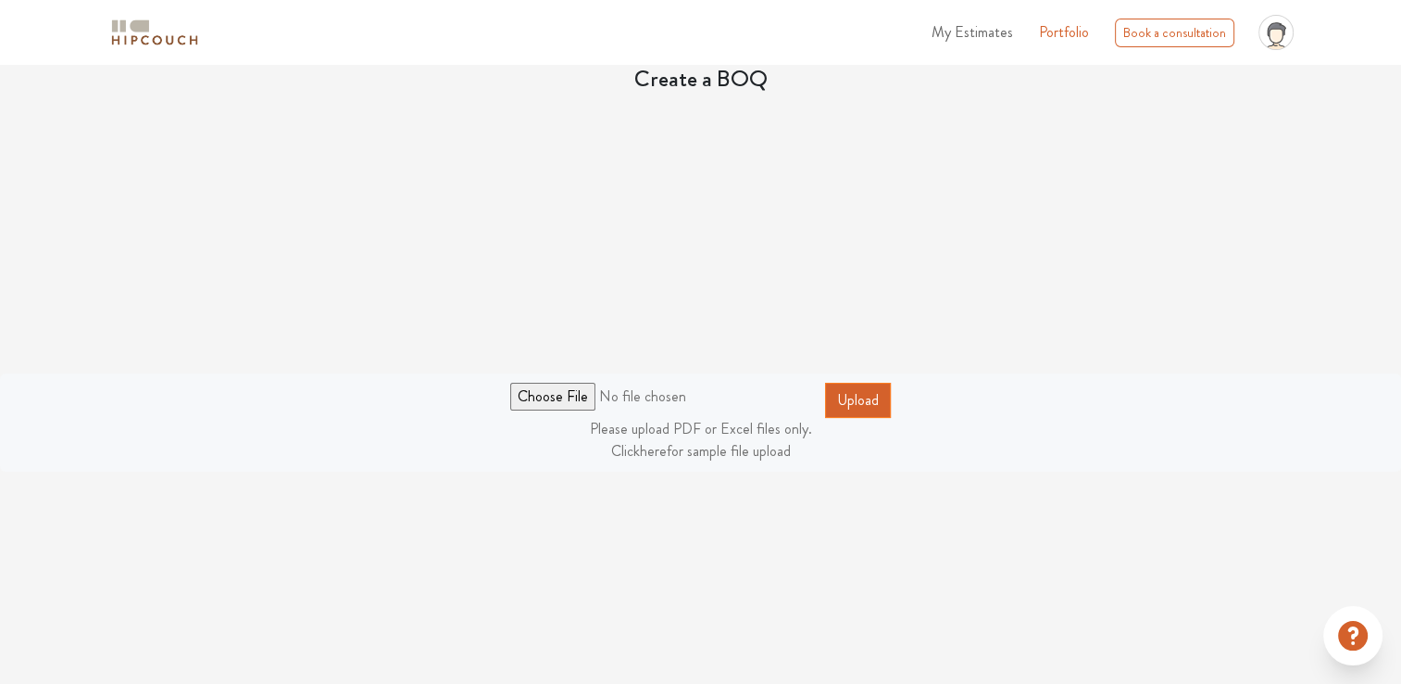
click at [989, 28] on span "My Estimates" at bounding box center [973, 31] width 82 height 21
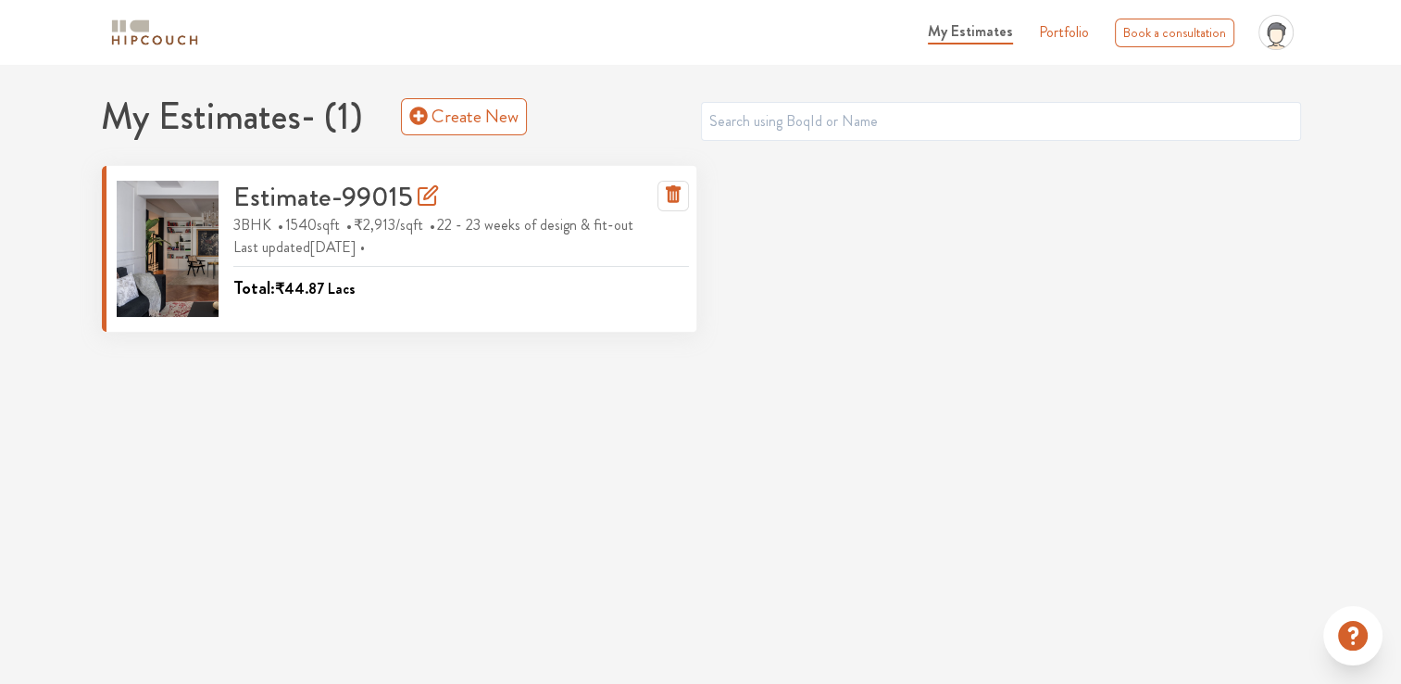
click at [273, 195] on h3 "Estimate-99015" at bounding box center [336, 197] width 206 height 33
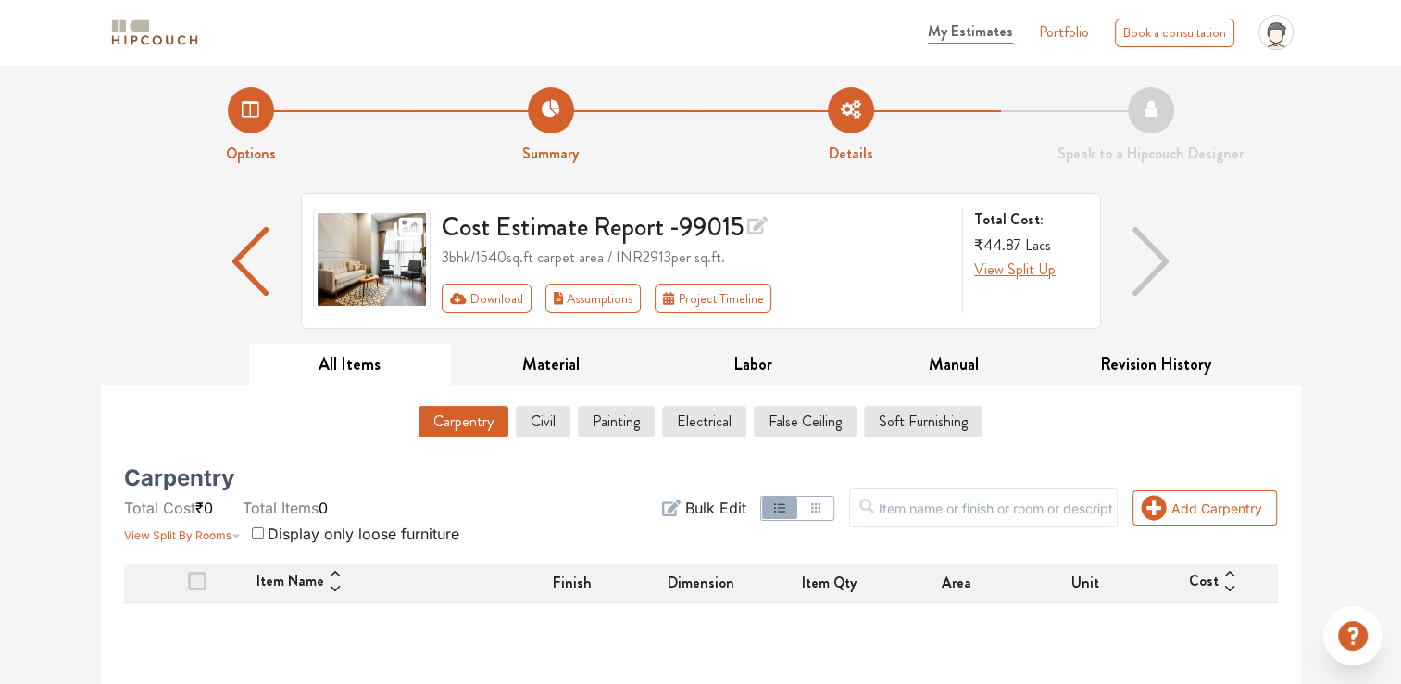
scroll to position [185, 0]
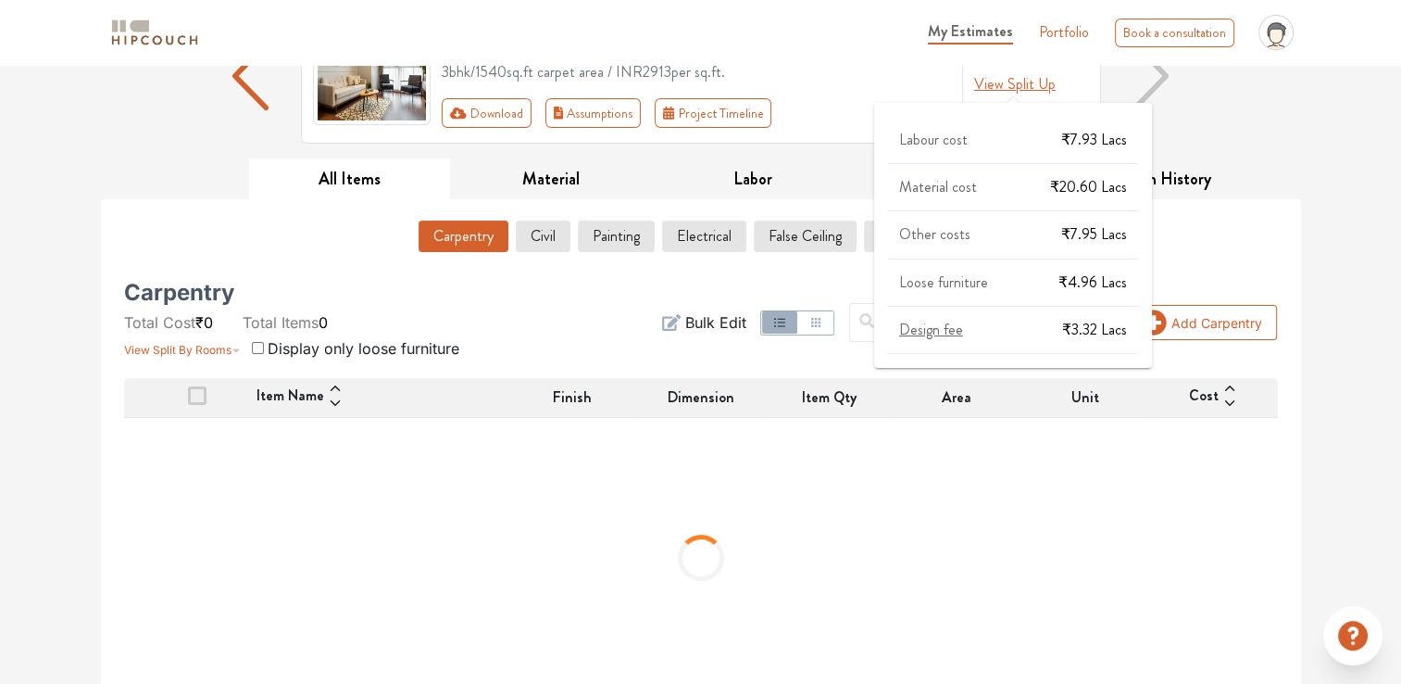
click at [1042, 86] on span "View Split Up" at bounding box center [1015, 83] width 82 height 21
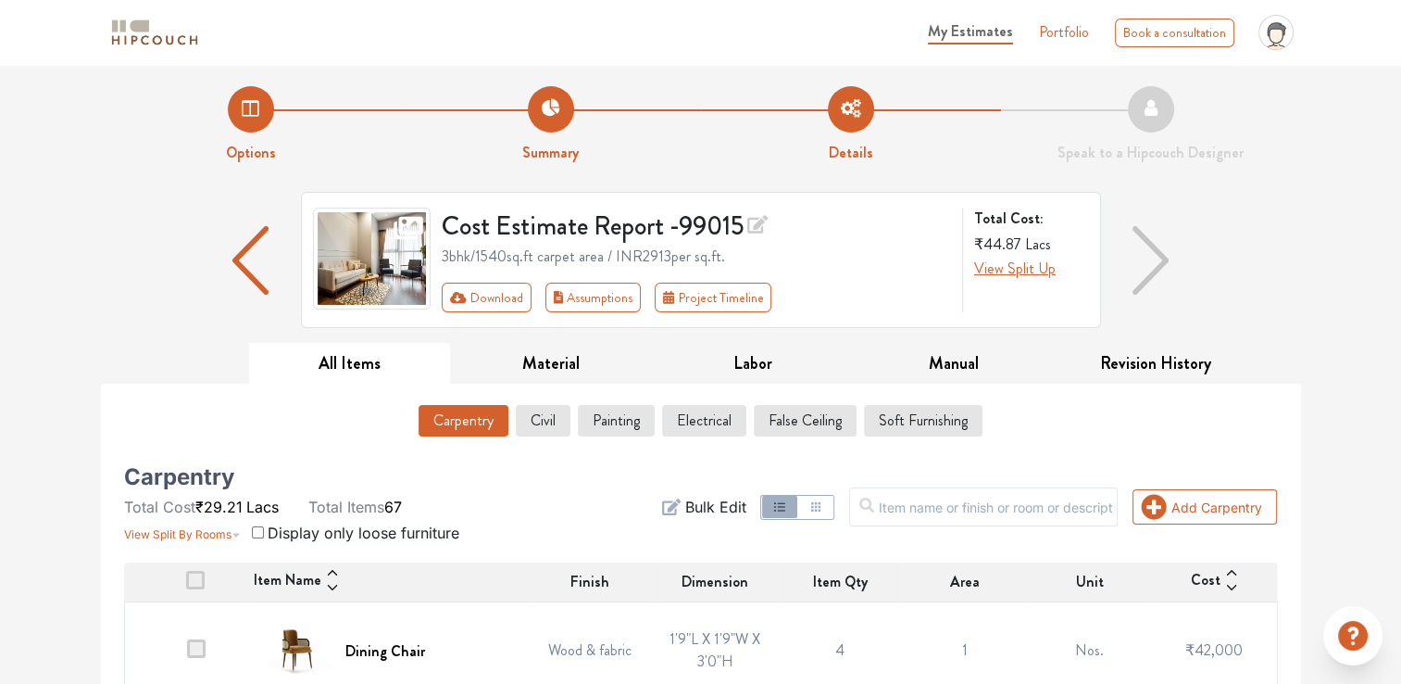
scroll to position [0, 0]
click at [511, 295] on button "Download" at bounding box center [487, 298] width 90 height 30
click at [603, 305] on button "Assumptions" at bounding box center [594, 298] width 96 height 30
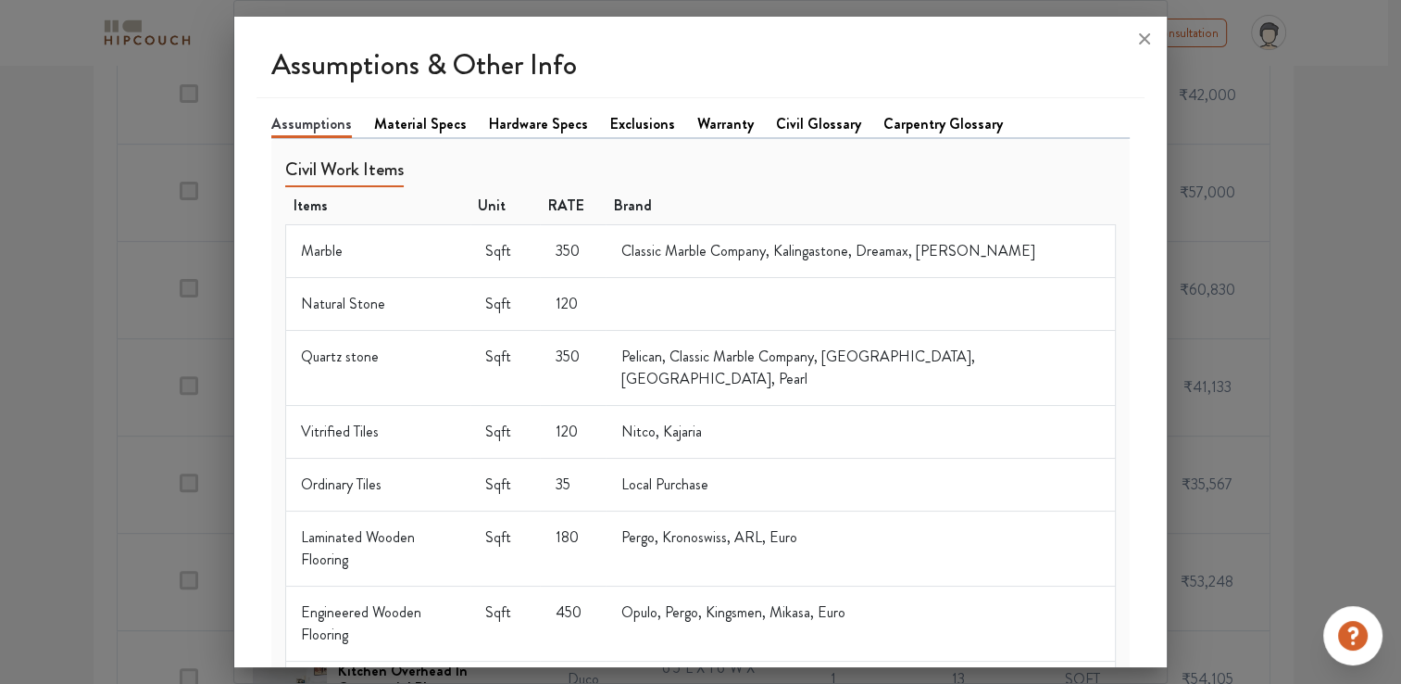
drag, startPoint x: 811, startPoint y: 134, endPoint x: 816, endPoint y: 94, distance: 40.2
click at [811, 133] on link "Civil Glossary" at bounding box center [818, 124] width 85 height 22
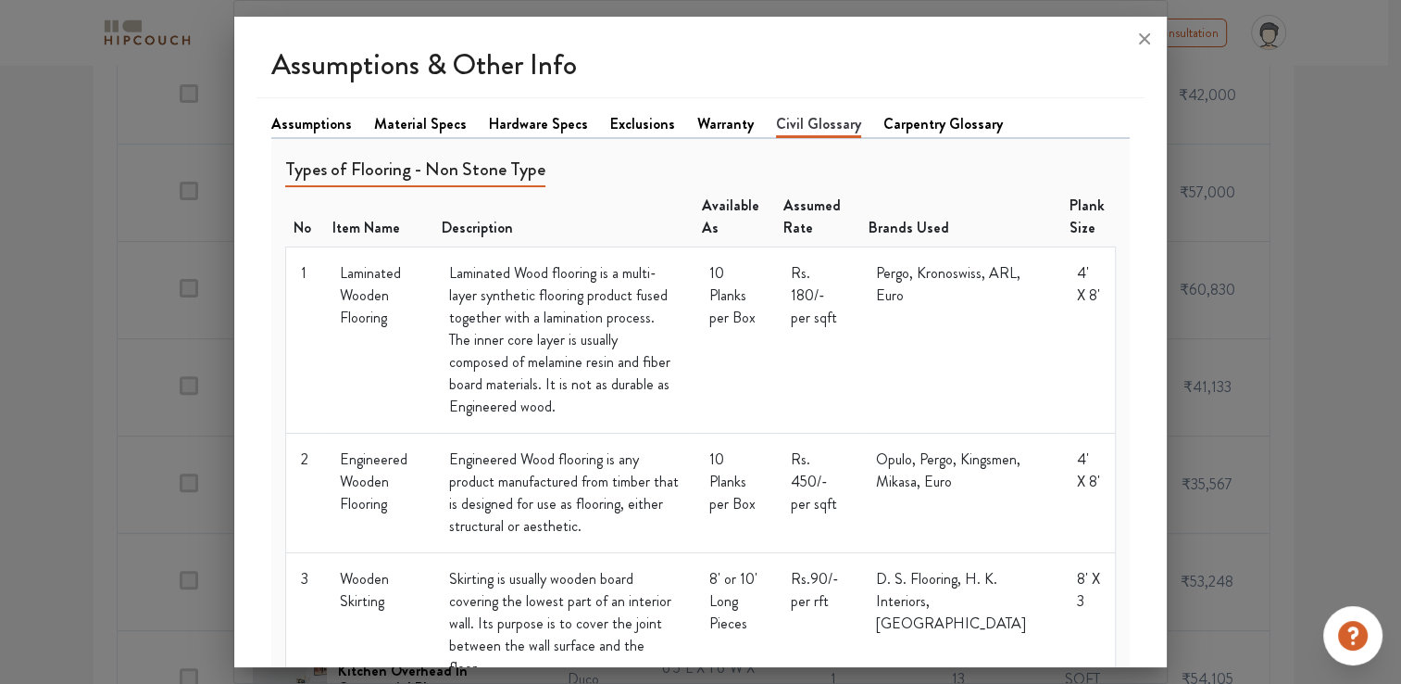
click at [816, 94] on h1 "Assumptions & Other Info" at bounding box center [701, 64] width 888 height 66
click at [402, 124] on link "Material Specs" at bounding box center [420, 124] width 93 height 22
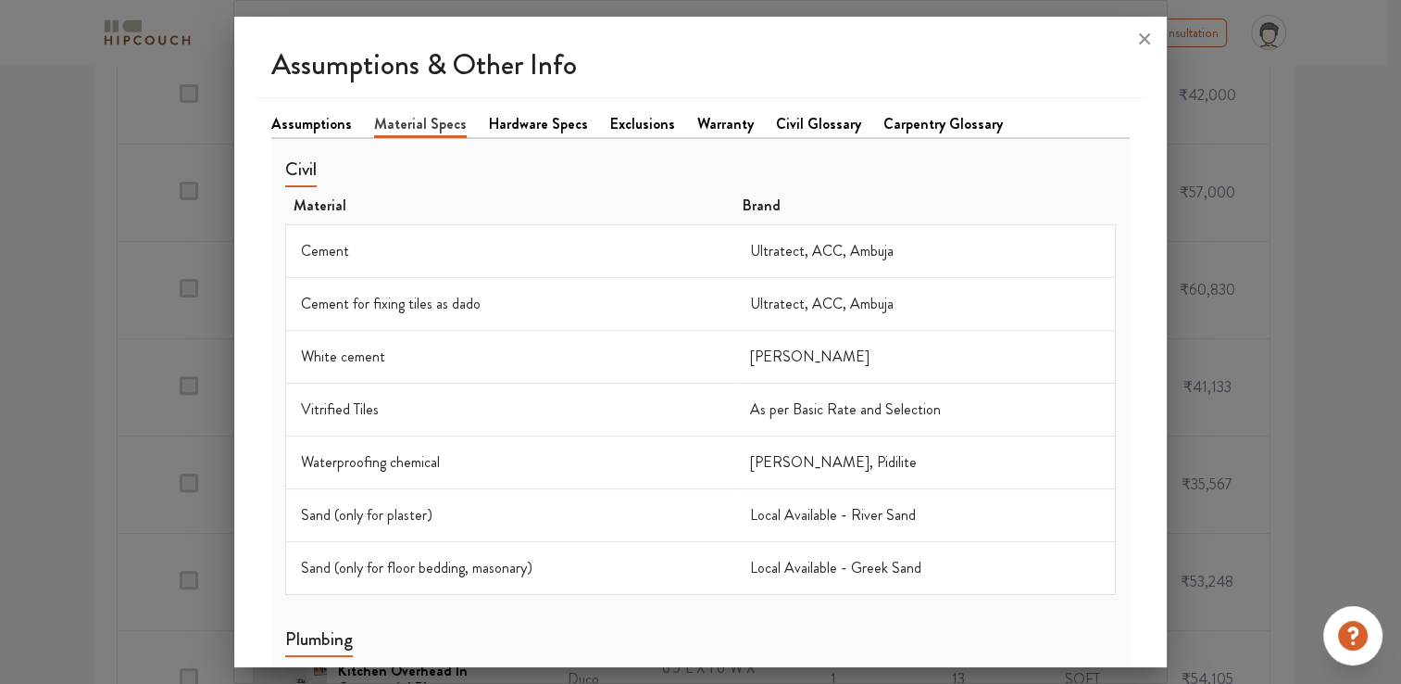
click at [526, 125] on link "Hardware Specs" at bounding box center [538, 124] width 99 height 22
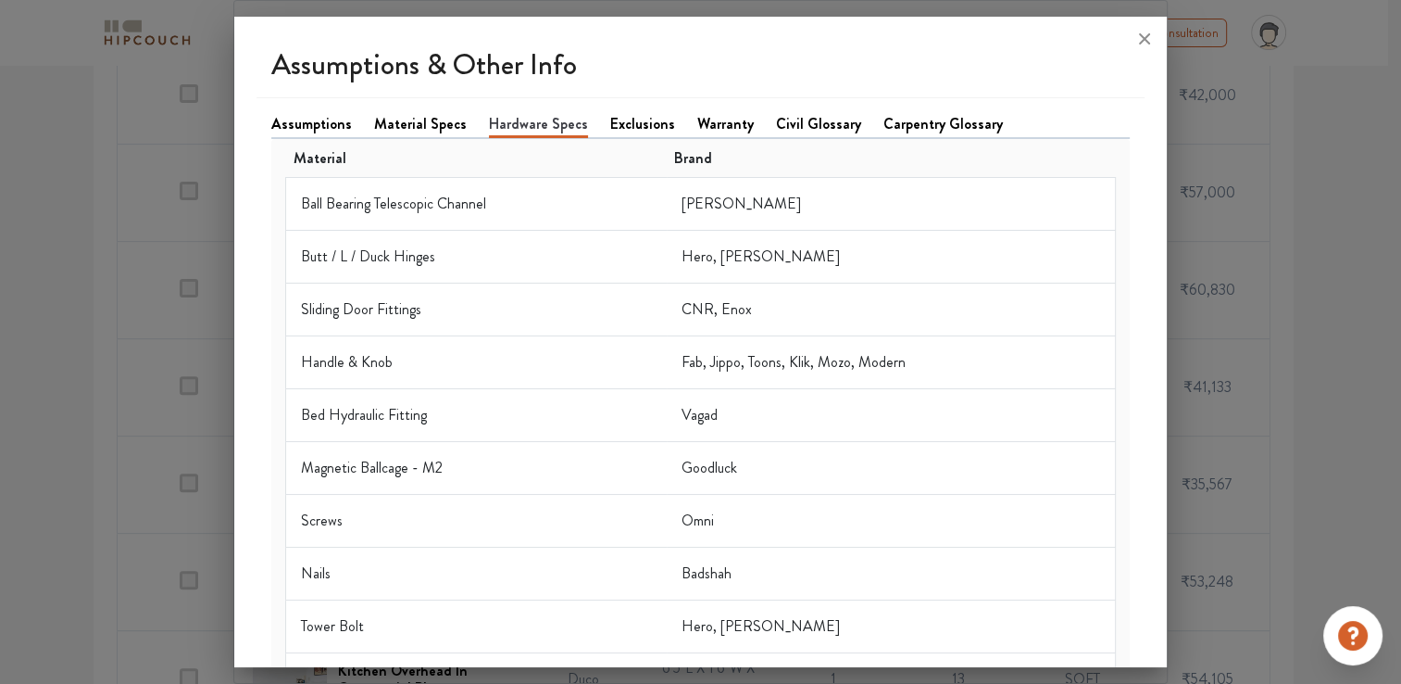
click at [647, 126] on link "Exclusions" at bounding box center [642, 124] width 65 height 22
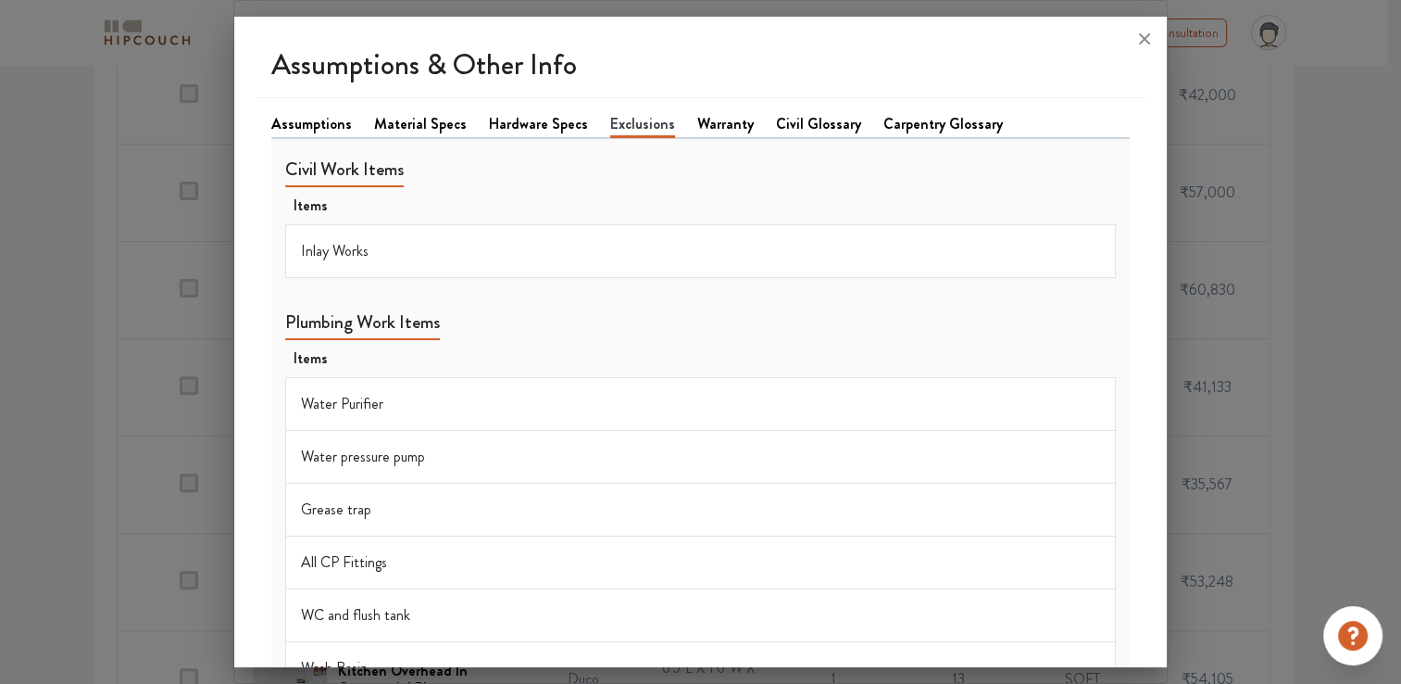
click at [731, 119] on link "Warranty" at bounding box center [725, 124] width 57 height 22
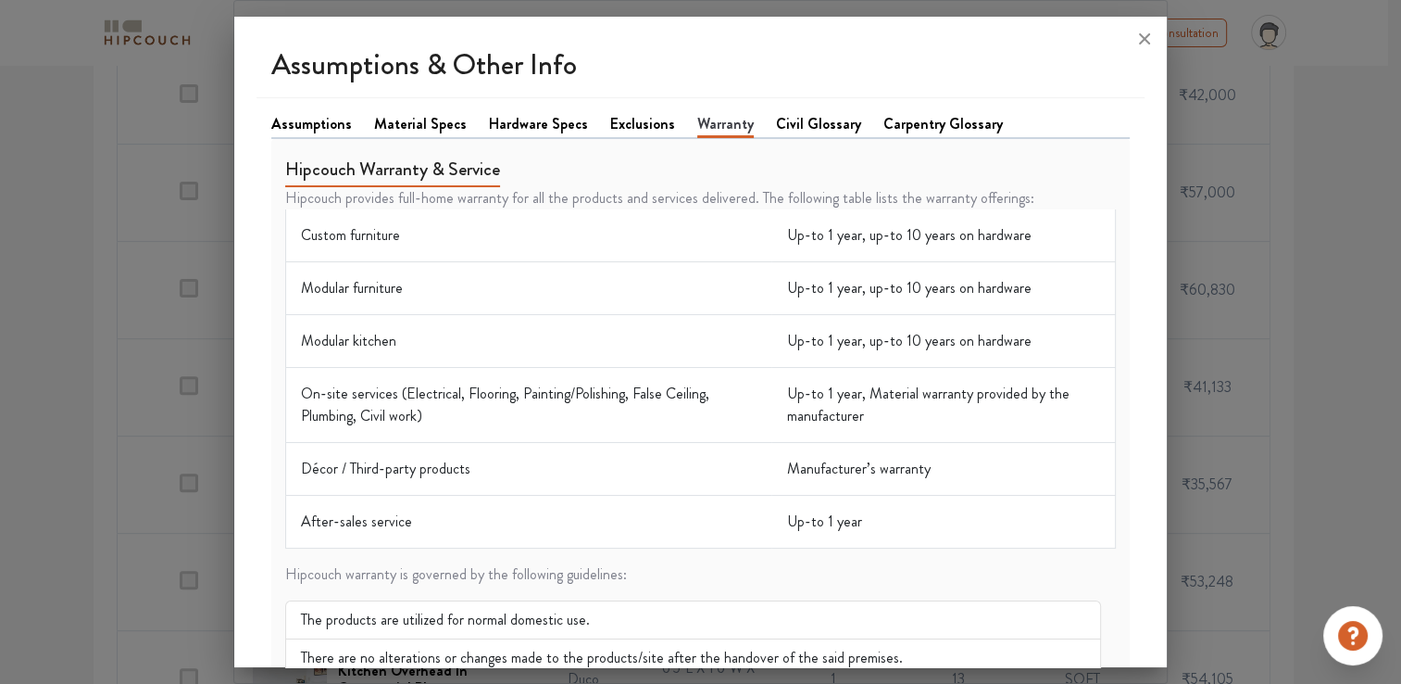
click at [811, 132] on link "Civil Glossary" at bounding box center [818, 124] width 85 height 22
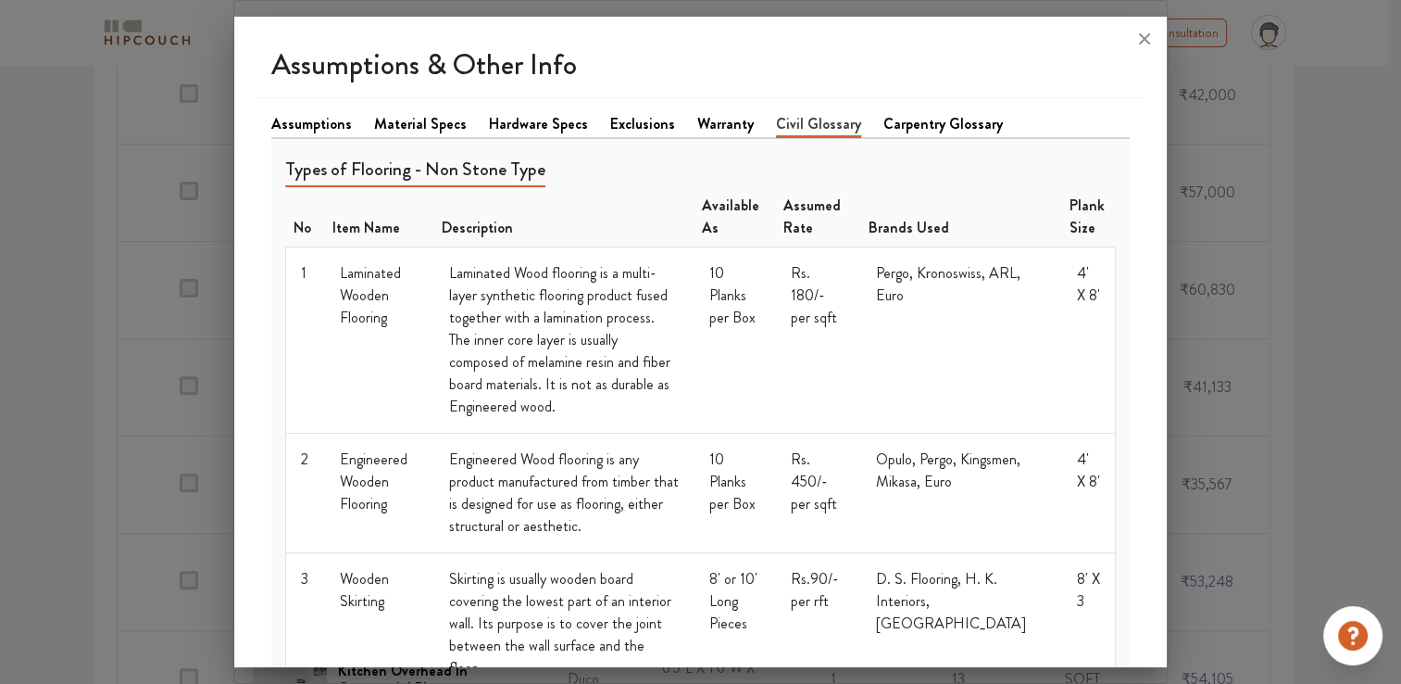
click at [898, 122] on link "Carpentry Glossary" at bounding box center [943, 124] width 119 height 22
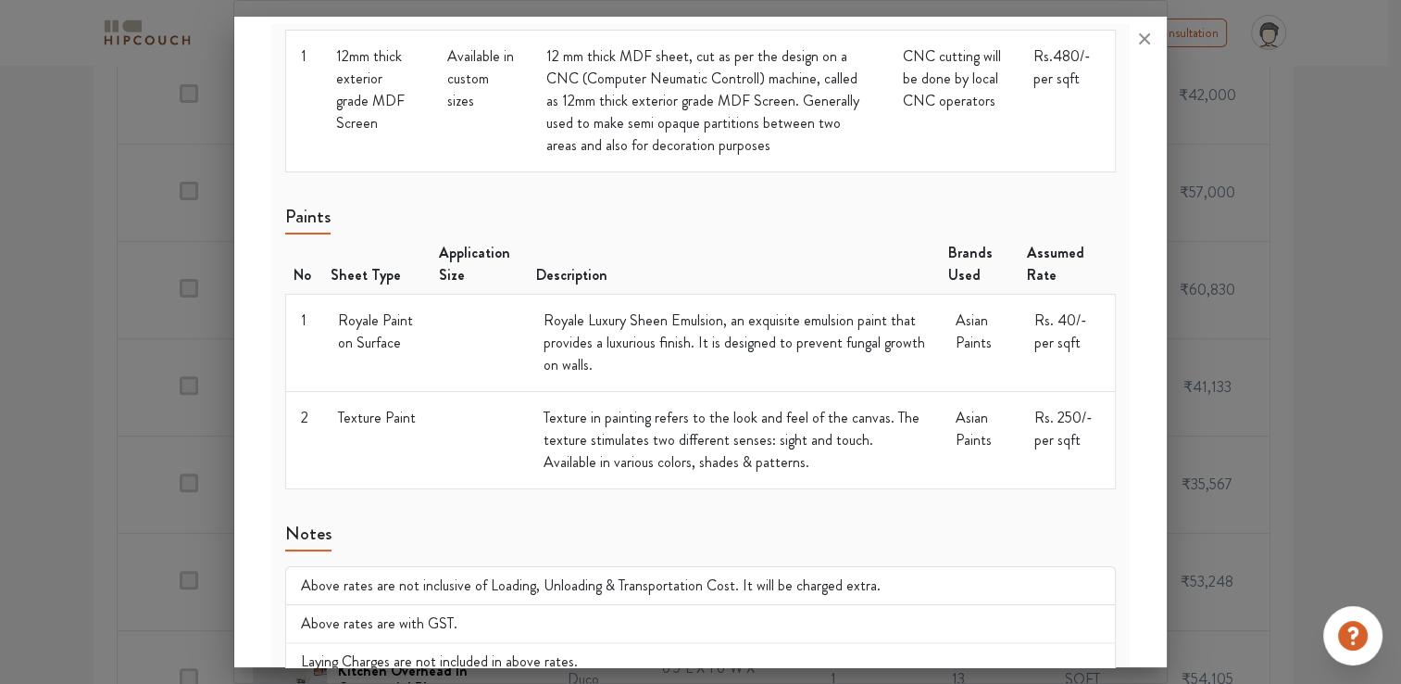
scroll to position [2725, 0]
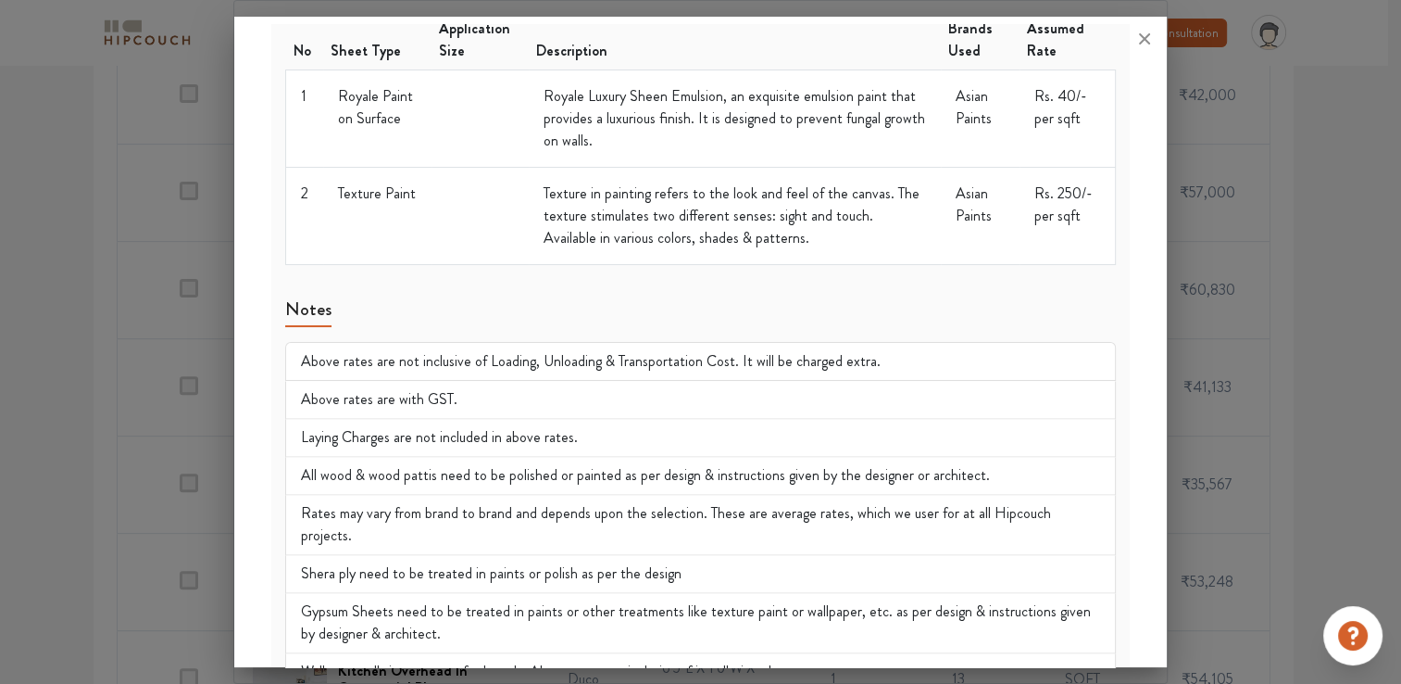
click at [1141, 44] on icon at bounding box center [1145, 39] width 30 height 30
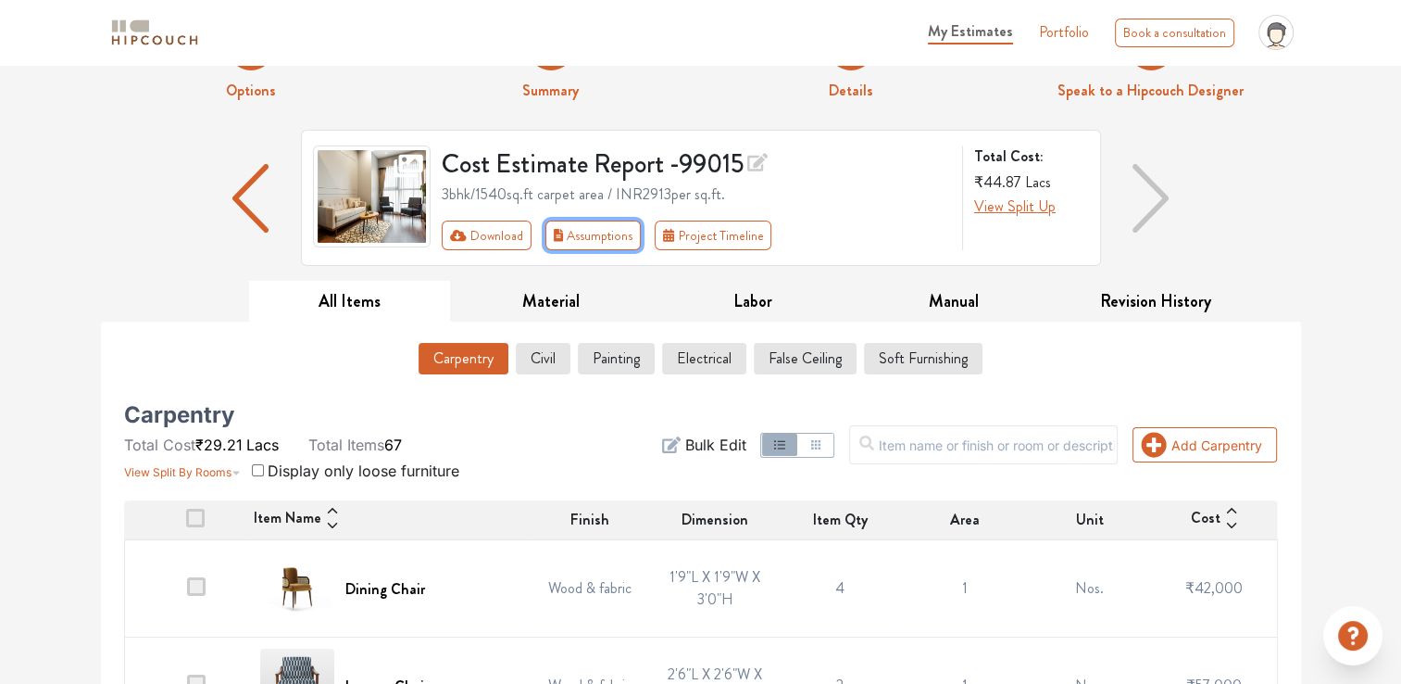
scroll to position [0, 0]
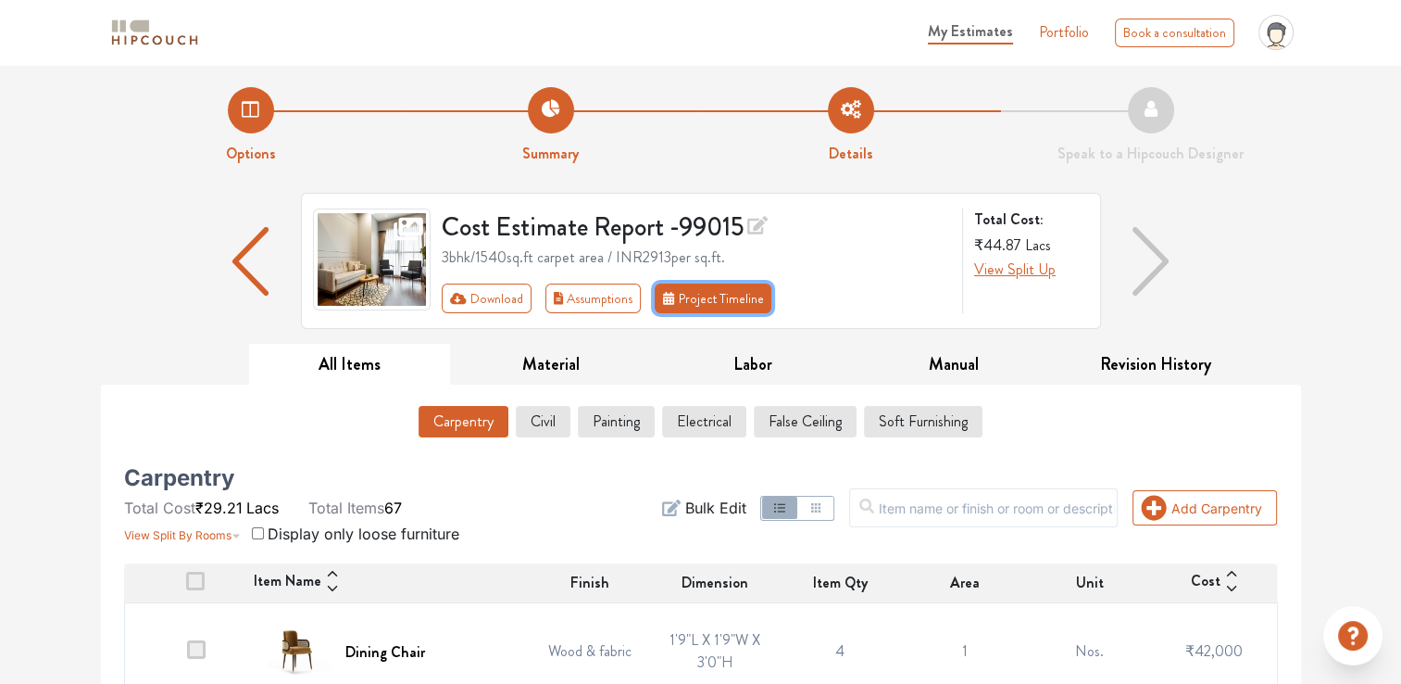
click at [743, 296] on button "Project Timeline" at bounding box center [713, 298] width 117 height 30
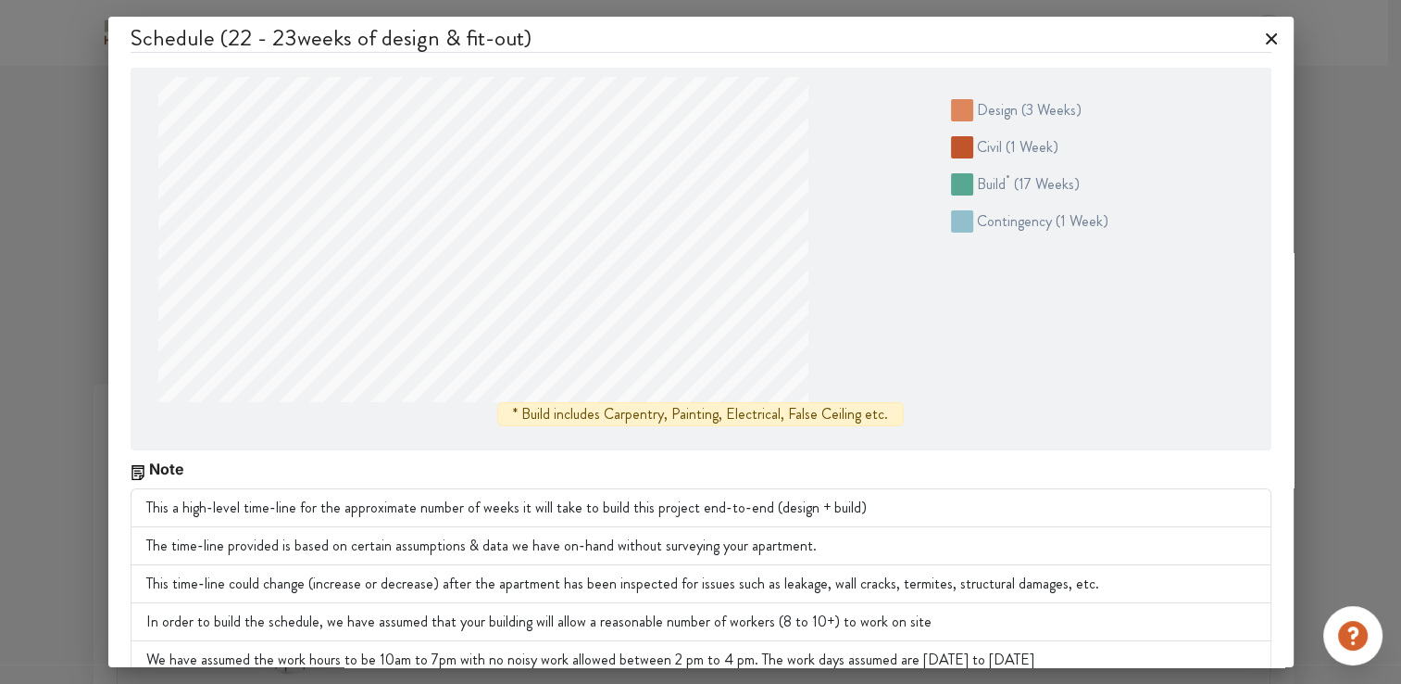
click at [1257, 33] on icon at bounding box center [1272, 39] width 30 height 30
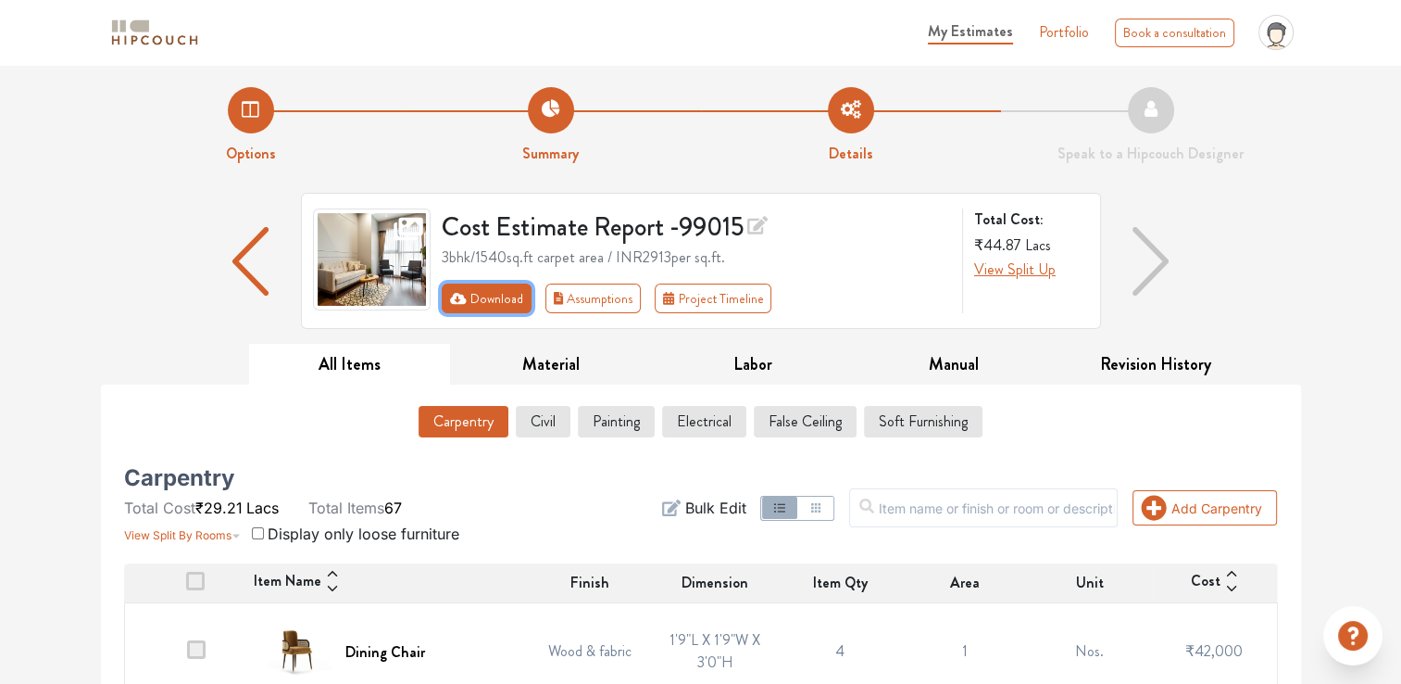
click at [500, 296] on button "Download" at bounding box center [487, 298] width 90 height 30
click at [768, 221] on icon at bounding box center [758, 225] width 20 height 26
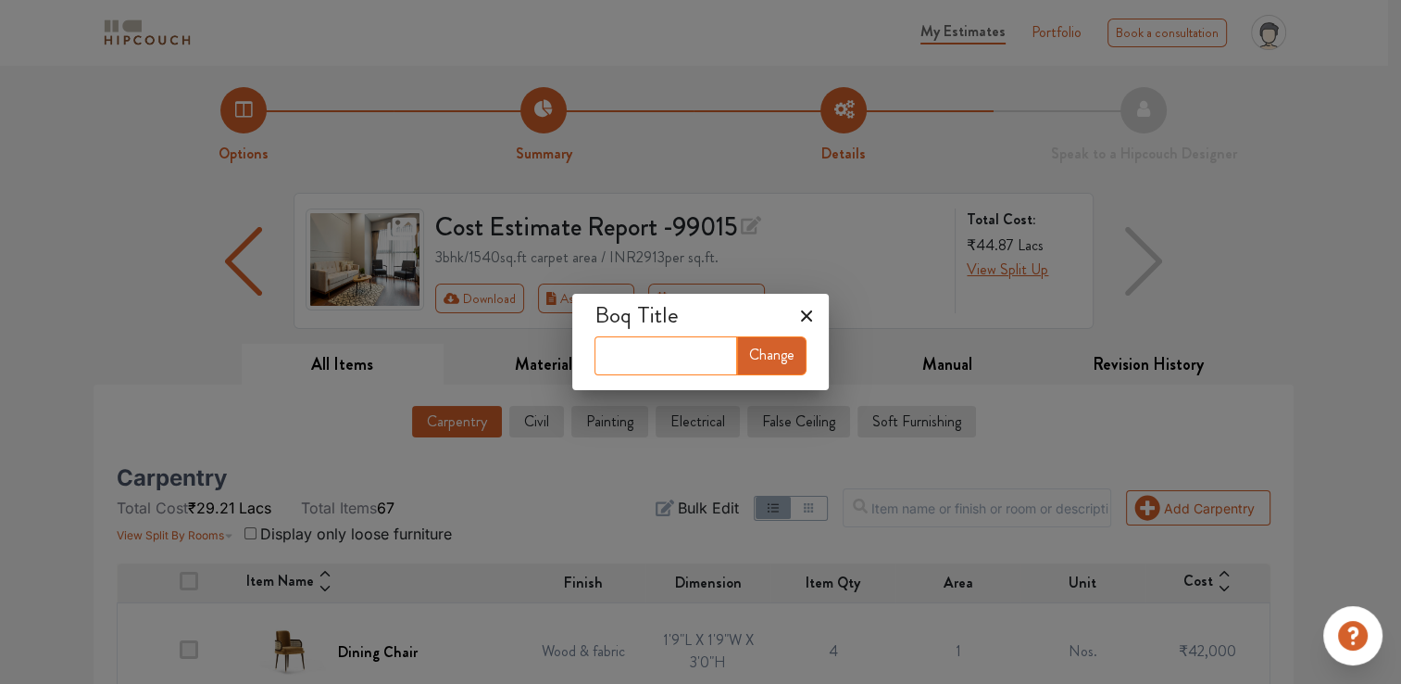
click at [656, 342] on input "text" at bounding box center [666, 355] width 143 height 39
click at [805, 311] on icon at bounding box center [806, 315] width 11 height 11
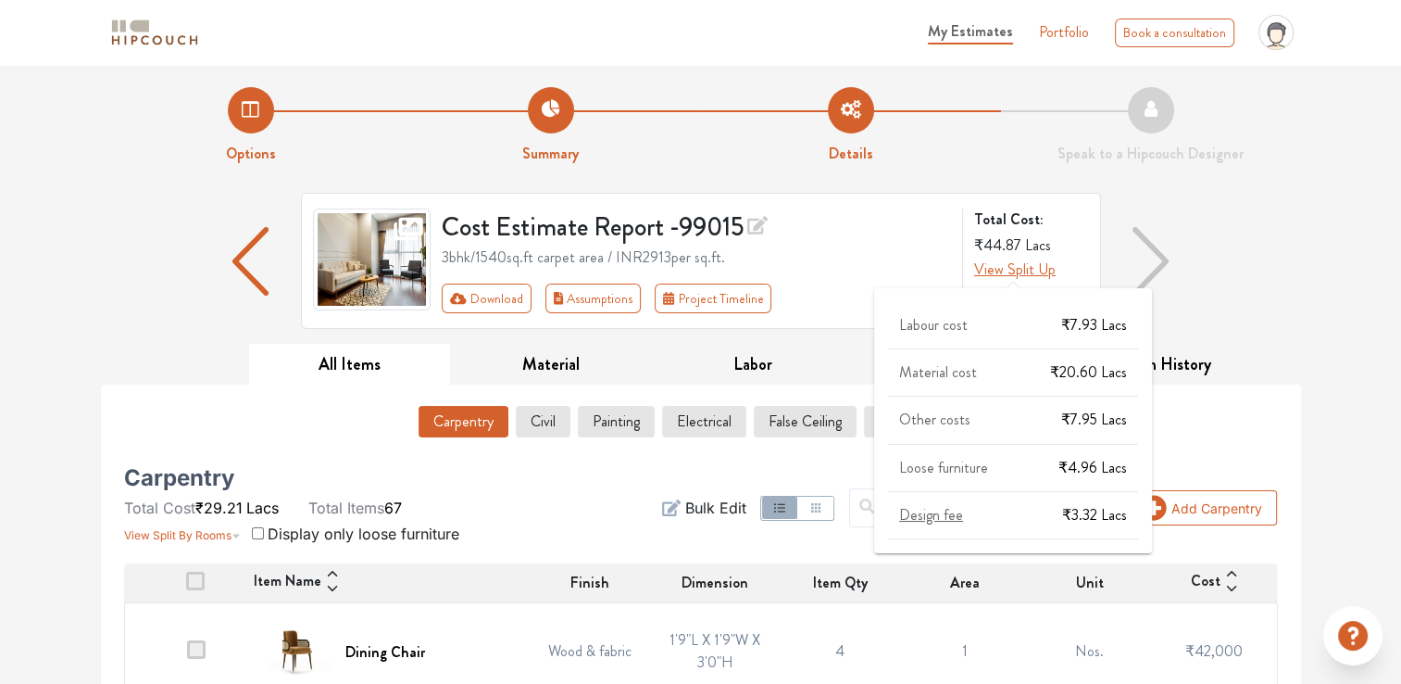
click at [1006, 267] on span "View Split Up" at bounding box center [1015, 268] width 82 height 21
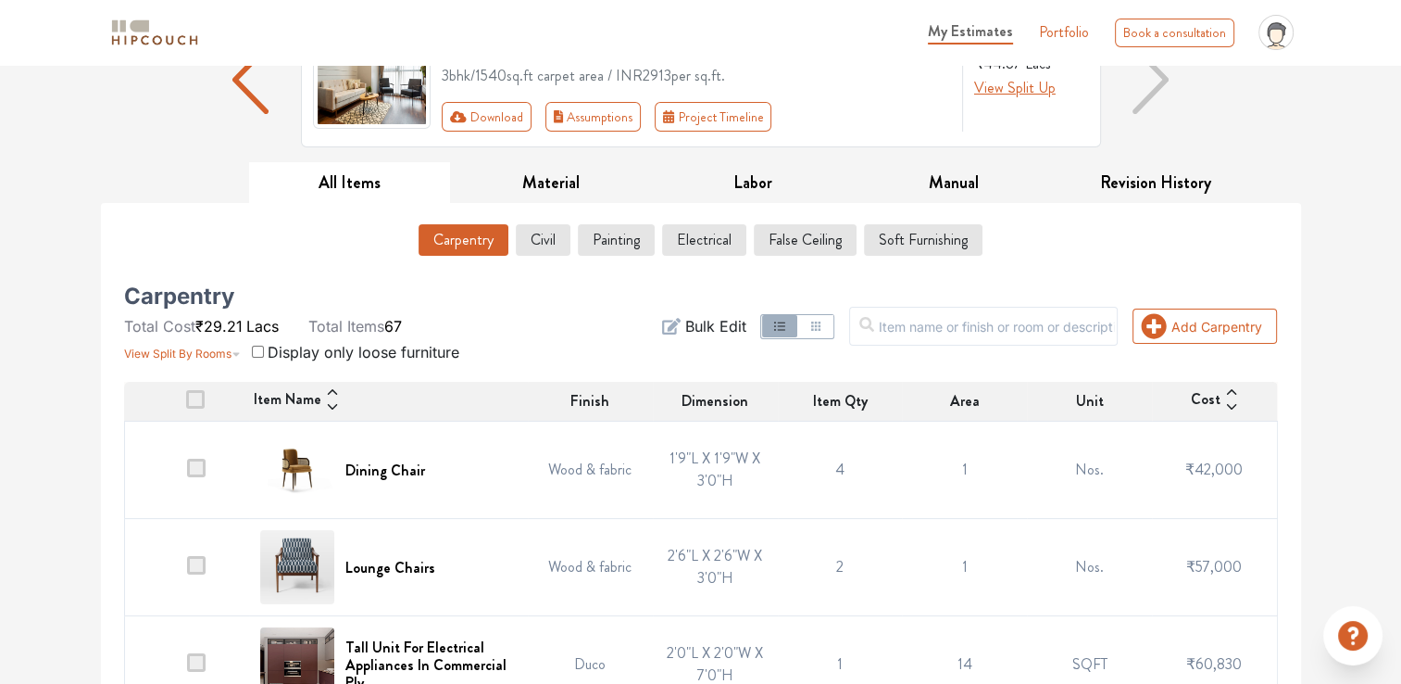
scroll to position [185, 0]
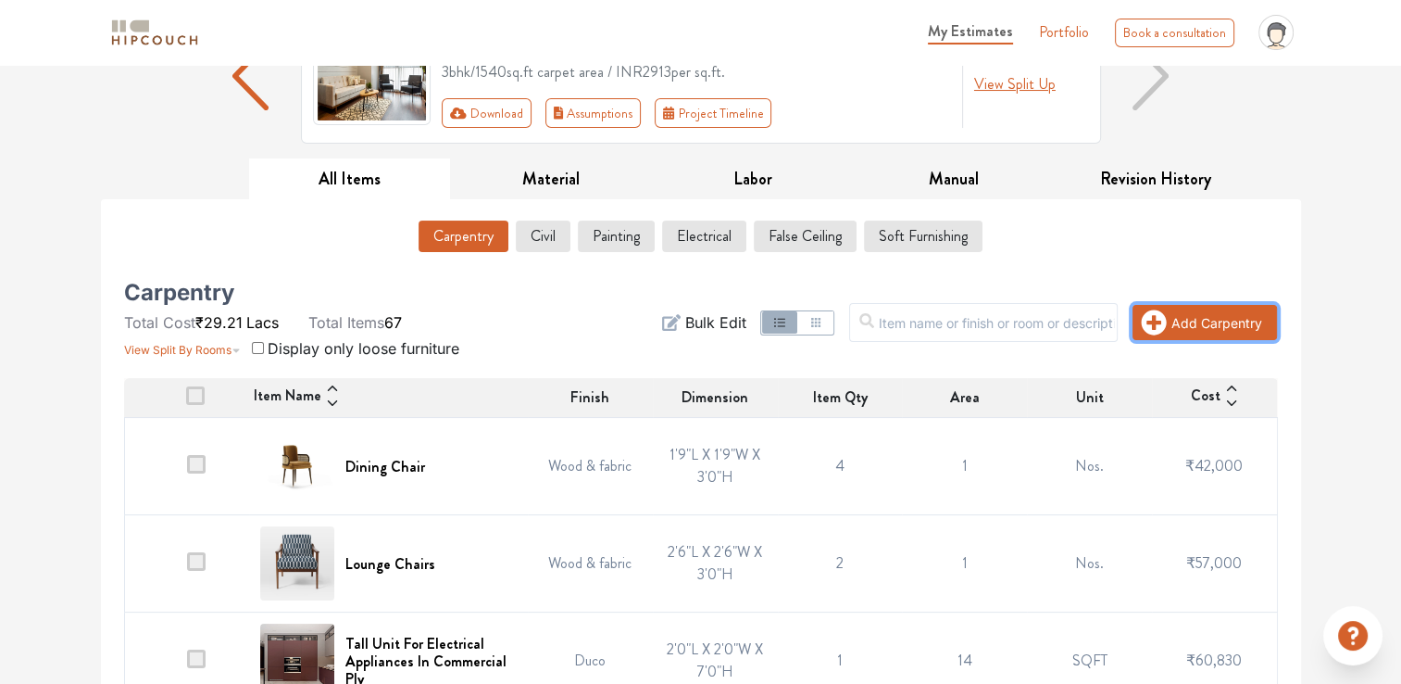
click at [1226, 328] on button "Add Carpentry" at bounding box center [1205, 322] width 145 height 35
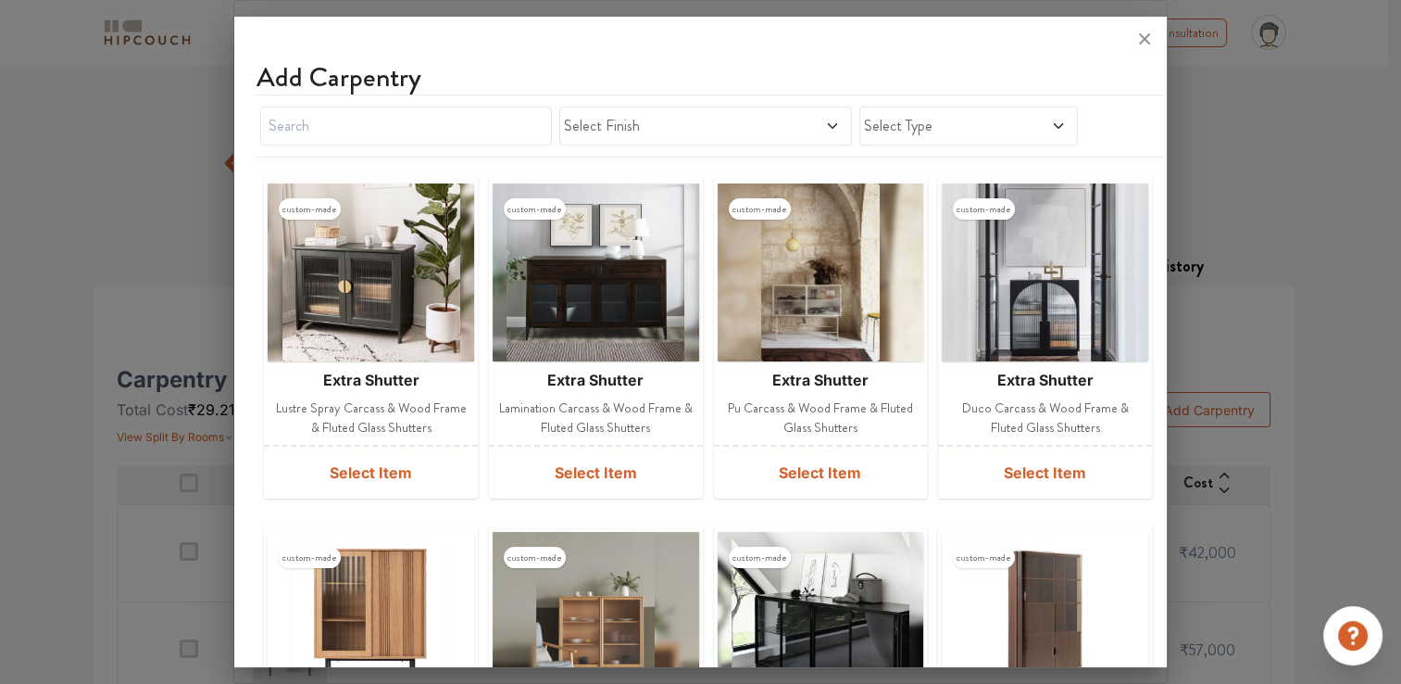
scroll to position [0, 0]
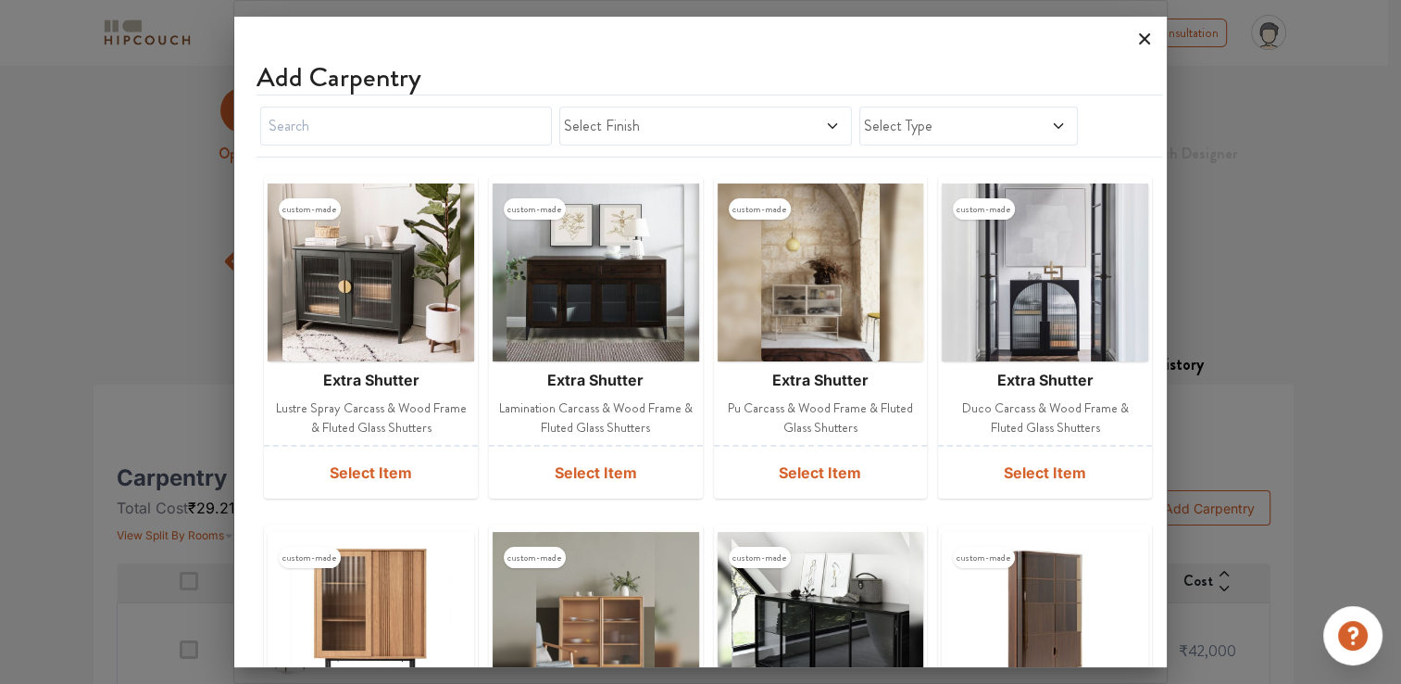
click at [1150, 37] on icon at bounding box center [1145, 39] width 30 height 30
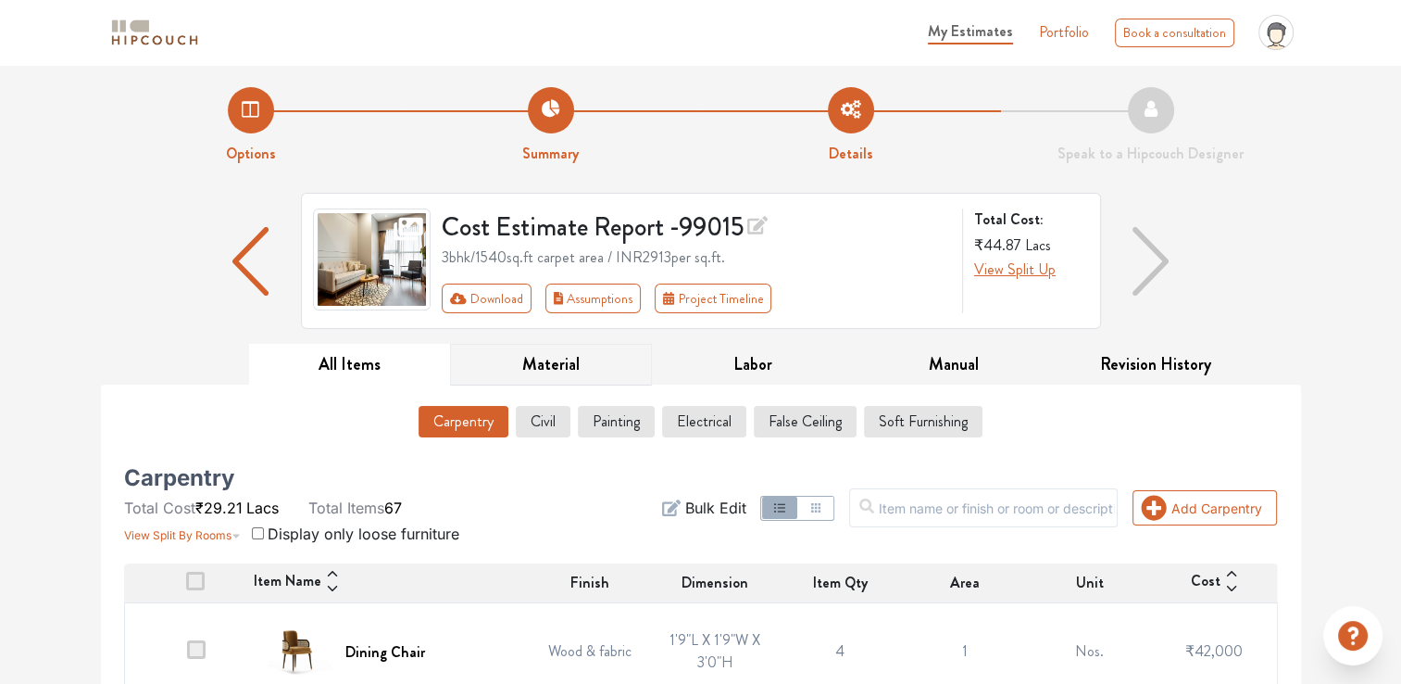
click at [518, 357] on button "Material" at bounding box center [551, 365] width 202 height 42
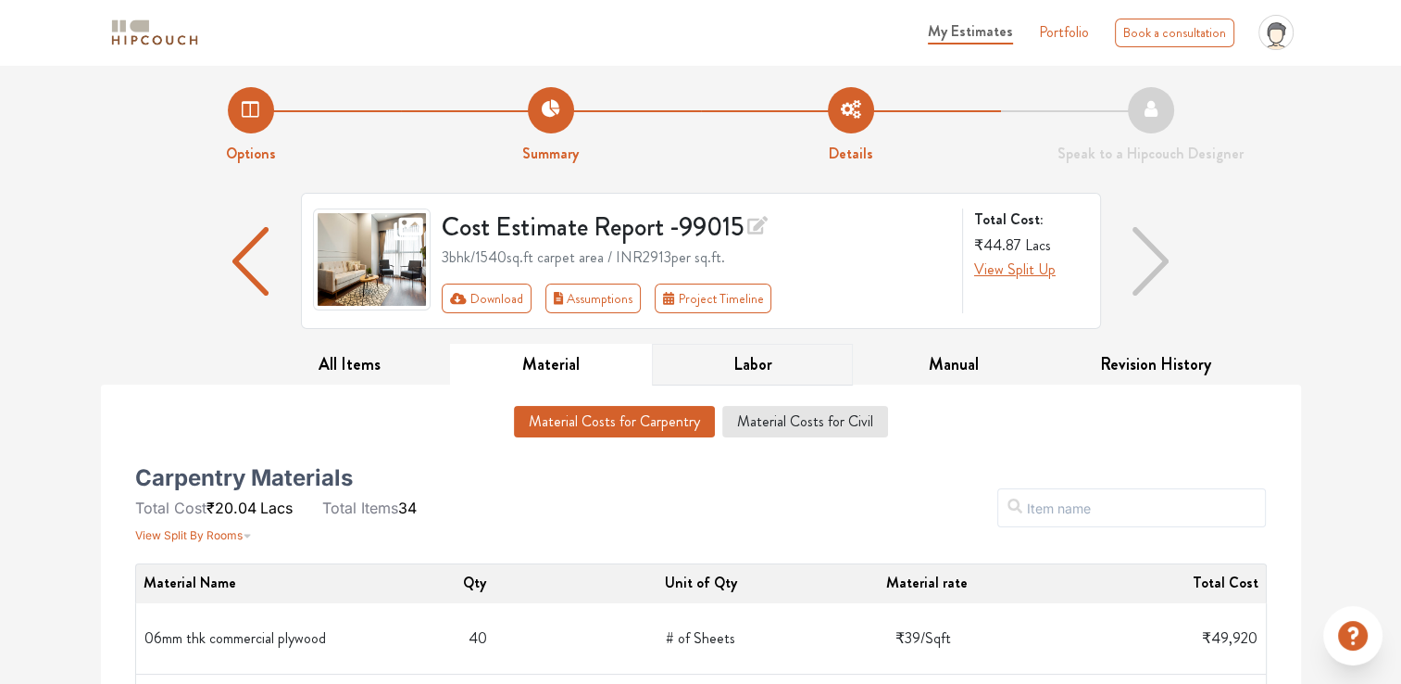
click at [786, 367] on button "Labor" at bounding box center [753, 365] width 202 height 42
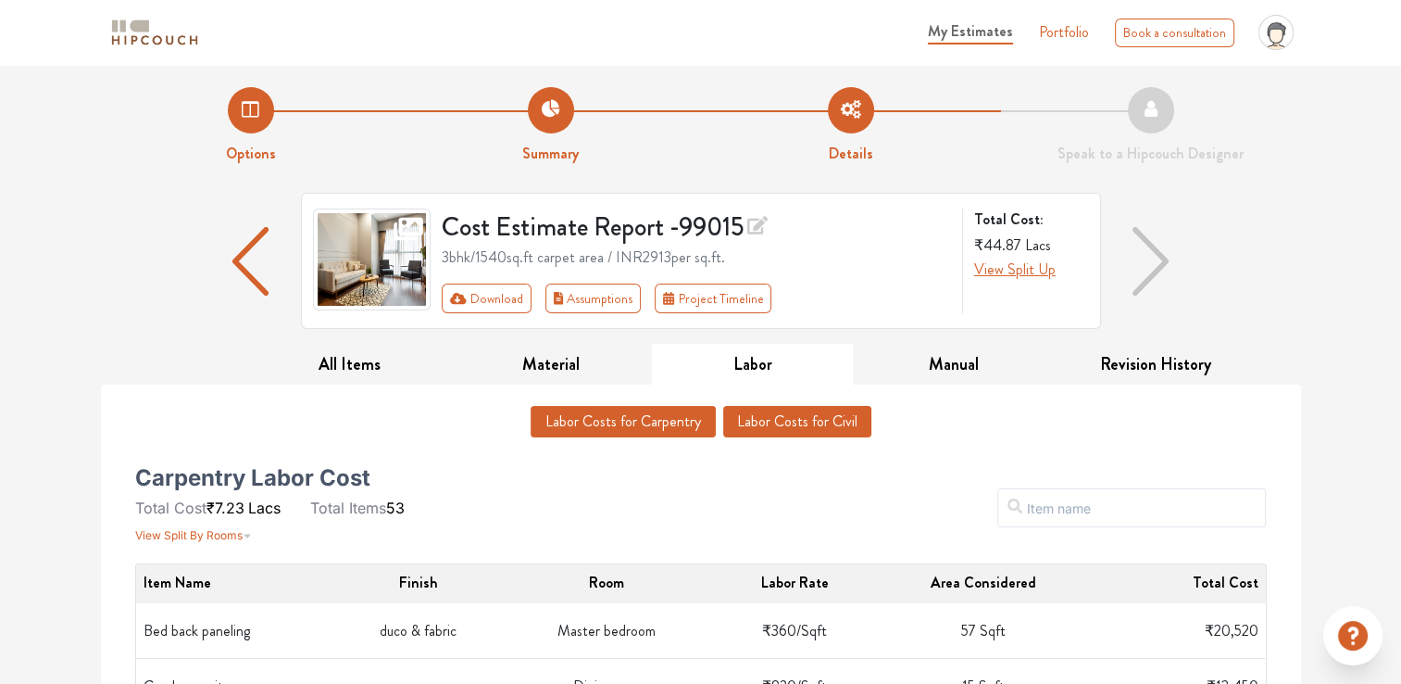
click at [829, 424] on button "Labor Costs for Civil" at bounding box center [797, 421] width 148 height 31
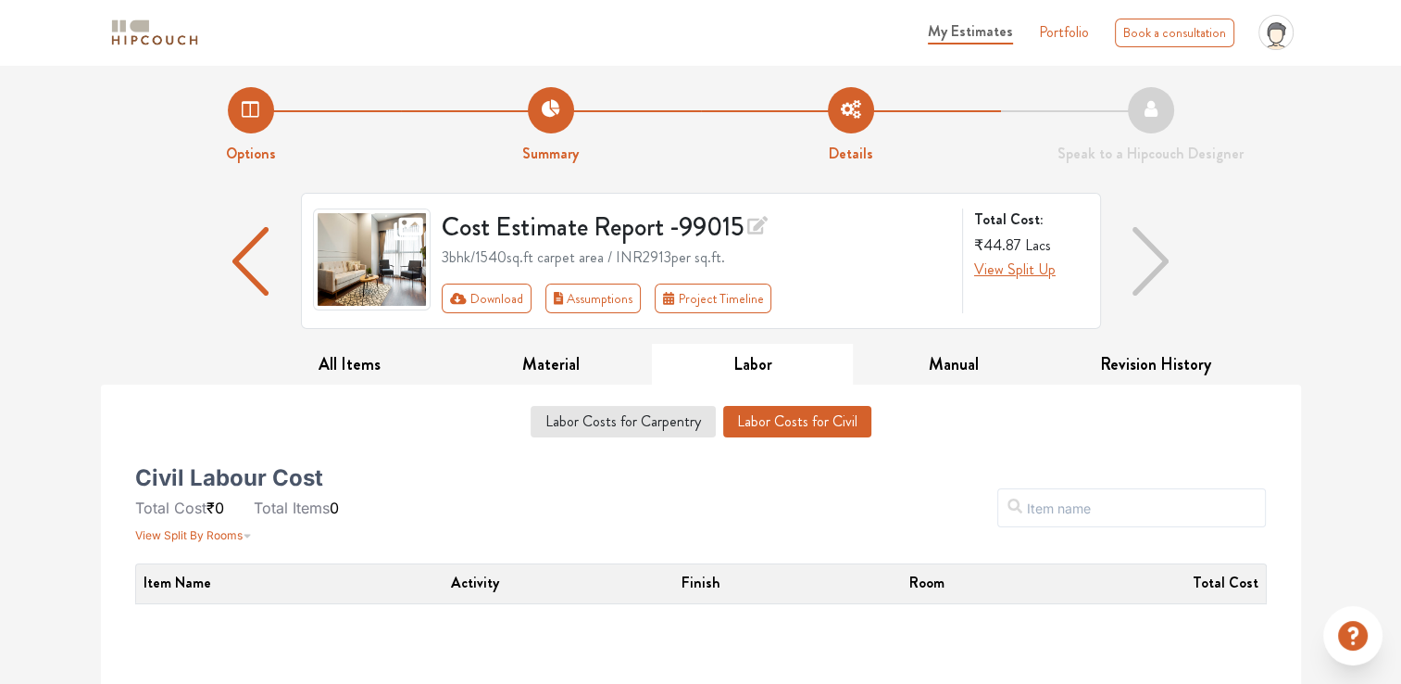
scroll to position [262, 0]
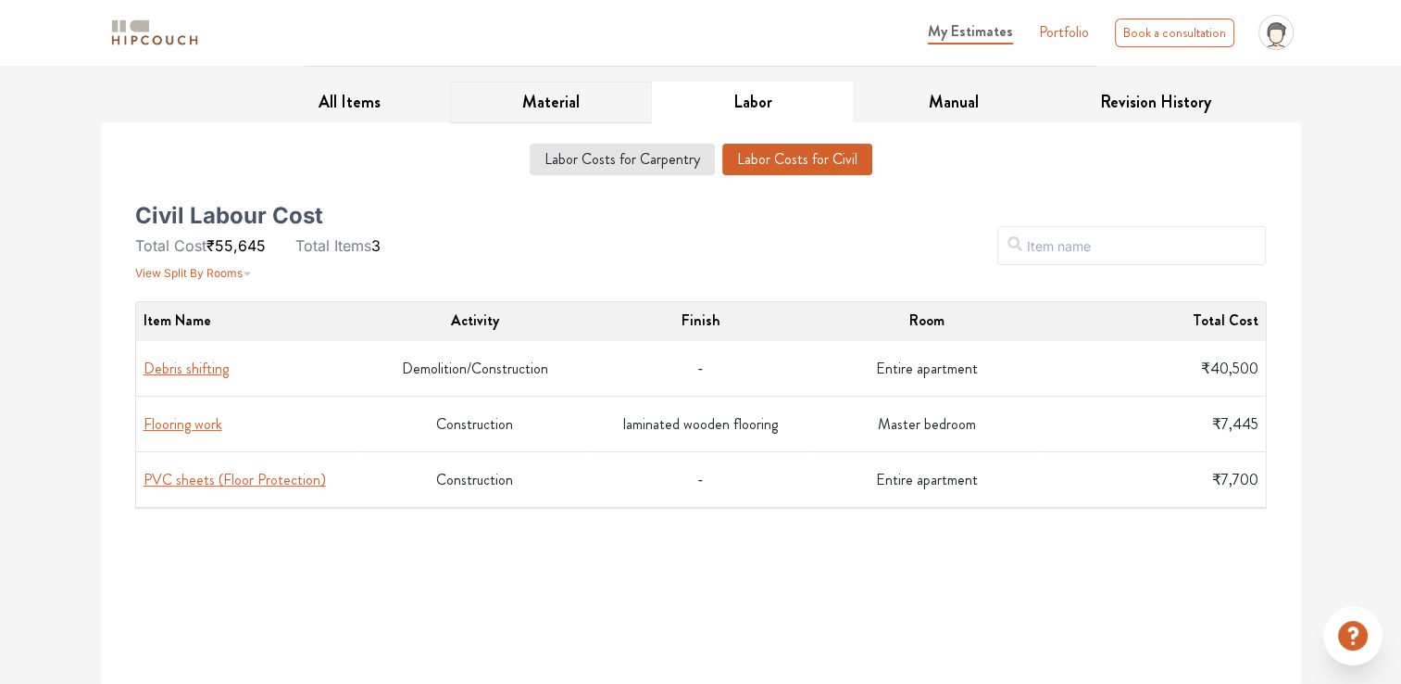
click at [537, 87] on button "Material" at bounding box center [551, 103] width 202 height 42
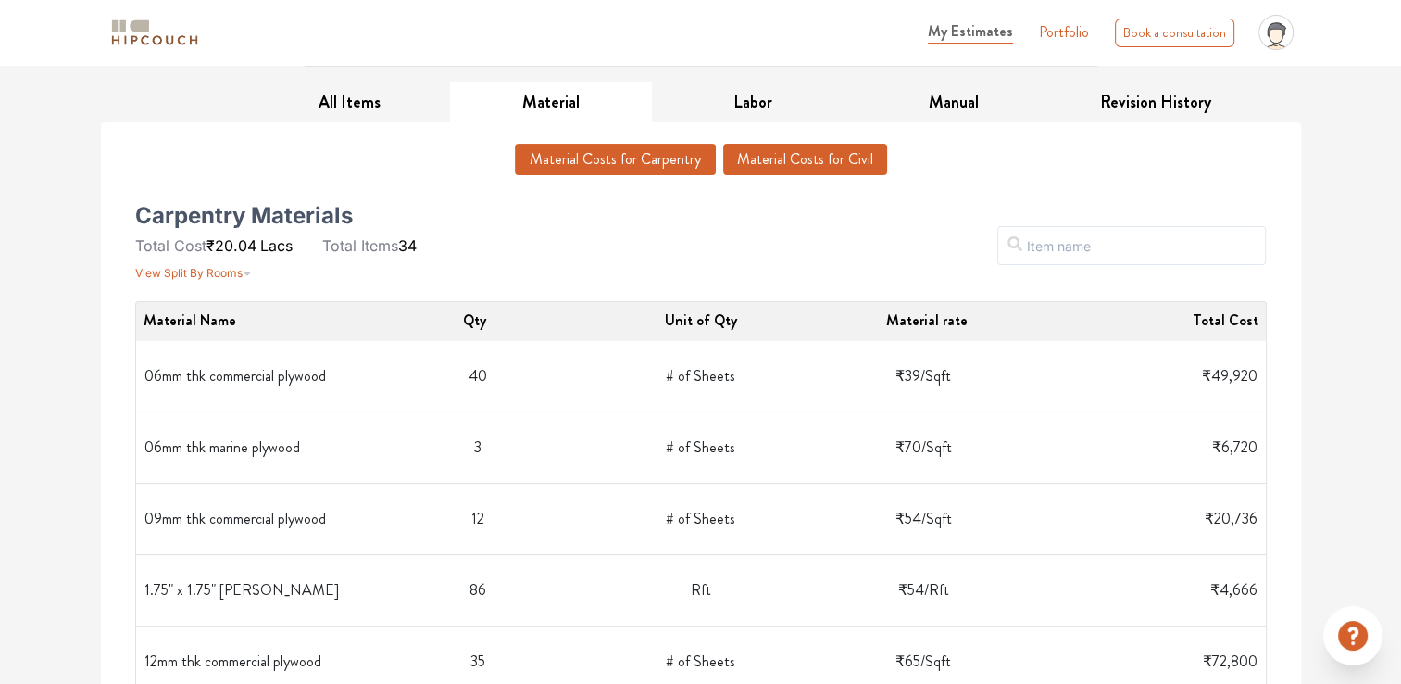
click at [865, 169] on button "Material Costs for Civil" at bounding box center [805, 159] width 164 height 31
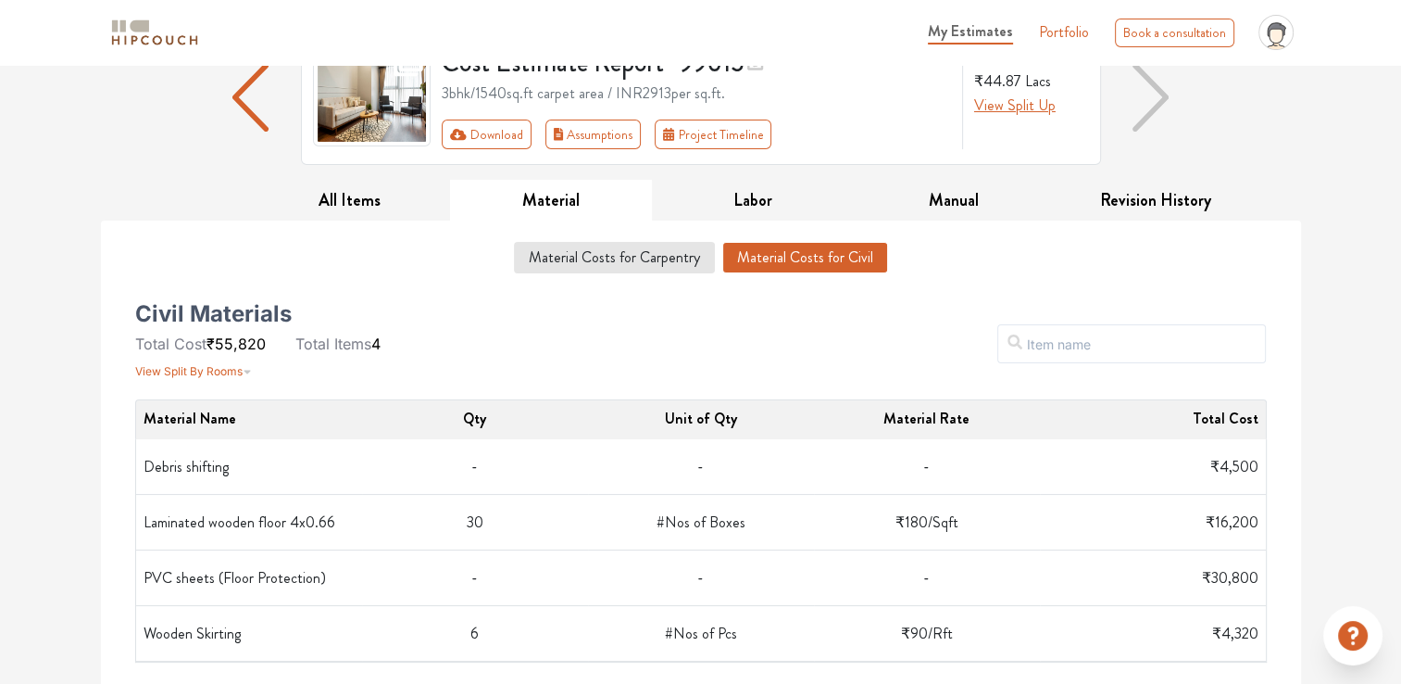
scroll to position [169, 0]
